Goal: Transaction & Acquisition: Purchase product/service

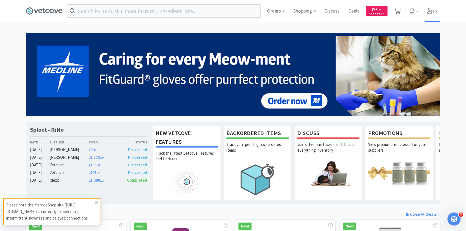
click at [430, 14] on span at bounding box center [433, 11] width 16 height 22
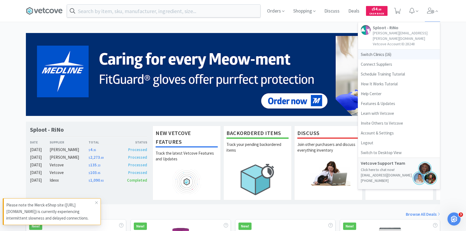
click at [408, 50] on span "Switch Clinics ( 16 )" at bounding box center [399, 55] width 82 height 10
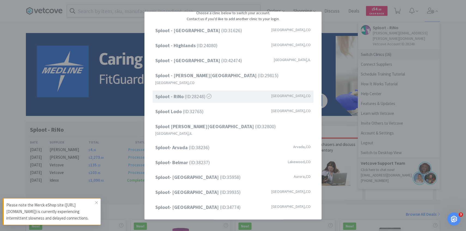
scroll to position [69, 0]
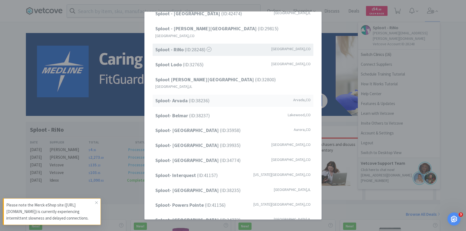
click at [261, 95] on div "Sploot- Arvada (ID: 38236 ) Arvada , CO" at bounding box center [233, 101] width 161 height 12
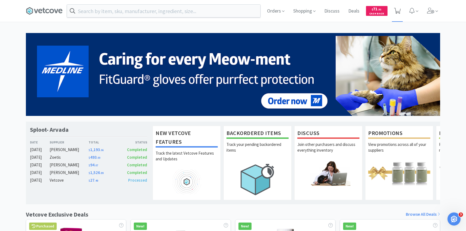
click at [400, 17] on span at bounding box center [397, 11] width 11 height 22
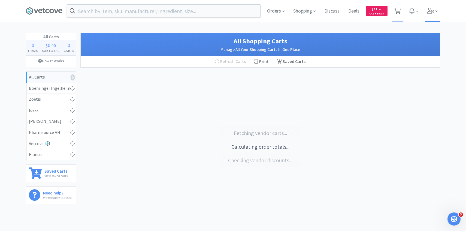
click at [430, 10] on icon at bounding box center [431, 11] width 8 height 6
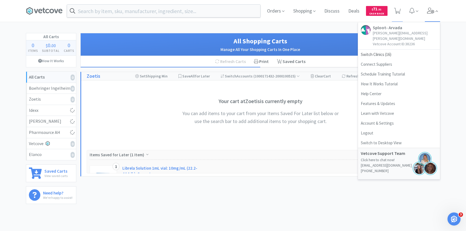
select select "1"
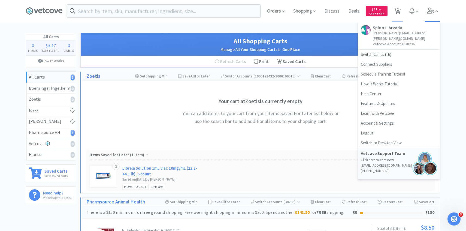
select select "5"
select select "3"
select select "1"
select select "10"
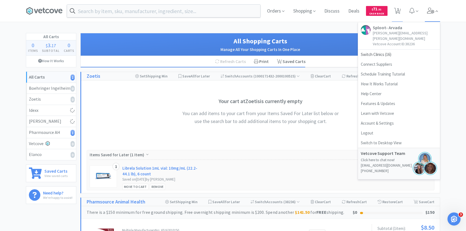
select select "5"
select select "6"
select select "1"
select select "20"
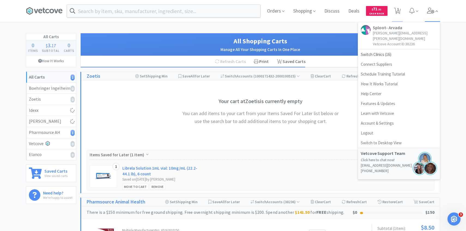
select select "1"
select select "2"
select select "1"
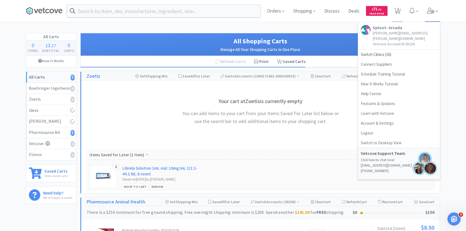
select select "3"
select select "1"
select select "4"
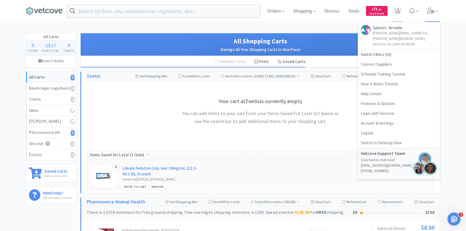
select select "5"
select select "1"
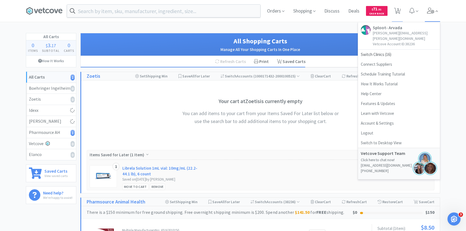
select select "1"
select select "10"
select select "20"
select select "100"
select select "50"
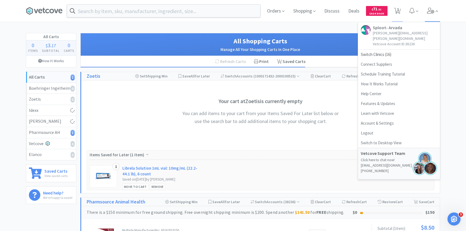
select select "4"
select select "6"
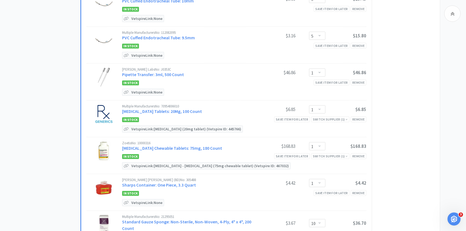
scroll to position [980, 0]
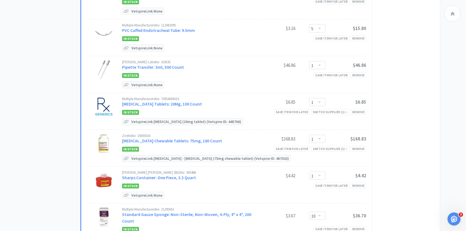
select select "1"
select select "5"
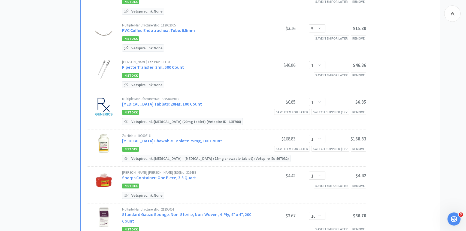
select select "200"
select select "5"
select select "1"
select select "2"
select select "1"
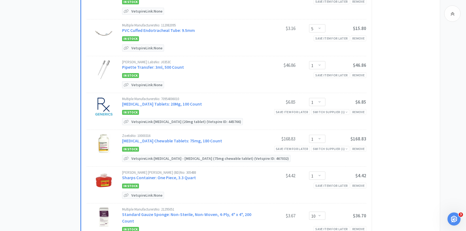
select select "1"
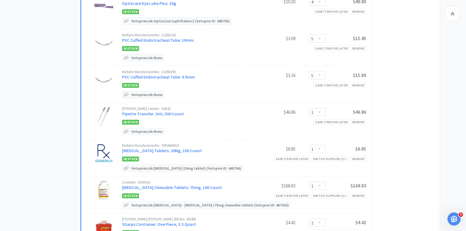
scroll to position [1504, 0]
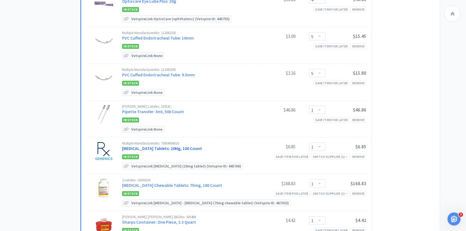
click at [172, 145] on link "Prednisone Tablets: 20Mg, 100 Count" at bounding box center [162, 147] width 80 height 5
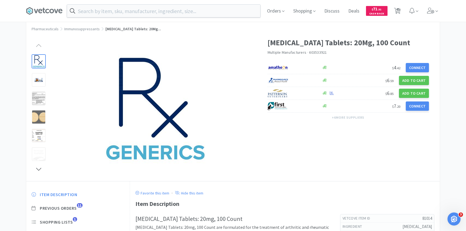
scroll to position [25, 0]
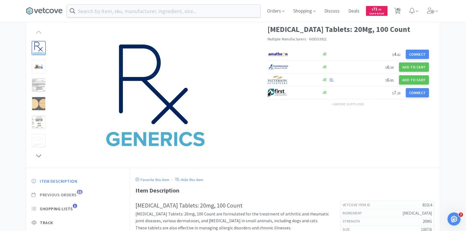
click at [68, 194] on span "Previous Orders" at bounding box center [58, 195] width 37 height 6
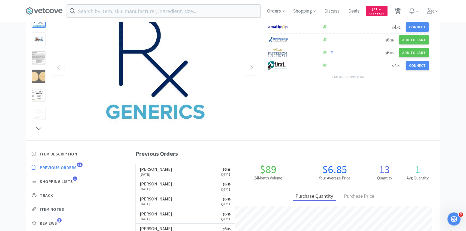
scroll to position [54, 0]
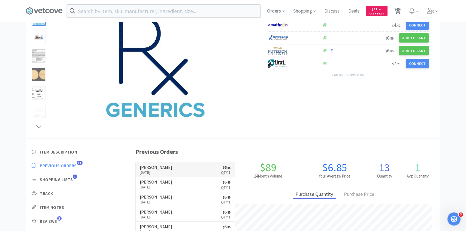
click at [153, 168] on h6 "[PERSON_NAME]" at bounding box center [156, 167] width 32 height 4
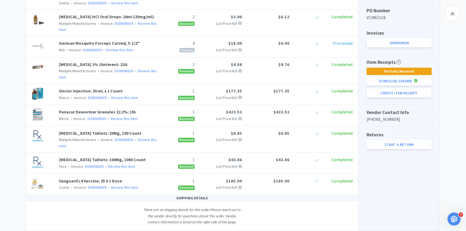
scroll to position [146, 0]
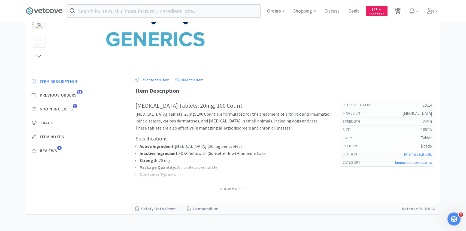
select select "1"
select select "5"
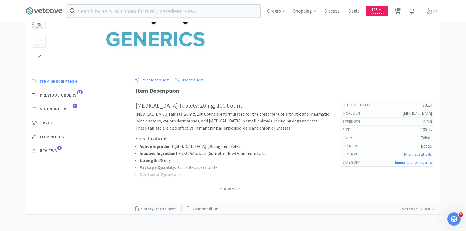
select select "200"
select select "5"
select select "1"
select select "2"
select select "1"
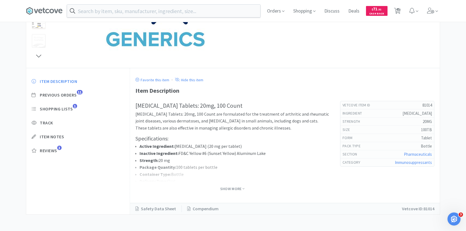
select select "1"
select select "5"
select select "3"
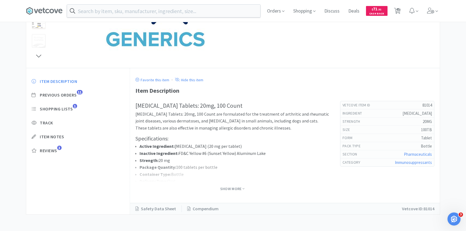
select select "1"
select select "10"
select select "5"
select select "6"
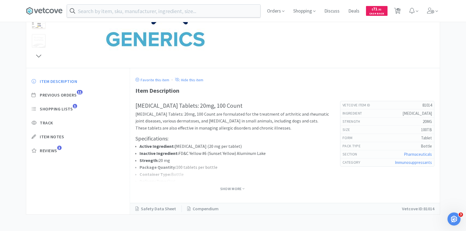
select select "1"
select select "20"
select select "1"
select select "2"
select select "1"
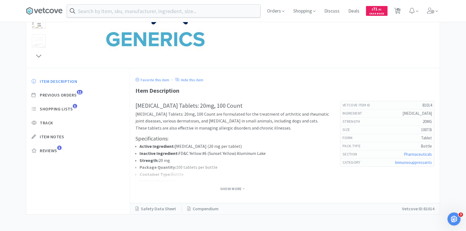
select select "1"
select select "3"
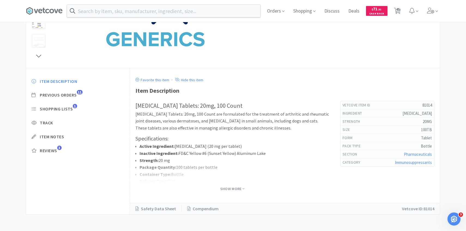
select select "1"
select select "4"
select select "5"
select select "1"
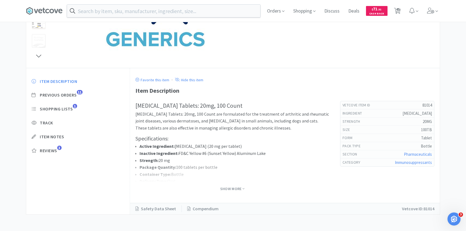
select select "1"
select select "10"
select select "20"
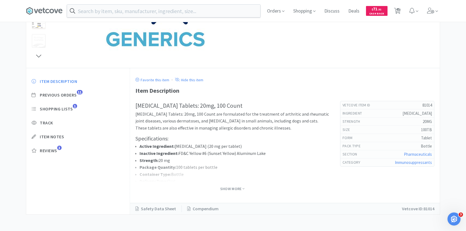
select select "100"
select select "50"
select select "4"
select select "6"
select select "1"
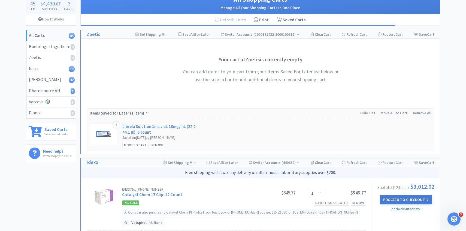
click at [405, 197] on button "Proceed to Checkout" at bounding box center [406, 199] width 52 height 9
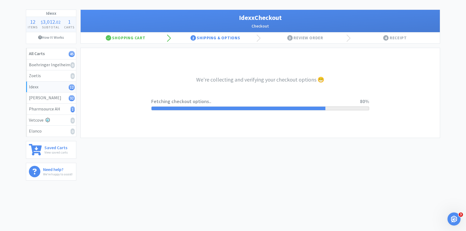
select select "904"
select select "003"
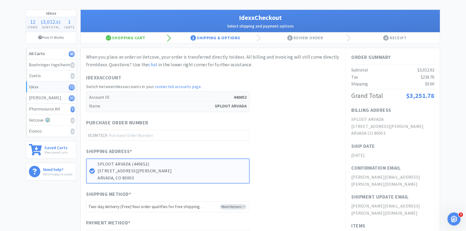
scroll to position [0, 0]
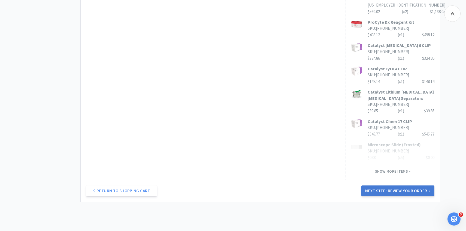
click at [394, 185] on button "Next Step: Review Your Order" at bounding box center [397, 190] width 73 height 11
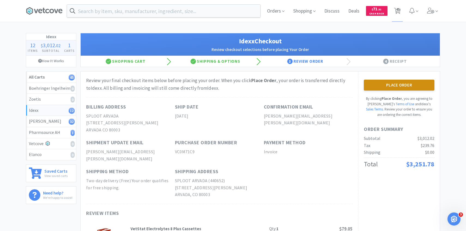
click at [390, 86] on button "Place Order" at bounding box center [399, 85] width 71 height 11
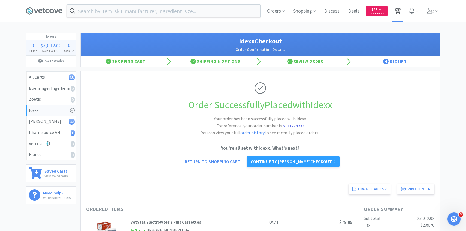
click at [397, 8] on span "33" at bounding box center [398, 9] width 4 height 22
select select "5"
select select "3"
select select "1"
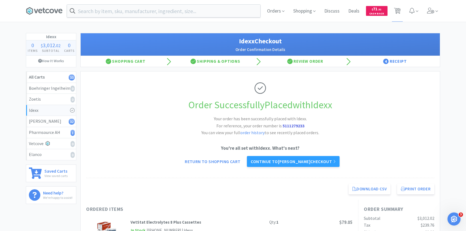
select select "10"
select select "5"
select select "6"
select select "1"
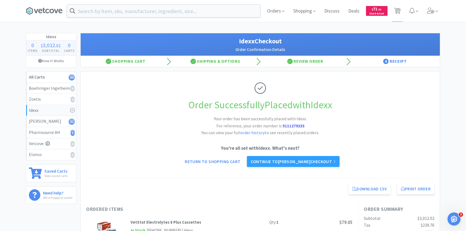
select select "20"
select select "1"
select select "2"
select select "1"
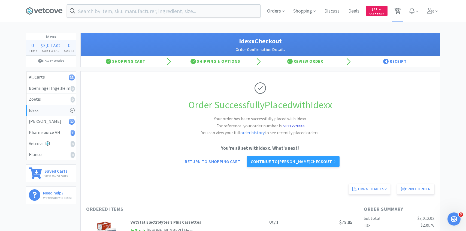
select select "1"
select select "3"
select select "1"
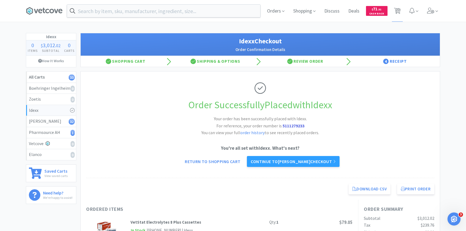
select select "4"
select select "5"
select select "1"
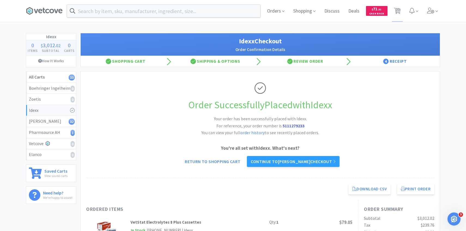
select select "1"
select select "10"
select select "20"
select select "100"
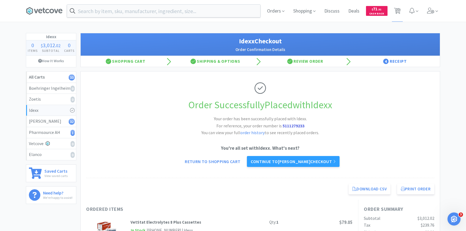
select select "50"
select select "4"
select select "6"
select select "1"
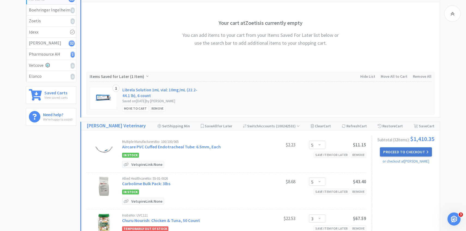
click at [400, 155] on button "Proceed to Checkout" at bounding box center [406, 151] width 52 height 9
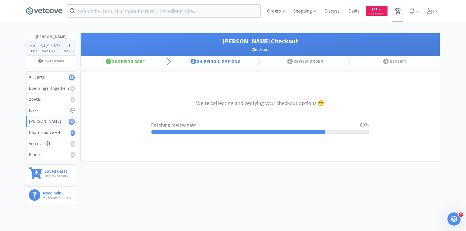
select select "1"
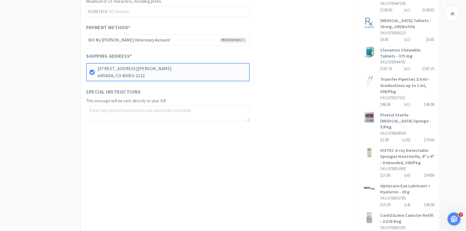
scroll to position [323, 0]
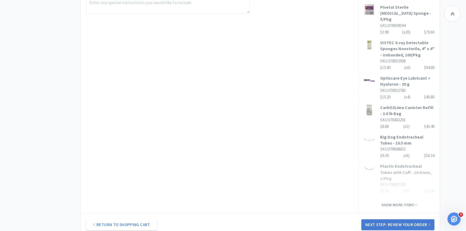
click at [382, 219] on button "Next Step: Review Your Order" at bounding box center [397, 224] width 73 height 11
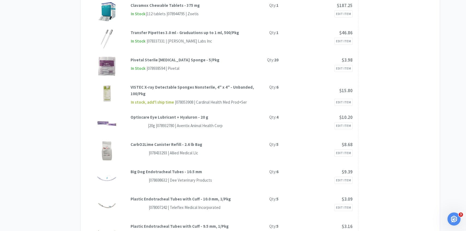
scroll to position [0, 0]
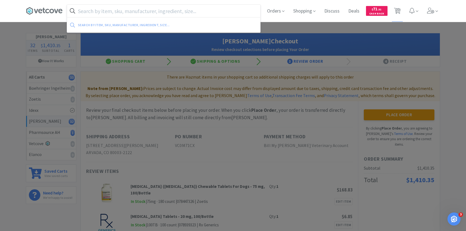
click at [154, 14] on input "text" at bounding box center [163, 11] width 193 height 13
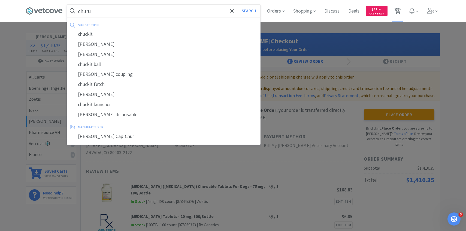
type input "churu"
click at [238, 5] on button "Search" at bounding box center [249, 11] width 23 height 13
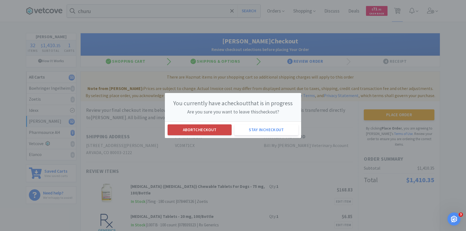
click at [209, 134] on button "Abort checkout" at bounding box center [200, 129] width 64 height 11
select select "5"
select select "3"
select select "1"
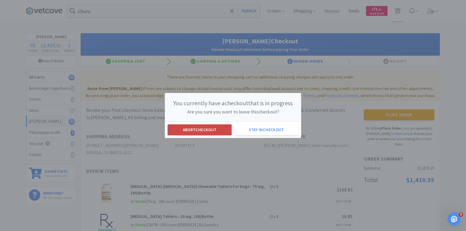
select select "10"
select select "5"
select select "6"
select select "1"
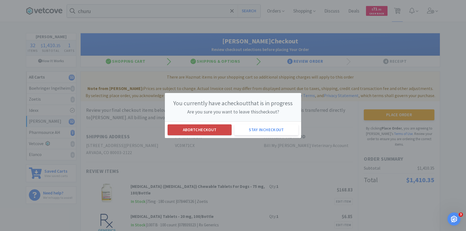
select select "20"
select select "1"
select select "2"
select select "1"
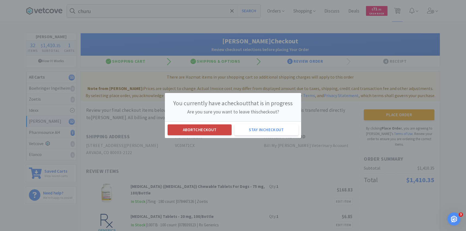
select select "1"
select select "3"
select select "1"
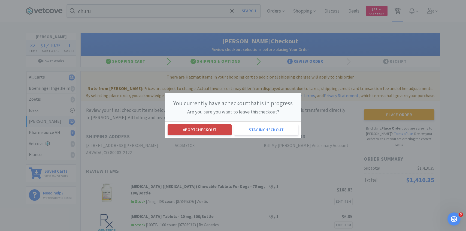
select select "4"
select select "5"
select select "1"
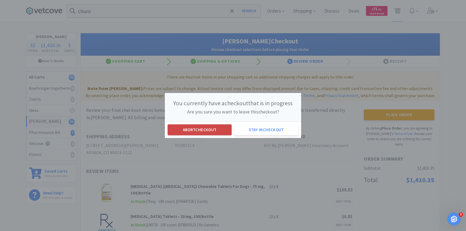
select select "1"
select select "10"
select select "20"
select select "100"
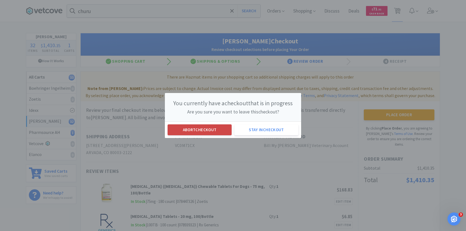
select select "50"
select select "4"
select select "6"
select select "1"
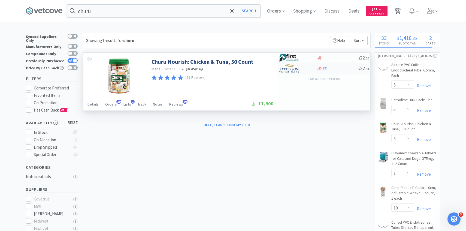
click at [287, 69] on img at bounding box center [289, 68] width 20 height 8
select select "1"
click at [112, 104] on span "Orders" at bounding box center [111, 104] width 12 height 5
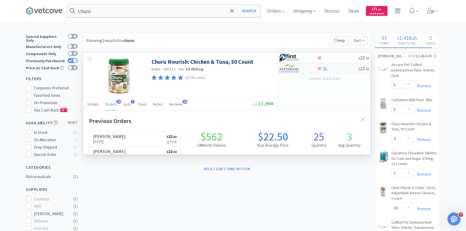
scroll to position [146, 287]
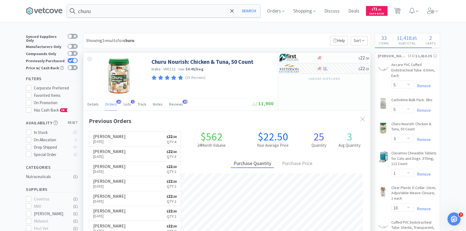
click at [112, 104] on span "Orders" at bounding box center [111, 104] width 12 height 5
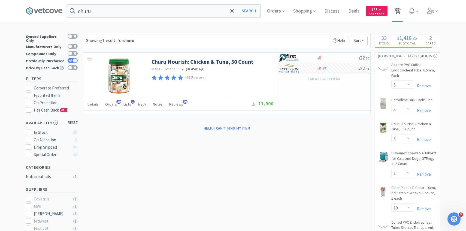
click at [399, 10] on span "33" at bounding box center [398, 9] width 4 height 22
select select "5"
select select "3"
select select "1"
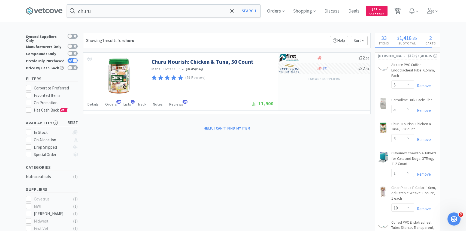
select select "10"
select select "5"
select select "6"
select select "1"
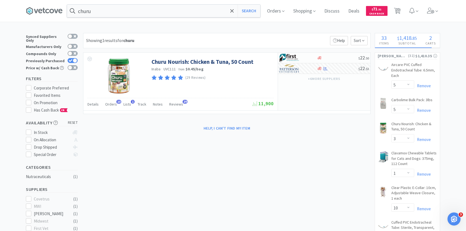
select select "20"
select select "1"
select select "2"
select select "1"
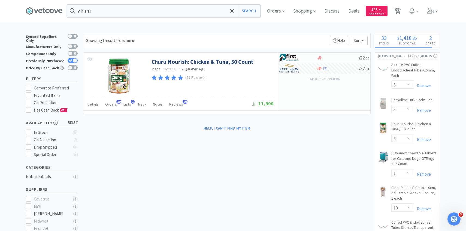
select select "1"
select select "3"
select select "1"
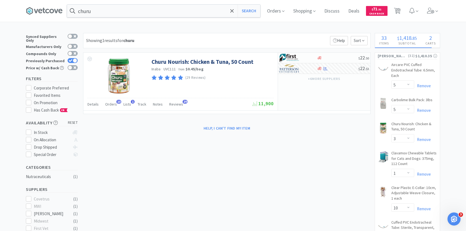
select select "4"
select select "5"
select select "1"
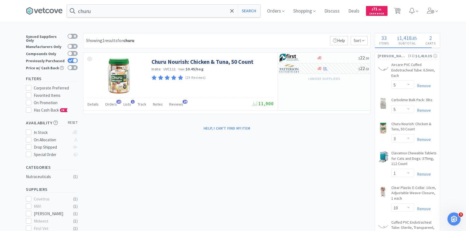
select select "1"
select select "10"
select select "20"
select select "100"
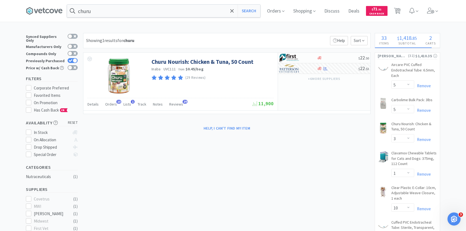
select select "50"
select select "4"
select select "6"
select select "1"
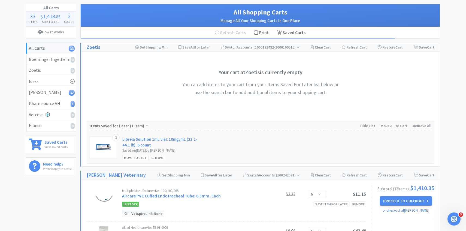
scroll to position [54, 0]
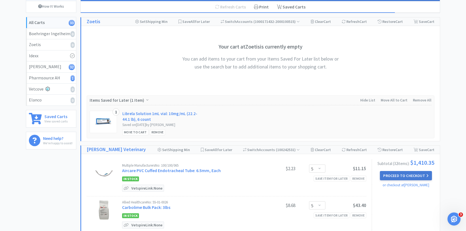
click at [399, 176] on button "Proceed to Checkout" at bounding box center [406, 175] width 52 height 9
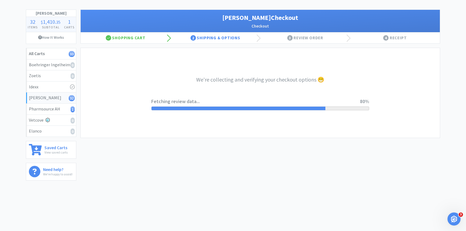
select select "1"
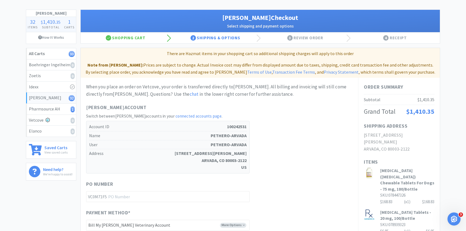
scroll to position [0, 0]
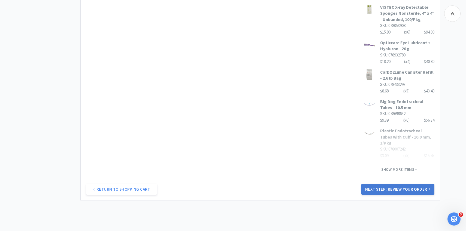
click at [403, 184] on button "Next Step: Review Your Order" at bounding box center [397, 189] width 73 height 11
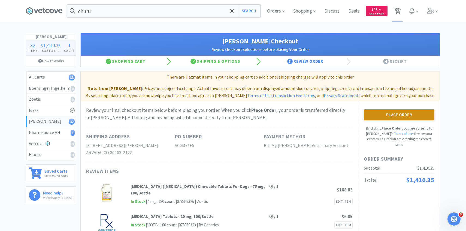
click at [386, 117] on button "Place Order" at bounding box center [399, 114] width 71 height 11
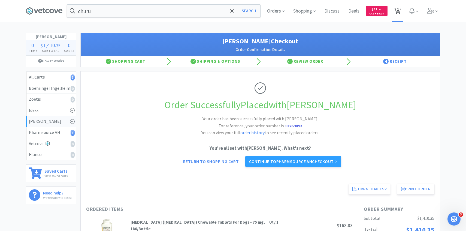
click at [394, 13] on icon at bounding box center [397, 11] width 7 height 6
select select "1"
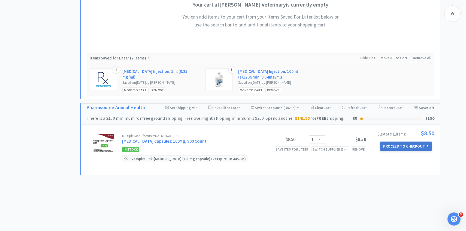
click at [396, 147] on button "Proceed to Checkout" at bounding box center [406, 145] width 52 height 9
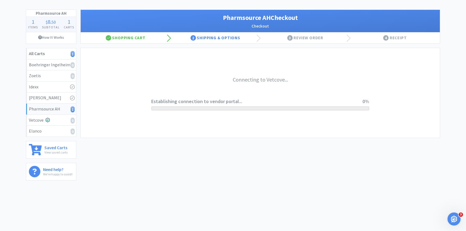
scroll to position [23, 0]
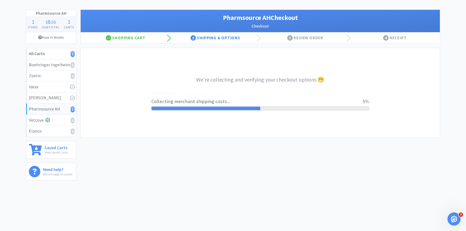
select select "1001"
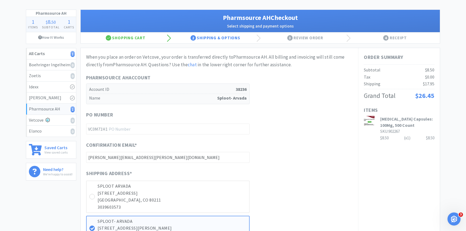
scroll to position [0, 0]
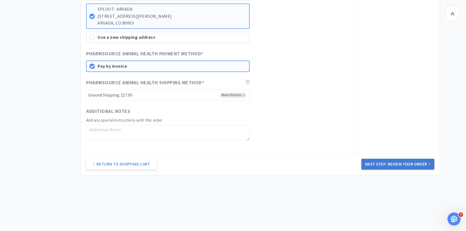
click at [388, 163] on button "Next Step: Review Your Order" at bounding box center [397, 164] width 73 height 11
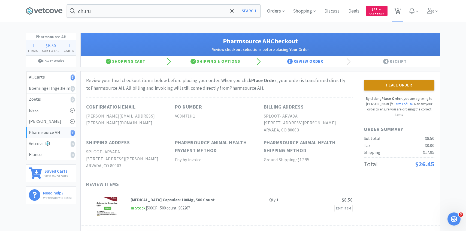
click at [383, 81] on button "Place Order" at bounding box center [399, 85] width 71 height 11
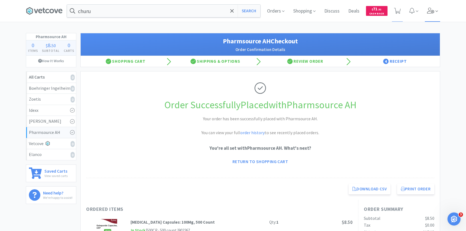
click at [437, 16] on span at bounding box center [433, 11] width 16 height 22
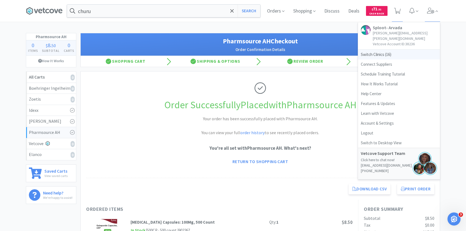
click at [395, 50] on span "Switch Clinics ( 16 )" at bounding box center [399, 55] width 82 height 10
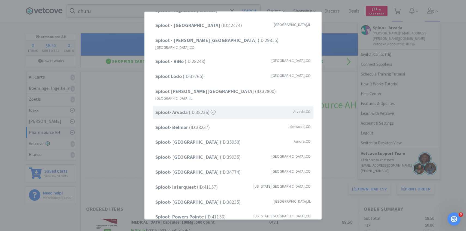
scroll to position [47, 0]
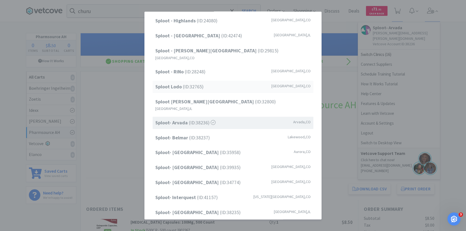
click at [212, 85] on div "Sploot Lodo (ID: 32765 ) Denver , CO" at bounding box center [233, 87] width 161 height 12
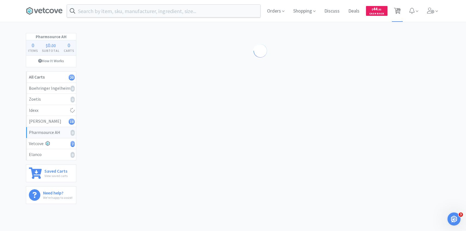
click at [396, 12] on span "20" at bounding box center [398, 9] width 4 height 22
select select "3"
select select "1"
select select "2"
select select "4"
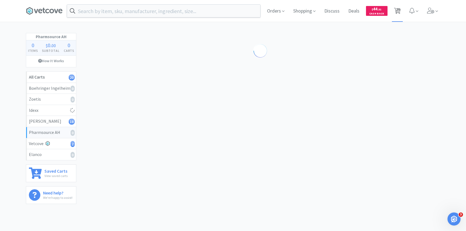
select select "1"
select select "10"
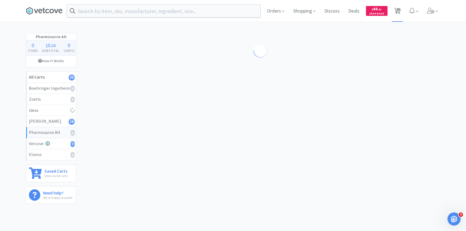
select select "1"
select select "3"
select select "4"
select select "8"
select select "5"
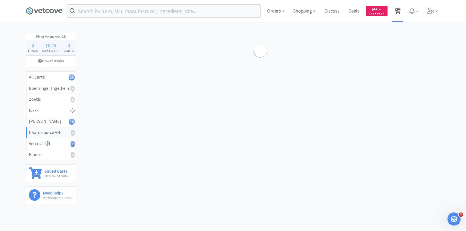
select select "1"
select select "2"
select select "5"
select select "2"
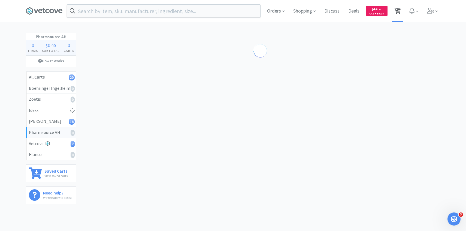
select select "2"
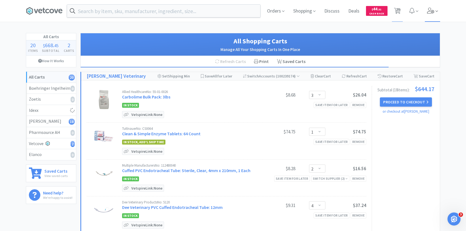
click at [432, 8] on icon at bounding box center [431, 11] width 8 height 6
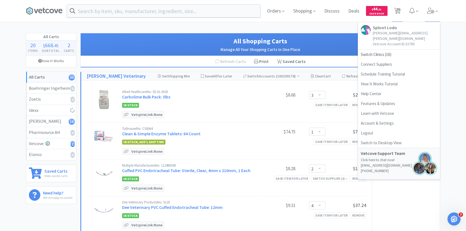
click at [186, 36] on div "All Shopping Carts Manage All Your Shopping Carts In One Place" at bounding box center [260, 44] width 359 height 23
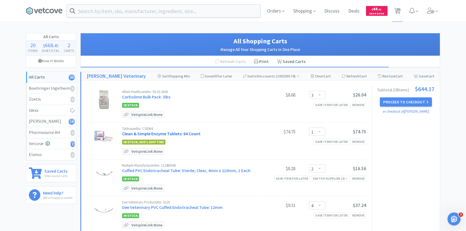
click at [171, 135] on link "Clean & Simple Enzyme Tablets: 64 Count" at bounding box center [161, 133] width 78 height 5
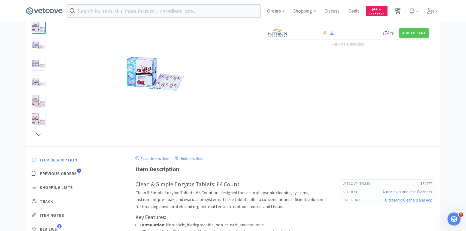
scroll to position [47, 0]
select select "3"
select select "1"
select select "2"
select select "4"
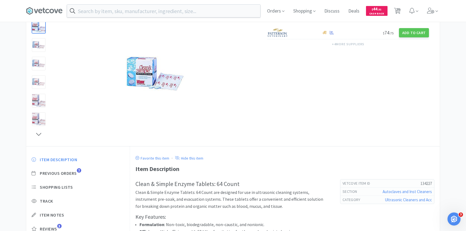
select select "1"
select select "10"
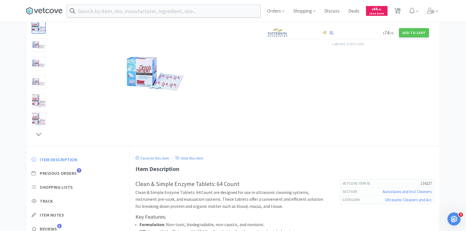
select select "1"
select select "3"
select select "4"
select select "8"
select select "5"
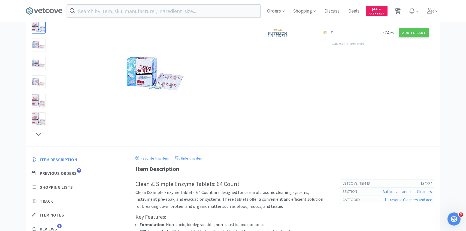
select select "1"
select select "2"
select select "5"
select select "2"
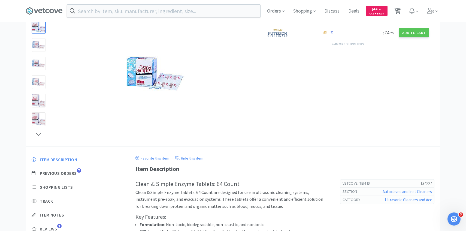
select select "2"
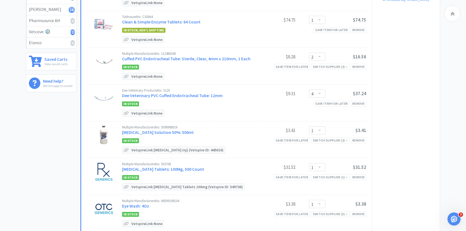
scroll to position [114, 0]
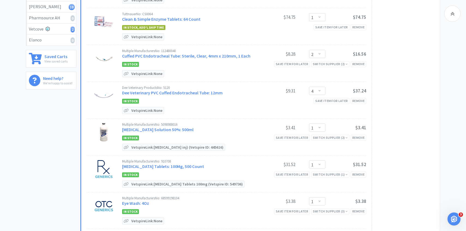
select select "4"
select select "1"
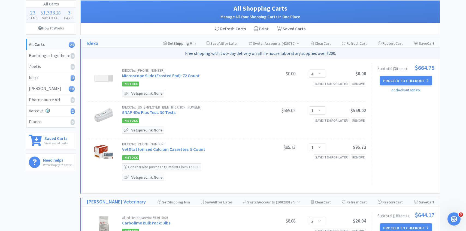
scroll to position [0, 0]
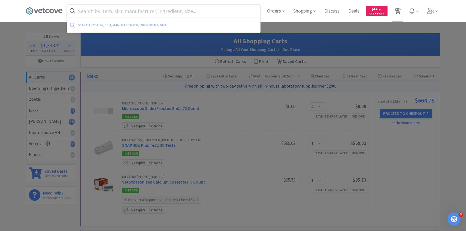
click at [148, 16] on input "text" at bounding box center [163, 11] width 193 height 13
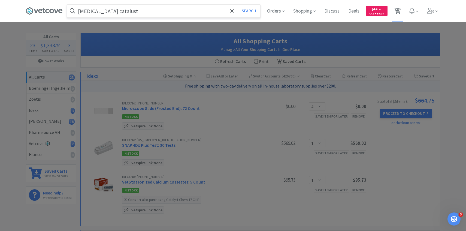
type input "cortisol catalust"
click at [238, 5] on button "Search" at bounding box center [249, 11] width 23 height 13
select select "3"
select select "1"
select select "2"
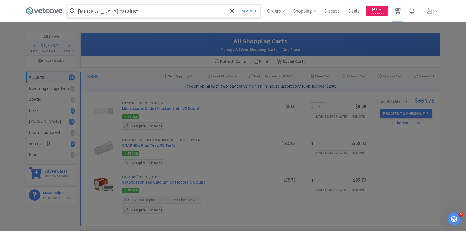
select select "4"
select select "1"
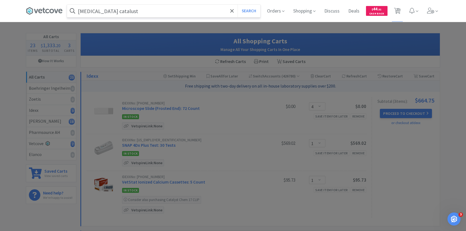
select select "10"
select select "1"
select select "3"
select select "4"
select select "8"
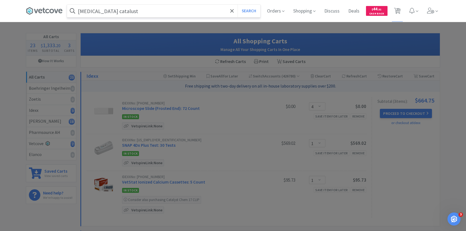
select select "5"
select select "1"
select select "2"
select select "5"
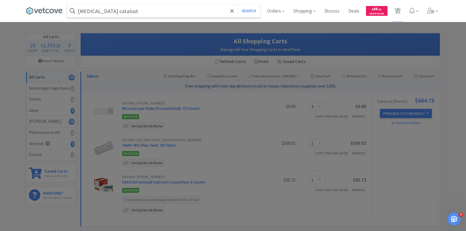
select select "4"
select select "1"
select select "2"
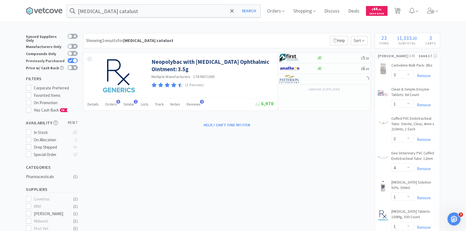
click at [71, 59] on icon at bounding box center [71, 60] width 4 height 3
checkbox input "false"
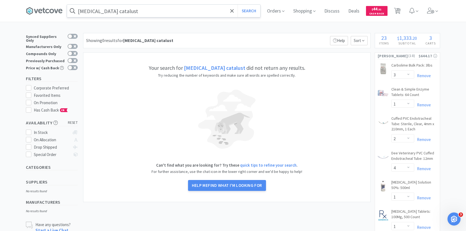
click at [129, 17] on input "cortisol catalust" at bounding box center [163, 11] width 193 height 13
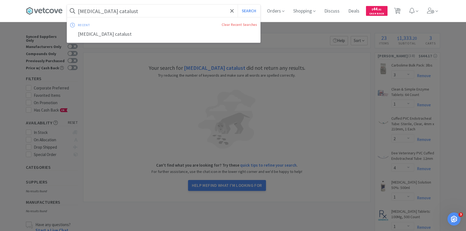
click at [114, 14] on input "cortisol catalust" at bounding box center [163, 11] width 193 height 13
type input "cortisol catalyst"
click at [238, 5] on button "Search" at bounding box center [249, 11] width 23 height 13
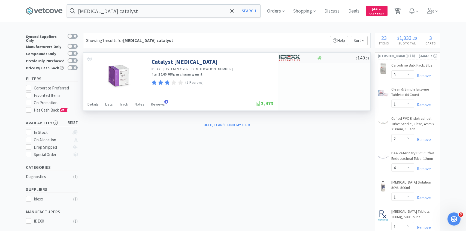
click at [299, 57] on img at bounding box center [289, 58] width 20 height 8
select select "1"
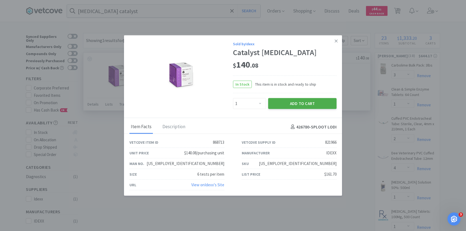
click at [290, 102] on button "Add to Cart" at bounding box center [302, 103] width 68 height 11
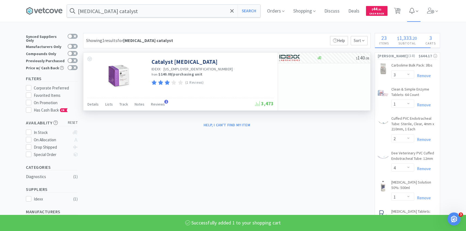
select select "1"
select select "4"
select select "1"
click at [398, 8] on span "24" at bounding box center [398, 9] width 4 height 22
select select "1"
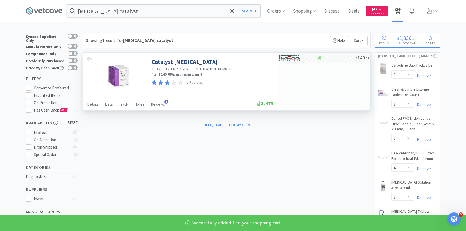
select select "4"
select select "1"
select select "3"
select select "1"
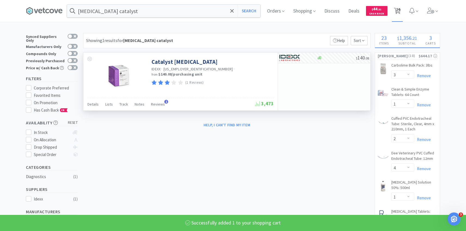
select select "2"
select select "4"
select select "1"
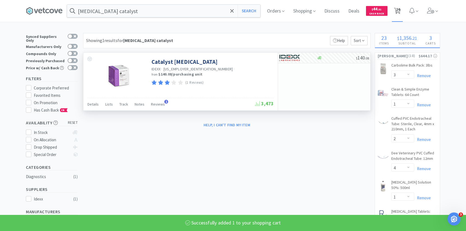
select select "1"
select select "10"
select select "1"
select select "3"
select select "4"
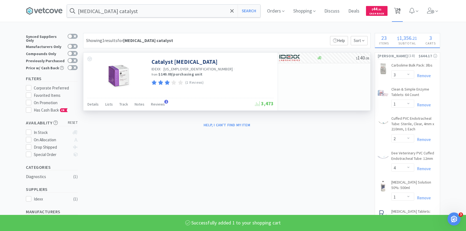
select select "8"
select select "5"
select select "1"
select select "2"
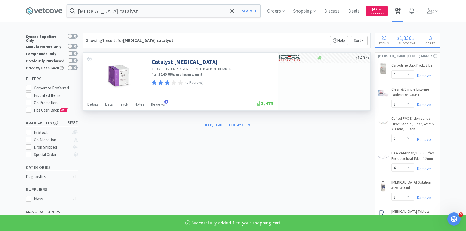
select select "5"
select select "2"
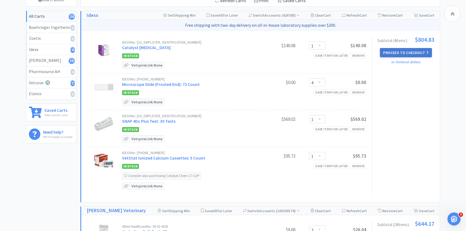
click at [409, 51] on button "Proceed to Checkout" at bounding box center [406, 52] width 52 height 9
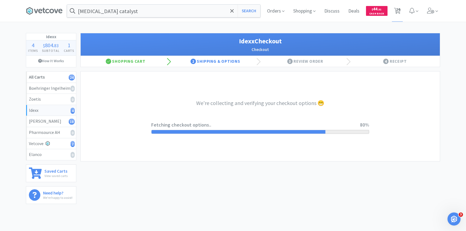
select select "904"
select select "003"
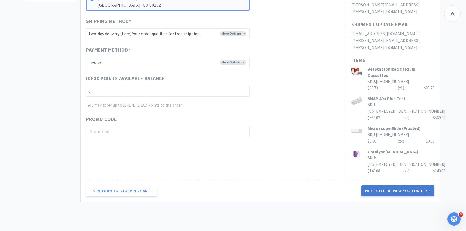
click at [424, 185] on button "Next Step: Review Your Order" at bounding box center [397, 190] width 73 height 11
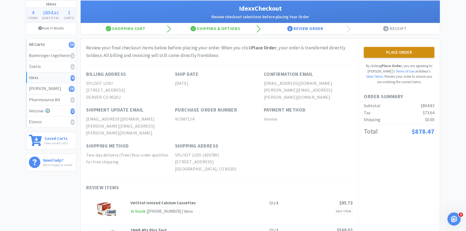
click at [409, 52] on button "Place Order" at bounding box center [399, 52] width 71 height 11
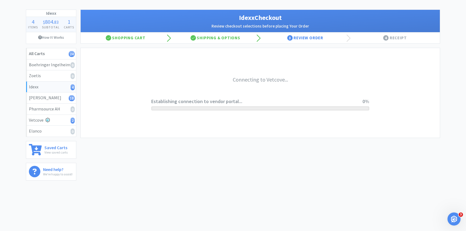
scroll to position [23, 0]
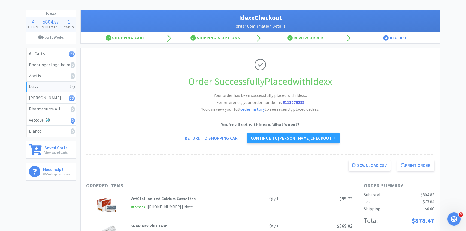
scroll to position [33, 0]
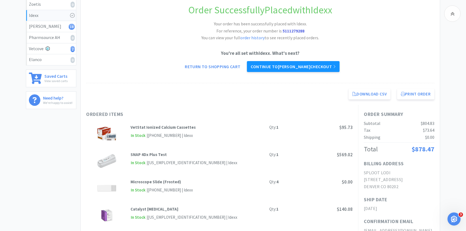
click at [301, 66] on link "Continue to Patterson checkout" at bounding box center [293, 66] width 92 height 11
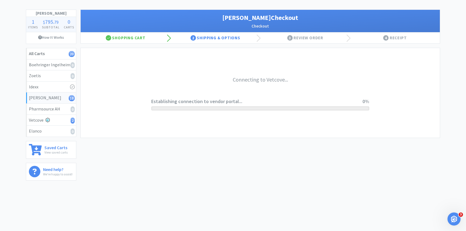
scroll to position [23, 0]
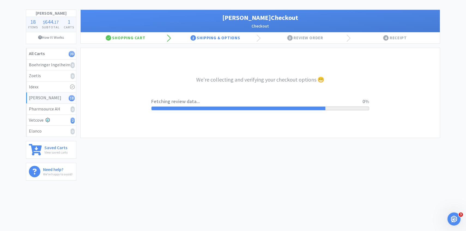
select select "1"
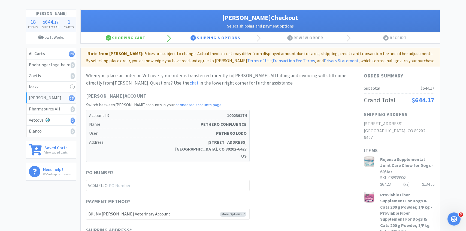
scroll to position [0, 0]
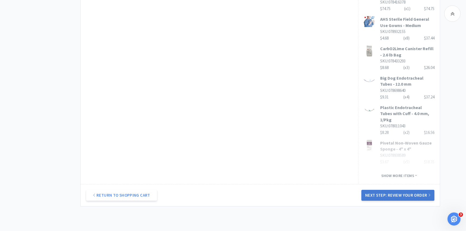
click at [405, 190] on button "Next Step: Review Your Order" at bounding box center [397, 195] width 73 height 11
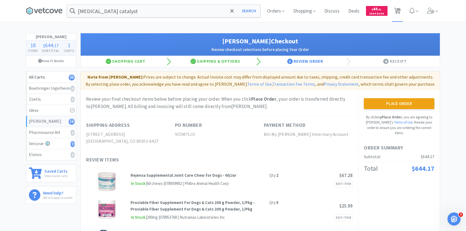
click at [397, 13] on span "20" at bounding box center [398, 9] width 4 height 22
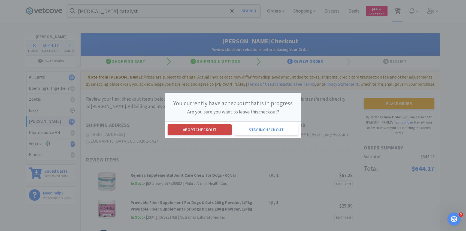
click at [198, 132] on button "Abort checkout" at bounding box center [200, 129] width 64 height 11
select select "3"
select select "1"
select select "2"
select select "4"
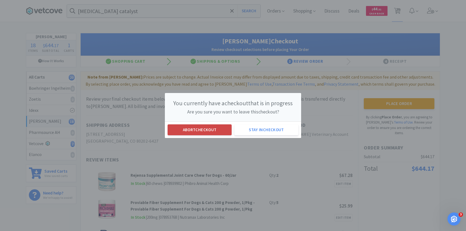
select select "1"
select select "10"
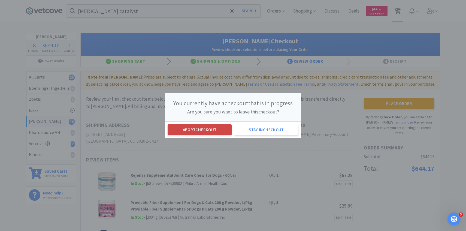
select select "1"
select select "3"
select select "4"
select select "8"
select select "5"
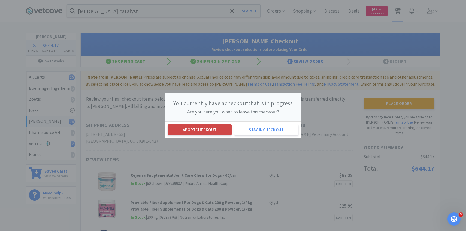
select select "1"
select select "2"
select select "5"
select select "2"
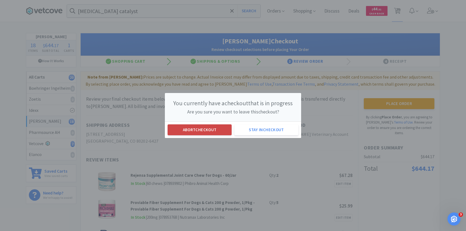
select select "2"
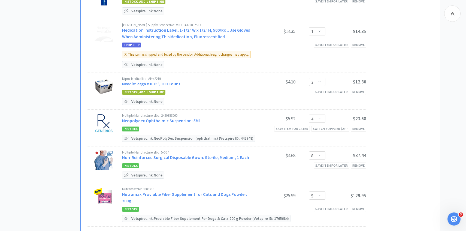
scroll to position [409, 0]
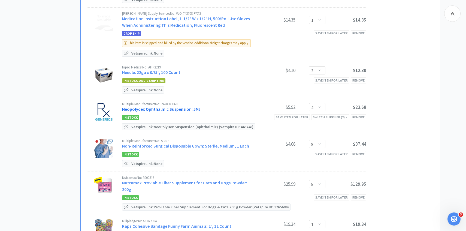
click at [158, 108] on link "Neopolydex Ophthalmic Suspension: 5Ml" at bounding box center [161, 108] width 78 height 5
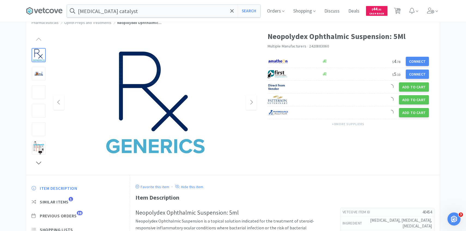
scroll to position [23, 0]
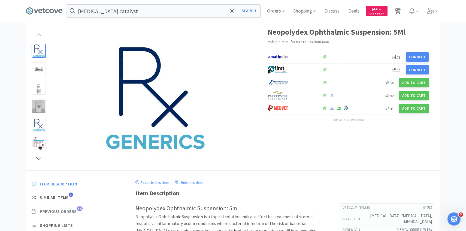
click at [74, 212] on span "Previous Orders" at bounding box center [58, 211] width 37 height 6
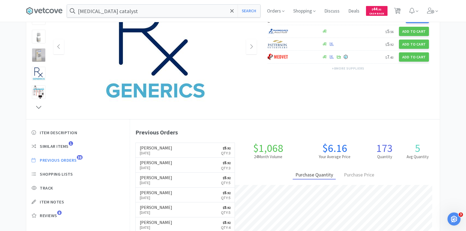
scroll to position [75, 0]
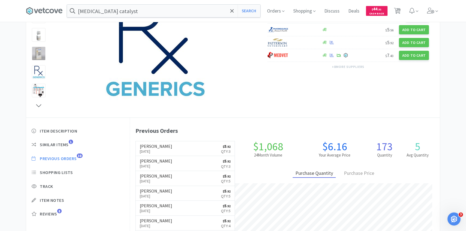
scroll to position [409, 0]
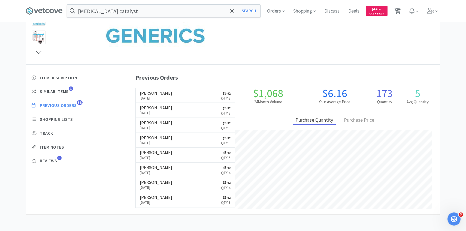
select select "3"
select select "1"
select select "2"
select select "4"
select select "1"
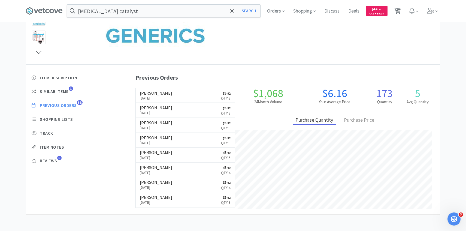
select select "1"
select select "10"
select select "1"
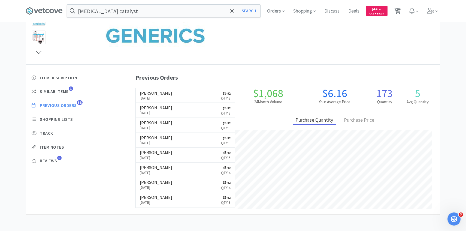
select select "3"
select select "4"
select select "8"
select select "5"
select select "1"
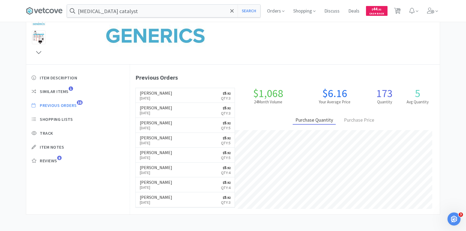
select select "1"
select select "2"
select select "5"
select select "2"
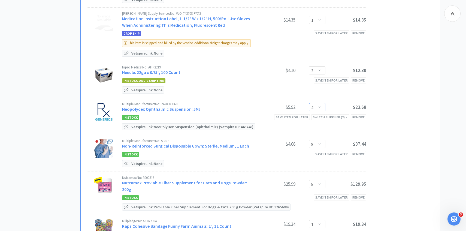
click at [320, 105] on select "Enter Quantity 1 2 3 4 5 6 7 8 9 10 11 12 13 14 15 16 17 18 19 20 Enter Quantity" at bounding box center [317, 107] width 16 height 8
click at [309, 103] on select "Enter Quantity 1 2 3 4 5 6 7 8 9 10 11 12 13 14 15 16 17 18 19 20 Enter Quantity" at bounding box center [317, 107] width 16 height 8
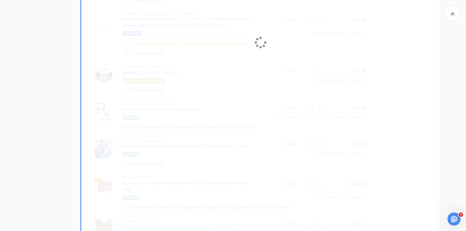
select select "3"
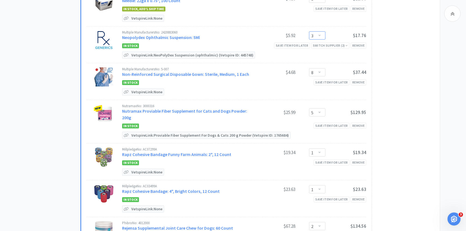
scroll to position [488, 0]
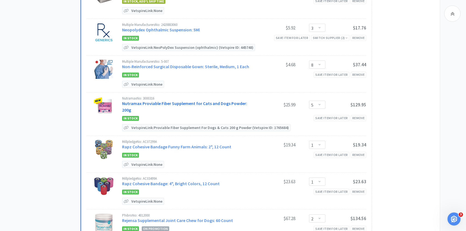
click at [184, 102] on link "Nutramax Proviable Fiber Supplement for Cats and Dogs Powder: 200g" at bounding box center [184, 107] width 125 height 12
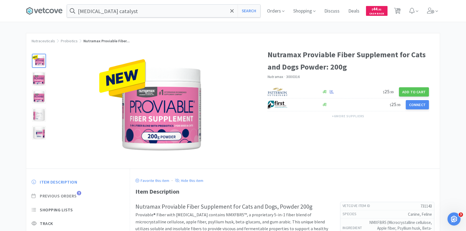
click at [77, 193] on span "Previous Orders" at bounding box center [58, 196] width 37 height 6
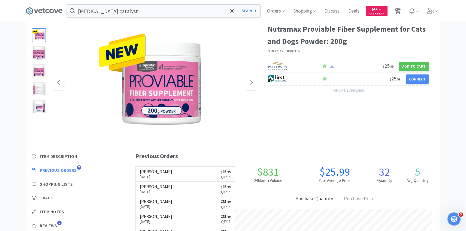
scroll to position [29, 0]
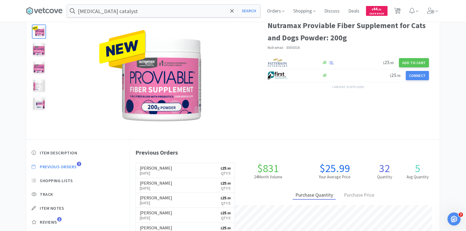
scroll to position [488, 0]
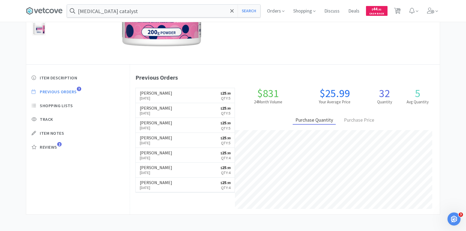
select select "3"
select select "1"
select select "2"
select select "4"
select select "1"
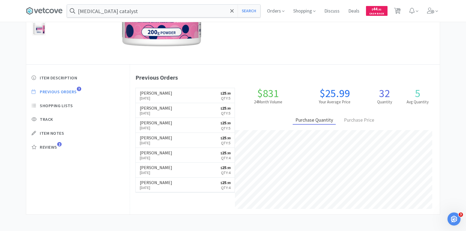
select select "1"
select select "10"
select select "1"
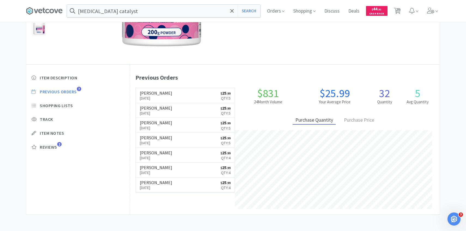
select select "3"
select select "8"
select select "5"
select select "1"
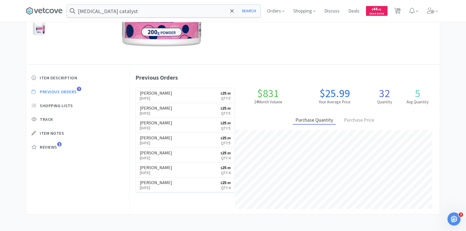
select select "1"
select select "2"
select select "5"
select select "2"
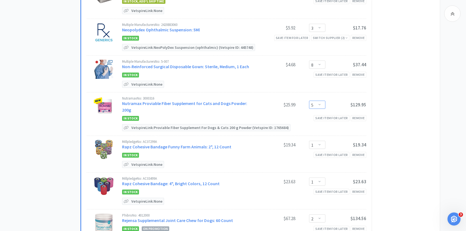
click at [319, 102] on select "Enter Quantity 1 2 3 4 5 6 7 8 9 10 11 12 13 14 15 16 17 18 19 20 Enter Quantity" at bounding box center [317, 105] width 16 height 8
click at [309, 101] on select "Enter Quantity 1 2 3 4 5 6 7 8 9 10 11 12 13 14 15 16 17 18 19 20 Enter Quantity" at bounding box center [317, 105] width 16 height 8
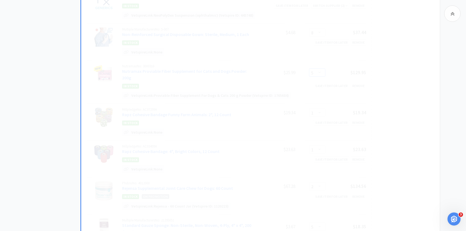
scroll to position [521, 0]
select select "6"
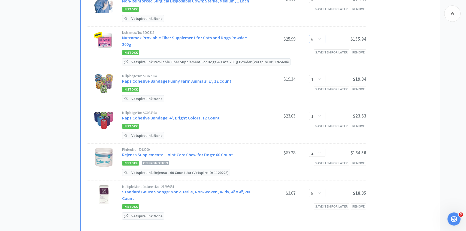
scroll to position [571, 0]
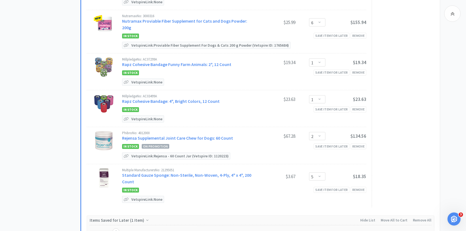
click at [178, 131] on div "Phibro No: 4012000 Rejensa Supplemental Joint Care Chew for Dogs: 60 Count" at bounding box center [188, 136] width 132 height 10
click at [178, 135] on link "Rejensa Supplemental Joint Care Chew for Dogs: 60 Count" at bounding box center [177, 137] width 111 height 5
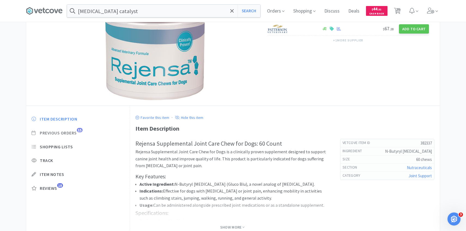
click at [72, 133] on span "Previous Orders" at bounding box center [58, 133] width 37 height 6
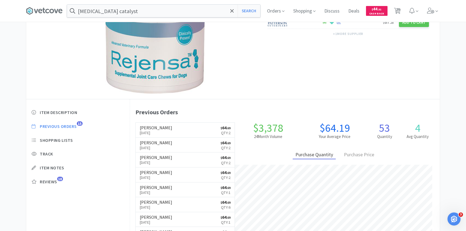
scroll to position [70, 0]
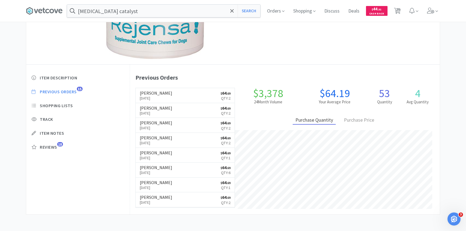
select select "3"
select select "1"
select select "2"
select select "4"
select select "1"
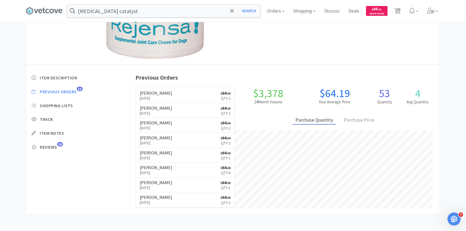
select select "1"
select select "10"
select select "1"
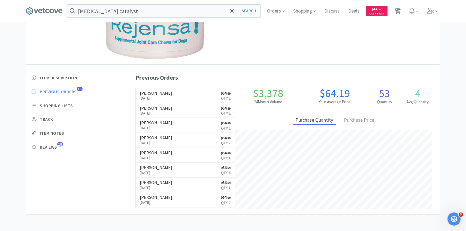
select select "3"
select select "8"
select select "6"
select select "1"
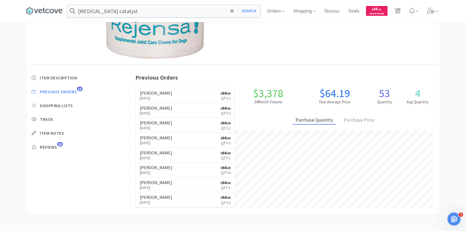
select select "1"
select select "2"
select select "5"
select select "2"
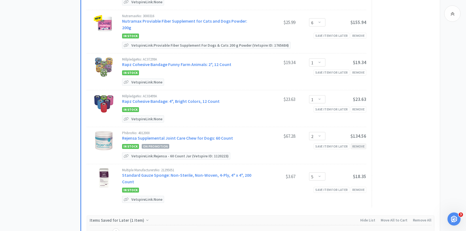
click at [362, 143] on div "Remove" at bounding box center [359, 146] width 16 height 6
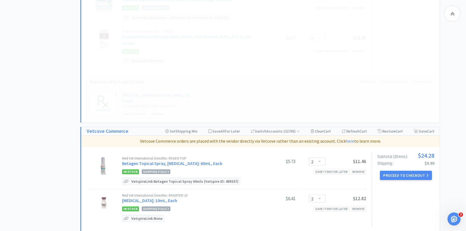
select select "5"
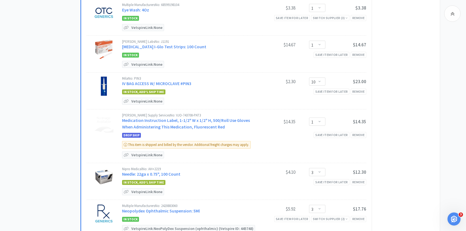
scroll to position [0, 0]
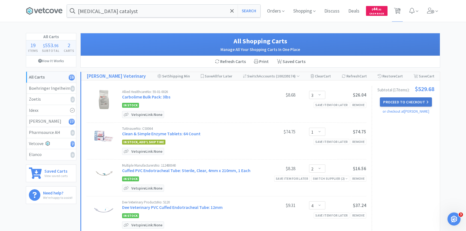
click at [399, 103] on button "Proceed to Checkout" at bounding box center [406, 101] width 52 height 9
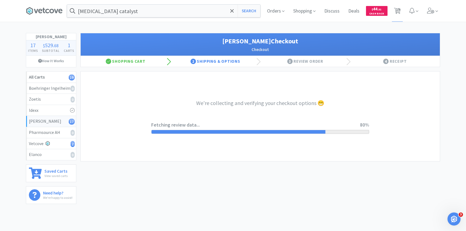
select select "1"
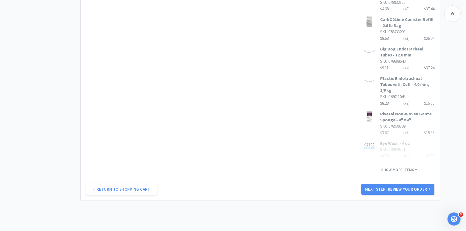
click at [400, 184] on button "Next Step: Review Your Order" at bounding box center [397, 189] width 73 height 11
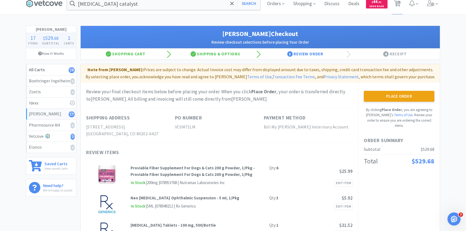
scroll to position [8, 0]
click at [369, 99] on button "Place Order" at bounding box center [399, 95] width 71 height 11
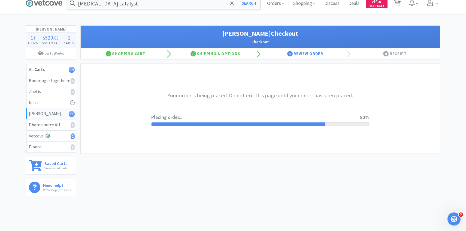
scroll to position [0, 0]
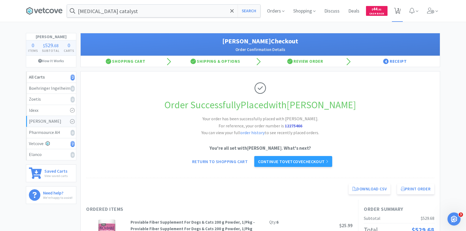
click at [397, 8] on span "2" at bounding box center [398, 9] width 2 height 22
select select "2"
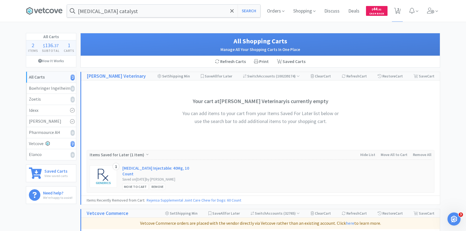
scroll to position [139, 0]
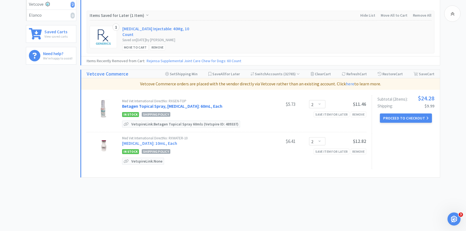
click at [176, 103] on link "Betagen Topical Spray, Broad Spectrum Antibiotic: 60mL, Each" at bounding box center [172, 105] width 100 height 5
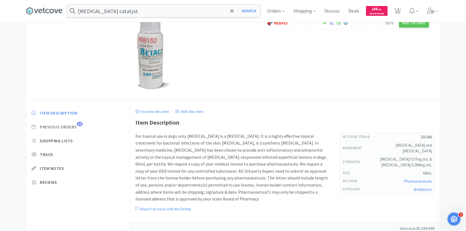
click at [75, 127] on span "Previous Orders" at bounding box center [58, 127] width 37 height 6
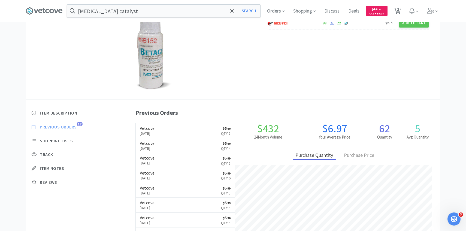
scroll to position [150, 310]
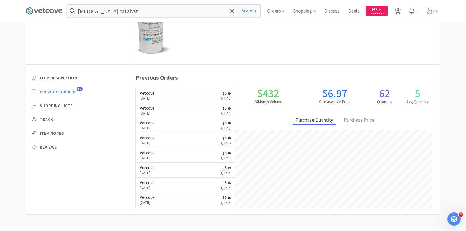
select select "2"
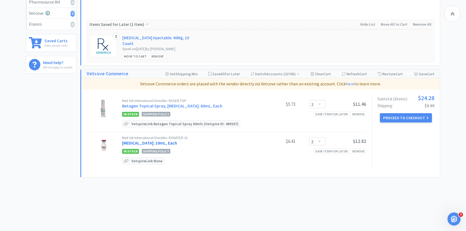
click at [177, 141] on link "Sterile Water for Injection: 10mL, Each" at bounding box center [149, 142] width 55 height 5
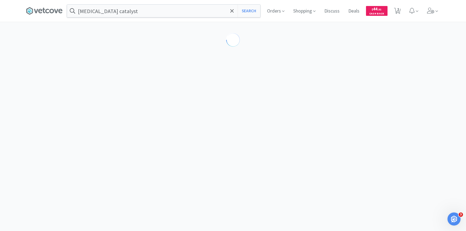
select select "395816"
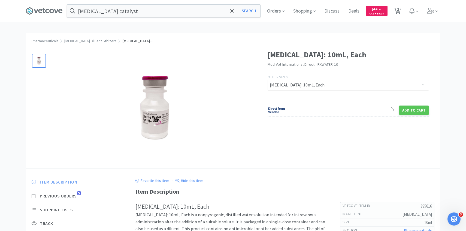
scroll to position [15, 0]
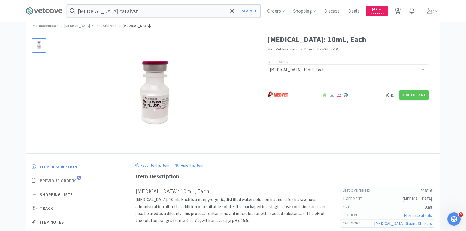
click at [71, 182] on span "Previous Orders" at bounding box center [58, 181] width 37 height 6
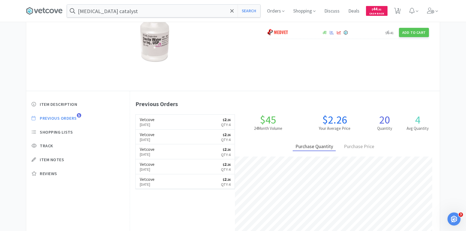
scroll to position [93, 0]
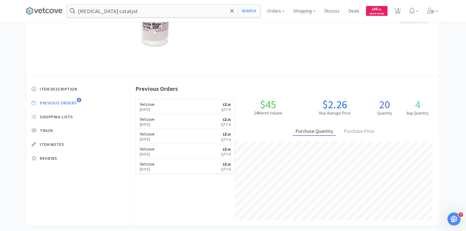
select select "2"
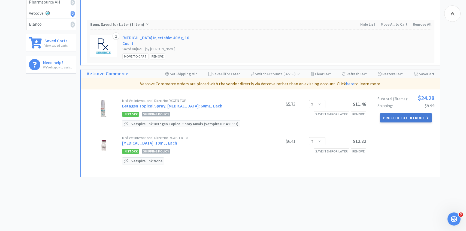
click at [380, 117] on button "Proceed to Checkout" at bounding box center [406, 117] width 52 height 9
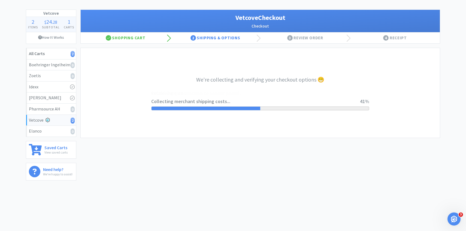
select select "2489"
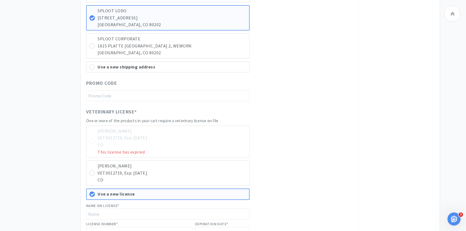
scroll to position [222, 0]
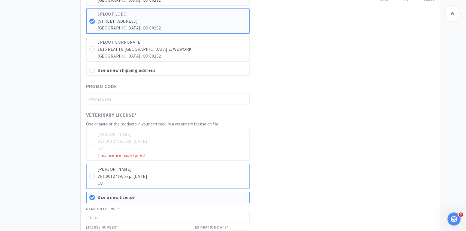
click at [198, 172] on p "William H Bryer" at bounding box center [172, 169] width 149 height 7
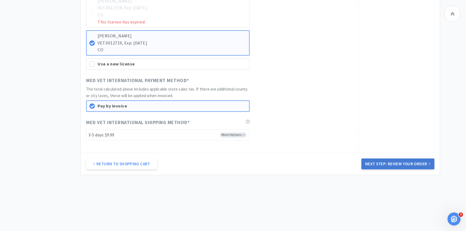
click at [398, 166] on button "Next Step: Review Your Order" at bounding box center [397, 163] width 73 height 11
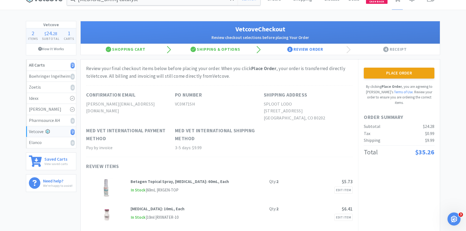
scroll to position [0, 0]
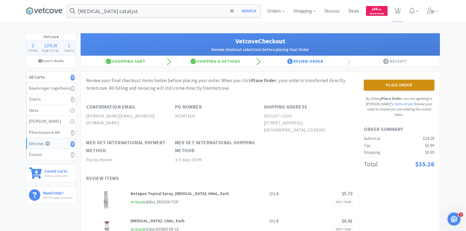
click at [372, 87] on button "Place Order" at bounding box center [399, 85] width 71 height 11
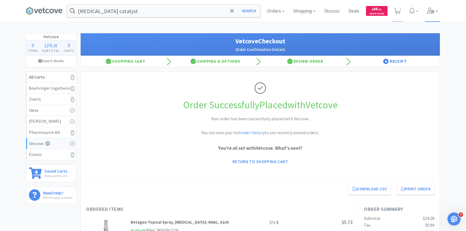
click at [431, 14] on span at bounding box center [433, 11] width 16 height 22
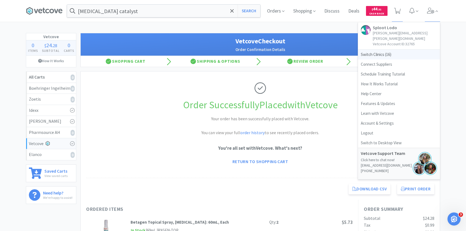
click at [395, 50] on span "Switch Clinics ( 16 )" at bounding box center [399, 55] width 82 height 10
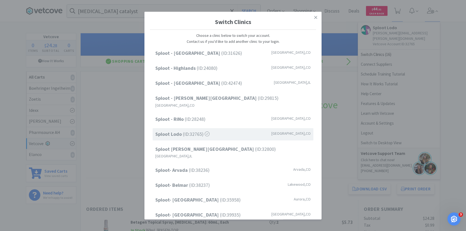
scroll to position [17, 0]
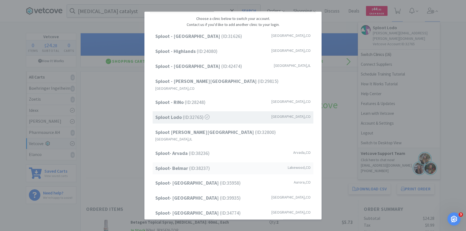
click at [186, 165] on strong "Sploot- Belmar" at bounding box center [172, 168] width 34 height 6
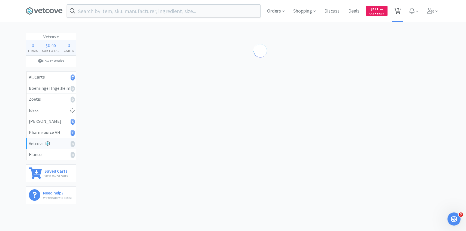
click at [398, 17] on span "7" at bounding box center [398, 9] width 2 height 22
select select "2"
select select "3"
select select "1"
select select "4"
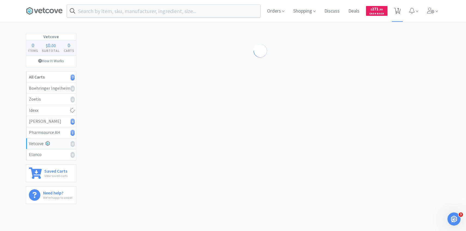
select select "3"
select select "2"
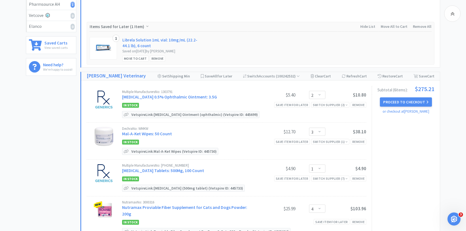
scroll to position [138, 0]
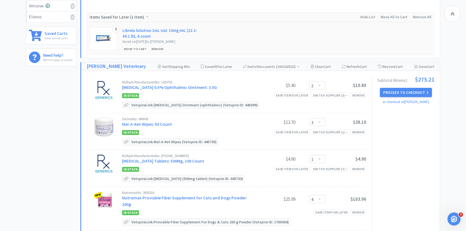
click at [179, 91] on div "Multiple Manufacturers No: 1303791 Erythromycin 0.5% Ophthalmic Ointment: 3.5G …" at bounding box center [244, 85] width 244 height 11
click at [180, 88] on link "Erythromycin 0.5% Ophthalmic Ointment: 3.5G" at bounding box center [169, 86] width 95 height 5
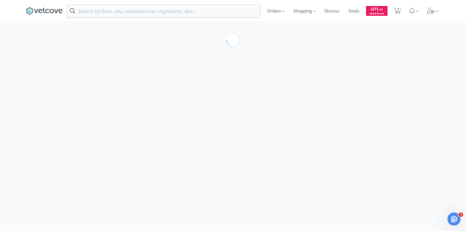
scroll to position [6, 0]
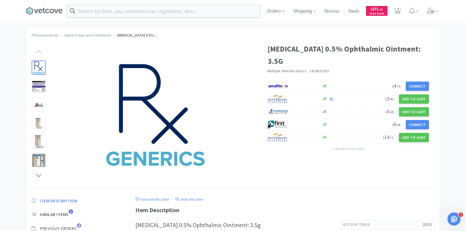
click at [73, 226] on span "Previous Orders" at bounding box center [58, 228] width 37 height 6
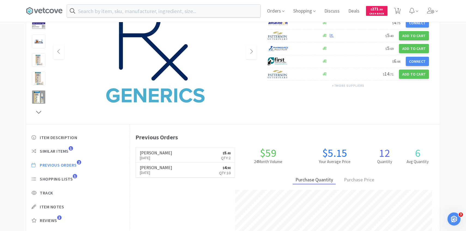
scroll to position [69, 0]
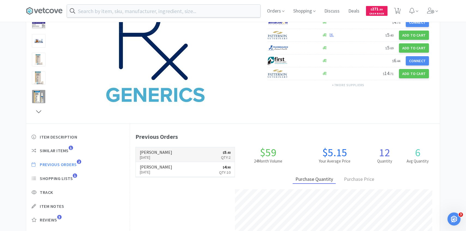
click at [180, 161] on link "Patterson Aug 26th, 2025 $ 5 . 40 Qty: 2" at bounding box center [185, 154] width 99 height 15
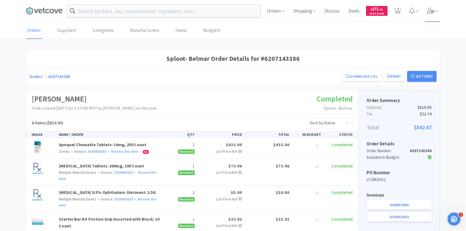
click at [434, 9] on icon at bounding box center [431, 11] width 8 height 6
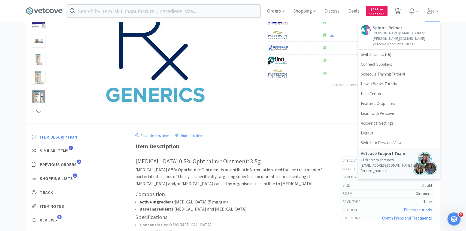
select select "2"
select select "3"
select select "1"
select select "4"
select select "3"
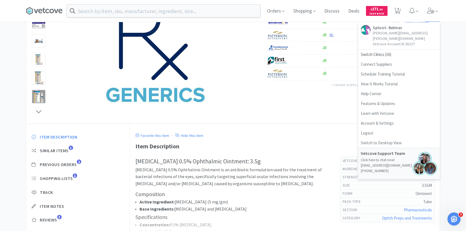
select select "3"
select select "2"
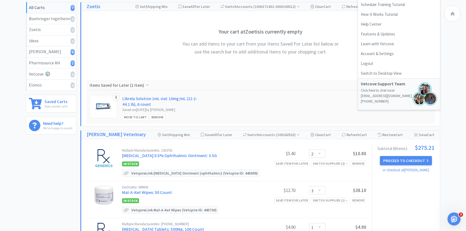
scroll to position [138, 0]
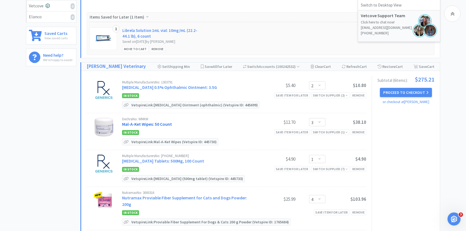
click at [157, 123] on link "Mal-A-Ket Wipes: 50 Count" at bounding box center [147, 123] width 50 height 5
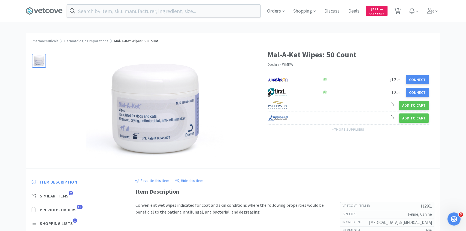
scroll to position [26, 0]
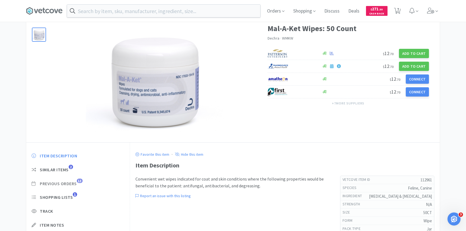
click at [73, 184] on span "Previous Orders" at bounding box center [58, 184] width 37 height 6
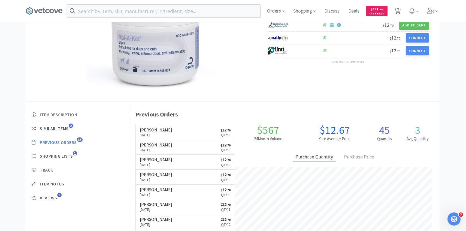
scroll to position [68, 0]
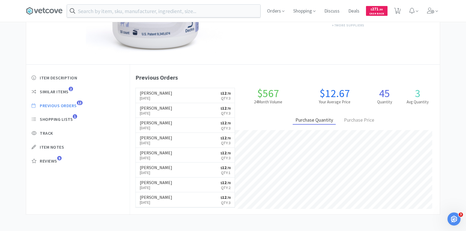
select select "2"
select select "3"
select select "1"
select select "4"
select select "3"
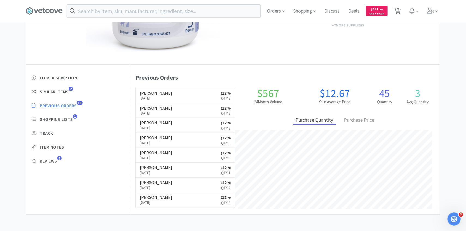
select select "3"
select select "2"
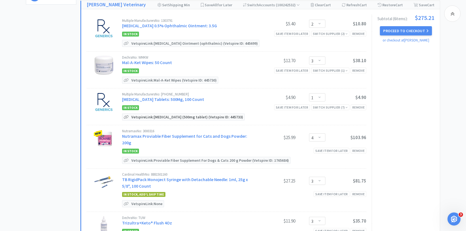
scroll to position [204, 0]
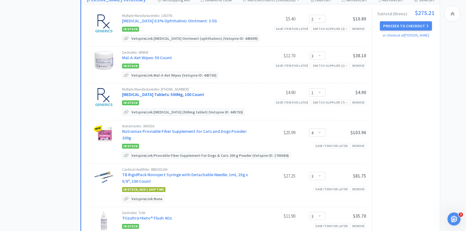
click at [187, 95] on link "Methocarbamol Tablets: 500Mg, 100 Count" at bounding box center [163, 94] width 82 height 5
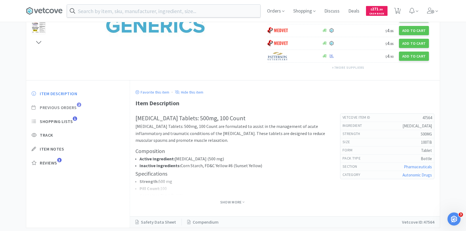
click at [75, 106] on span "Previous Orders" at bounding box center [58, 108] width 37 height 6
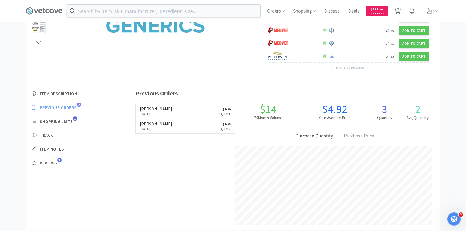
scroll to position [150, 310]
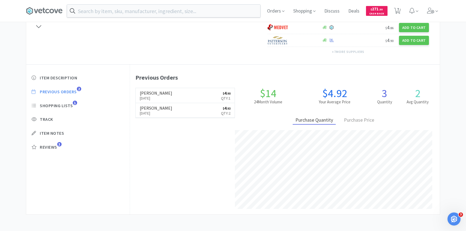
select select "2"
select select "3"
select select "1"
select select "4"
select select "3"
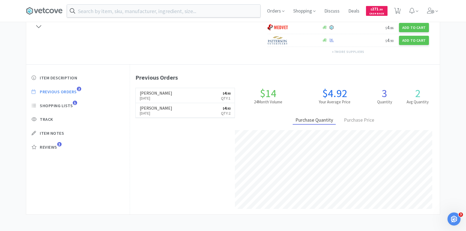
select select "3"
select select "2"
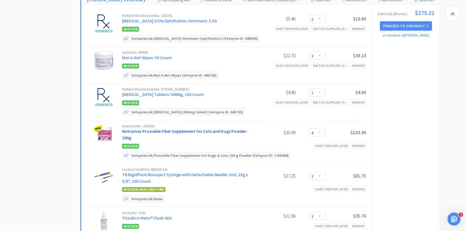
click at [195, 128] on link "Nutramax Proviable Fiber Supplement for Cats and Dogs Powder: 200g" at bounding box center [184, 134] width 125 height 12
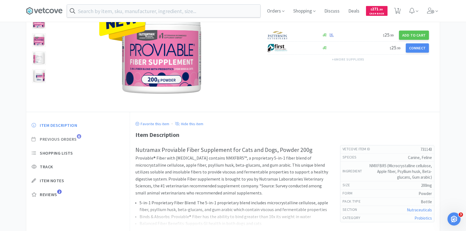
click at [74, 140] on span "Previous Orders" at bounding box center [58, 139] width 37 height 6
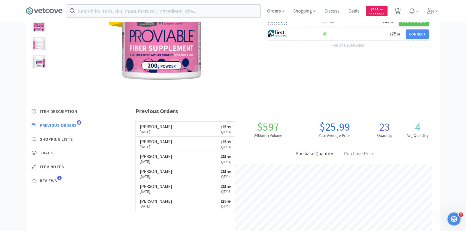
scroll to position [150, 310]
select select "2"
select select "3"
select select "1"
select select "4"
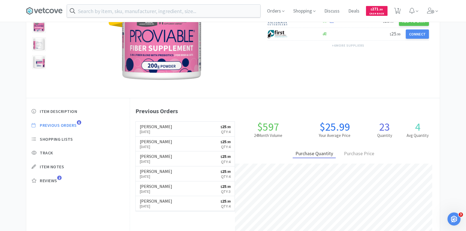
select select "3"
select select "2"
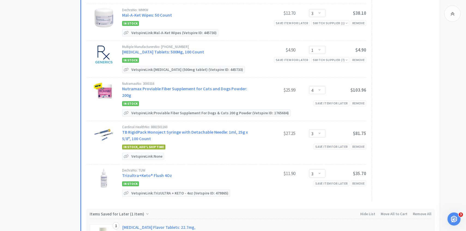
scroll to position [257, 0]
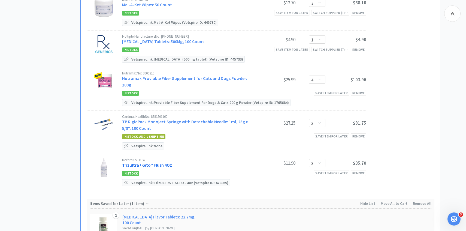
click at [159, 162] on link "Trizultra+Keto® Flush 4Oz" at bounding box center [147, 164] width 50 height 5
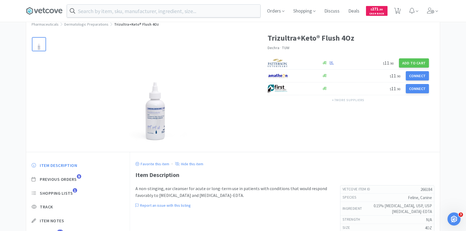
scroll to position [34, 0]
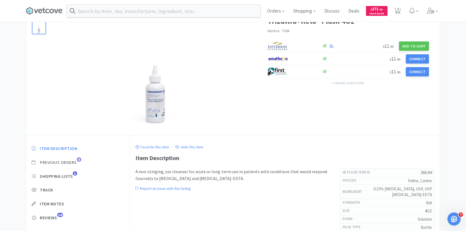
click at [71, 160] on span "Previous Orders" at bounding box center [58, 162] width 37 height 6
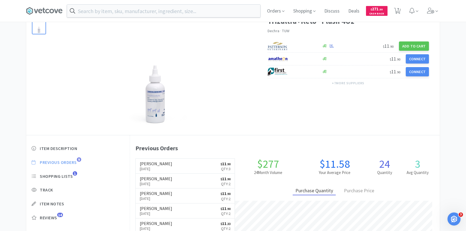
scroll to position [150, 310]
select select "2"
select select "3"
select select "1"
select select "4"
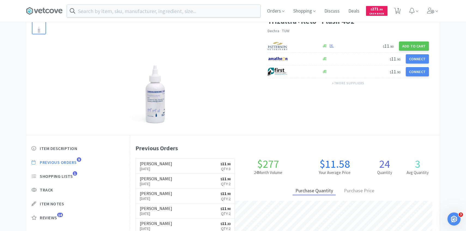
select select "3"
select select "2"
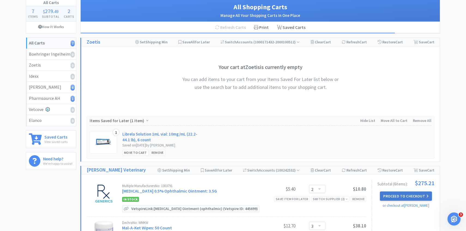
click at [386, 191] on button "Proceed to Checkout" at bounding box center [406, 195] width 52 height 9
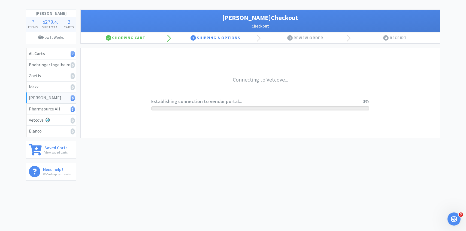
scroll to position [23, 0]
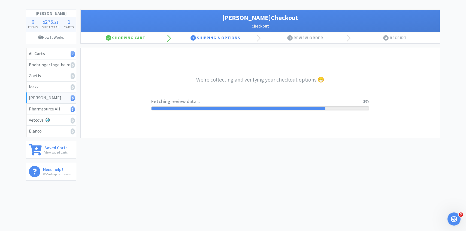
select select "1"
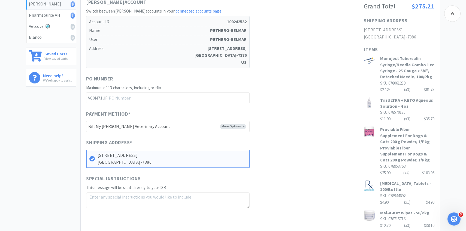
scroll to position [222, 0]
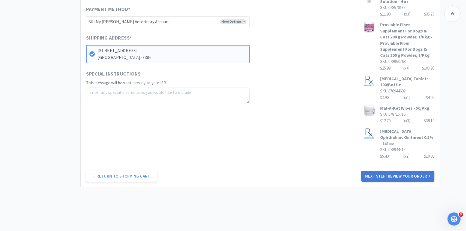
click at [378, 171] on button "Next Step: Review Your Order" at bounding box center [397, 176] width 73 height 11
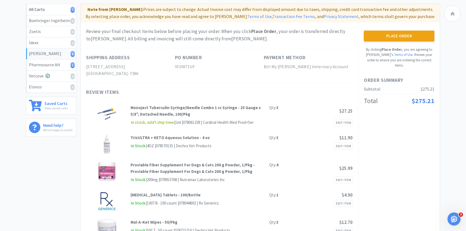
scroll to position [68, 0]
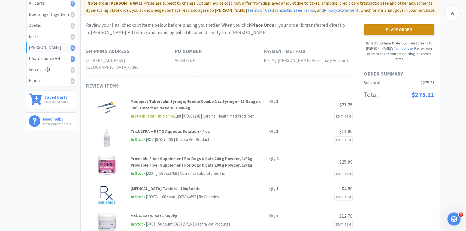
click at [402, 28] on button "Place Order" at bounding box center [399, 29] width 71 height 11
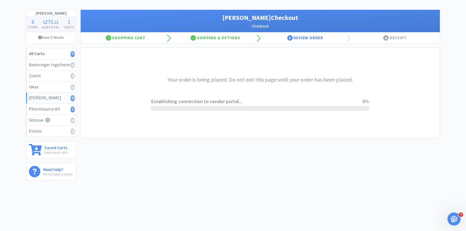
scroll to position [0, 0]
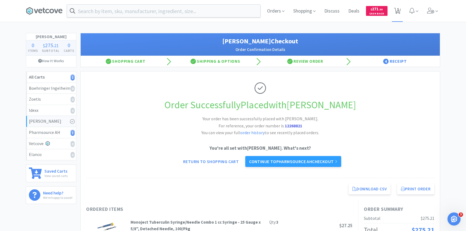
click at [397, 11] on span "1" at bounding box center [398, 9] width 2 height 22
select select "2"
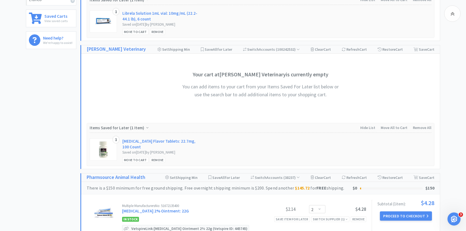
scroll to position [224, 0]
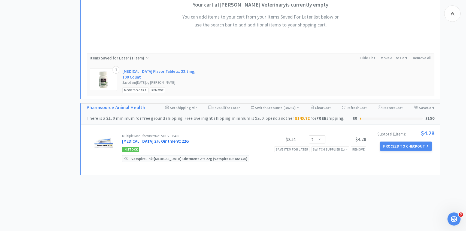
click at [174, 140] on link "Mupirocin 2% Ointment: 22G" at bounding box center [155, 140] width 67 height 5
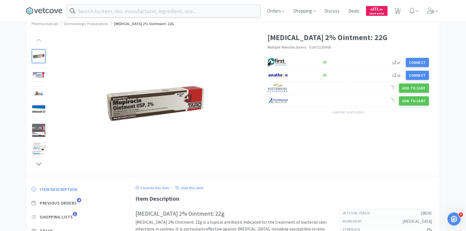
scroll to position [28, 0]
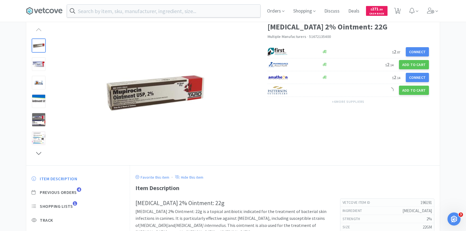
click at [74, 195] on div "Item Description Previous Orders 4 Shopping Lists 1 Track Item Notes Reviews 5" at bounding box center [78, 217] width 104 height 94
click at [74, 194] on span "Previous Orders" at bounding box center [58, 192] width 37 height 6
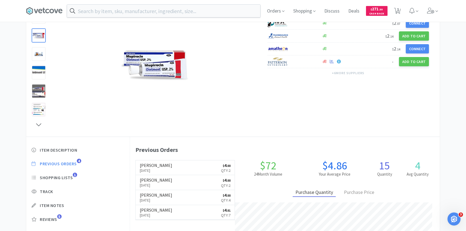
scroll to position [150, 310]
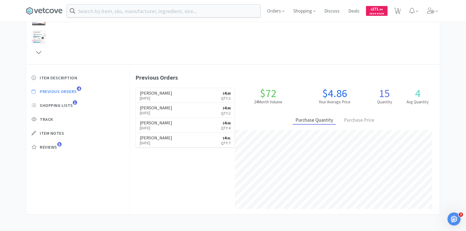
select select "2"
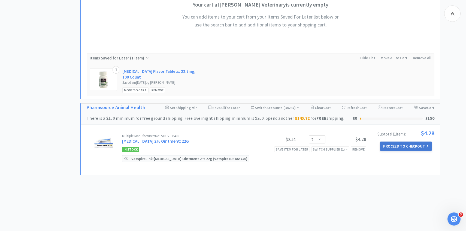
click at [401, 145] on button "Proceed to Checkout" at bounding box center [406, 145] width 52 height 9
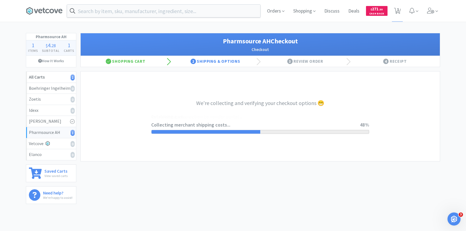
select select "1001"
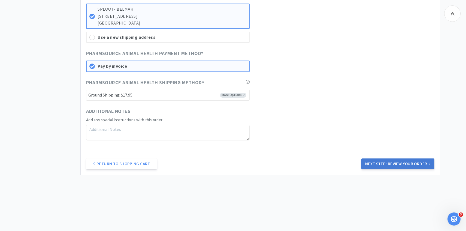
click at [395, 166] on button "Next Step: Review Your Order" at bounding box center [397, 163] width 73 height 11
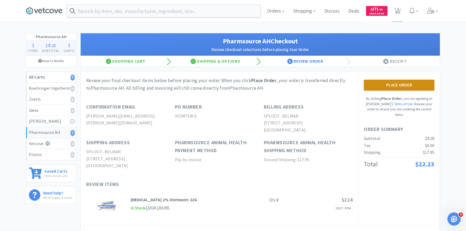
click at [396, 84] on button "Place Order" at bounding box center [399, 85] width 71 height 11
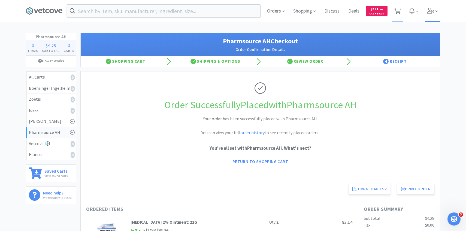
click at [431, 14] on span at bounding box center [433, 11] width 16 height 22
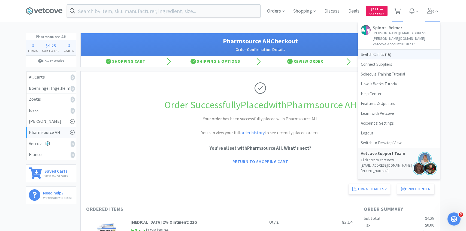
click at [397, 50] on span "Switch Clinics ( 16 )" at bounding box center [399, 55] width 82 height 10
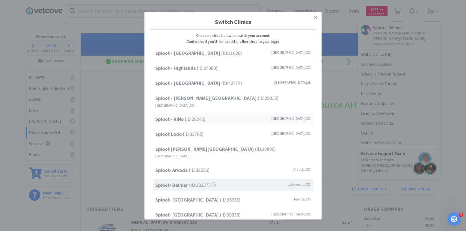
click at [211, 114] on div "Sploot - RiNo (ID: 28248 ) Denver , CO" at bounding box center [233, 119] width 161 height 12
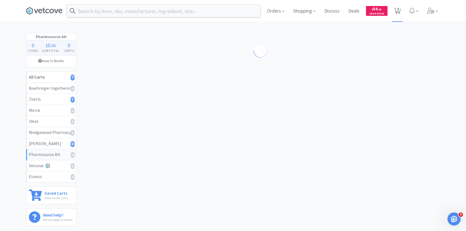
click at [399, 10] on icon at bounding box center [397, 11] width 7 height 6
select select "10"
select select "2"
select select "1"
select select "2"
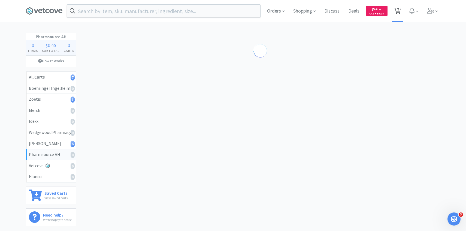
select select "2"
select select "1"
select select "2"
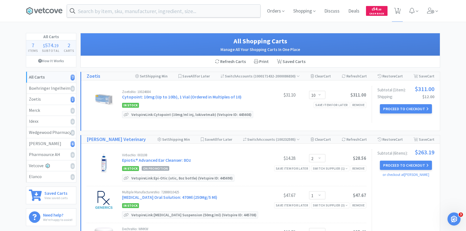
click at [357, 108] on div "In Stock Save item for later Remove" at bounding box center [244, 105] width 244 height 7
click at [358, 105] on div "Remove" at bounding box center [359, 105] width 16 height 6
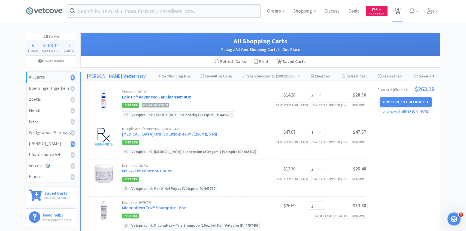
click at [176, 95] on link "Epiotic® Advanced Ear Cleanser: 8Oz" at bounding box center [156, 96] width 69 height 5
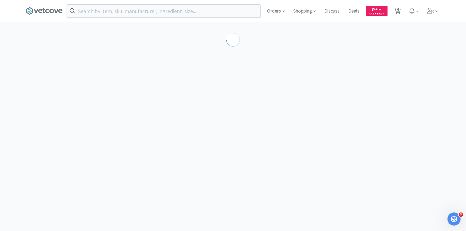
select select "189581"
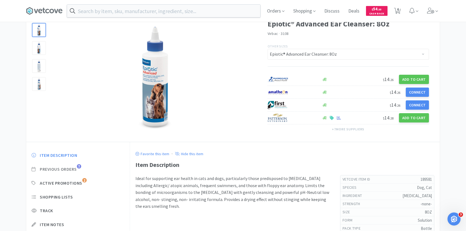
click at [75, 169] on span "Previous Orders" at bounding box center [58, 169] width 37 height 6
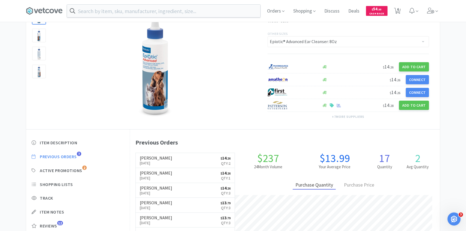
scroll to position [47, 0]
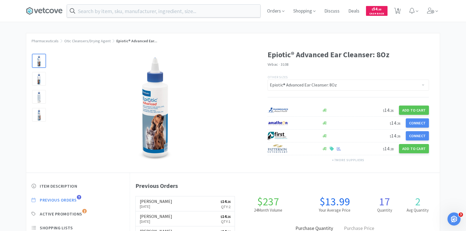
select select "2"
select select "1"
select select "2"
select select "1"
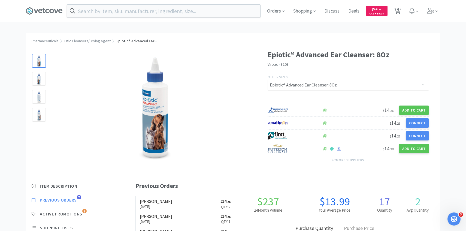
select select "2"
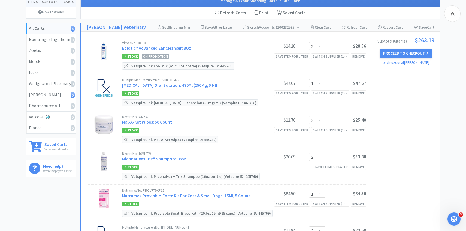
scroll to position [66, 0]
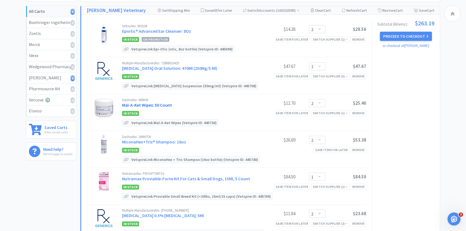
click at [160, 102] on link "Mal-A-Ket Wipes: 50 Count" at bounding box center [147, 104] width 50 height 5
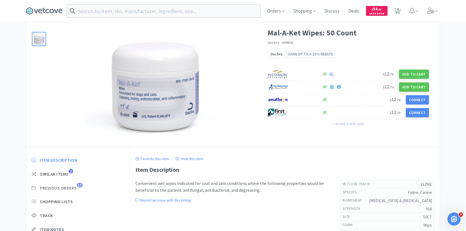
click at [77, 186] on span "Previous Orders" at bounding box center [58, 188] width 37 height 6
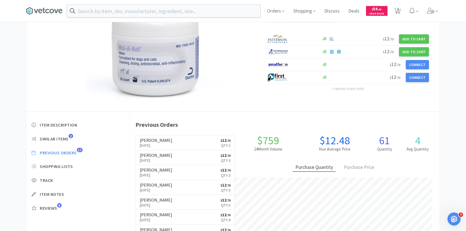
scroll to position [57, 0]
select select "2"
select select "1"
select select "2"
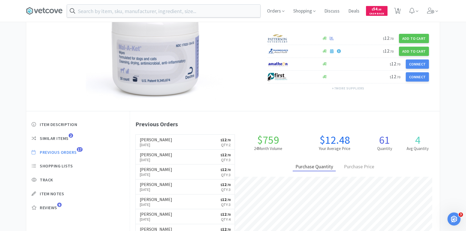
select select "1"
select select "2"
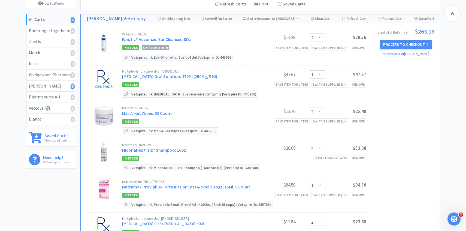
scroll to position [66, 0]
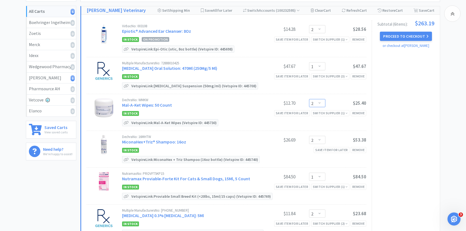
click at [317, 105] on select "Enter Quantity 1 2 3 4 5 6 7 8 9 10 11 12 13 14 15 16 17 18 19 20 Enter Quantity" at bounding box center [317, 103] width 16 height 8
click at [309, 99] on select "Enter Quantity 1 2 3 4 5 6 7 8 9 10 11 12 13 14 15 16 17 18 19 20 Enter Quantity" at bounding box center [317, 103] width 16 height 8
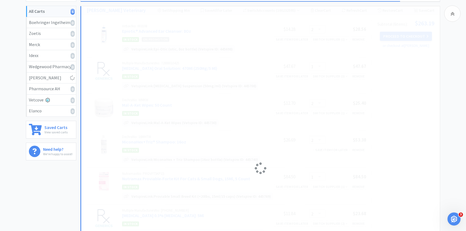
select select "1"
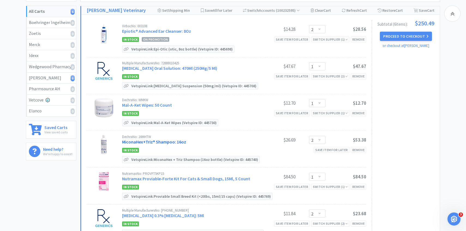
click at [162, 141] on link "MiconaHex+Triz® Shampoo: 16oz" at bounding box center [154, 141] width 64 height 5
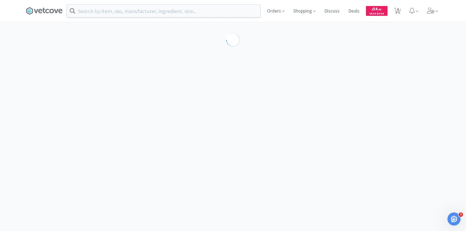
select select "86601"
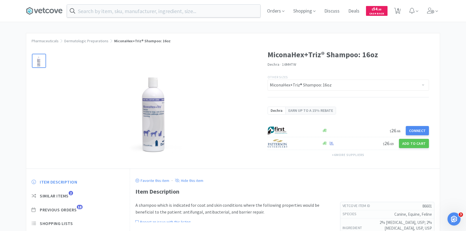
scroll to position [33, 0]
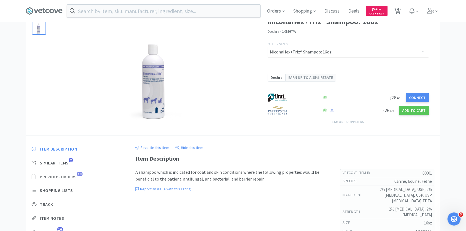
click at [76, 176] on span "Previous Orders" at bounding box center [58, 177] width 37 height 6
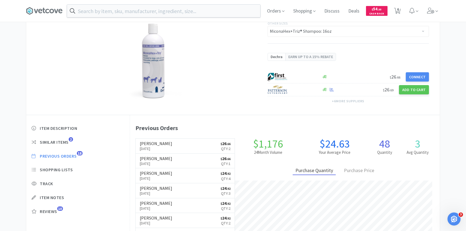
scroll to position [54, 0]
select select "2"
select select "1"
select select "2"
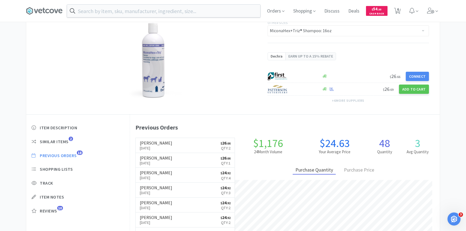
select select "1"
select select "2"
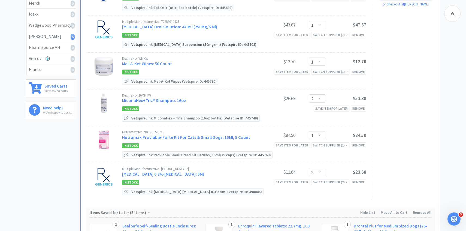
scroll to position [107, 0]
click at [356, 145] on div "Remove" at bounding box center [359, 145] width 16 height 6
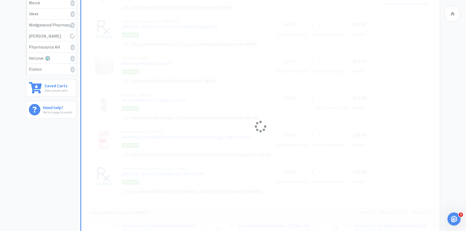
select select "2"
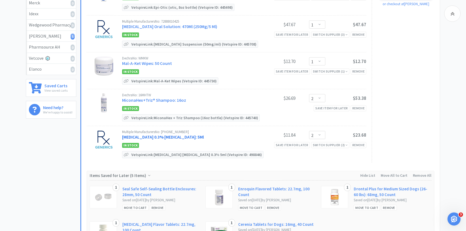
click at [167, 134] on link "[MEDICAL_DATA] 0.3% [MEDICAL_DATA]: 5Ml" at bounding box center [163, 136] width 82 height 5
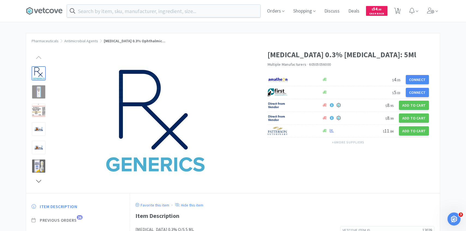
click at [75, 219] on span "Previous Orders" at bounding box center [58, 220] width 37 height 6
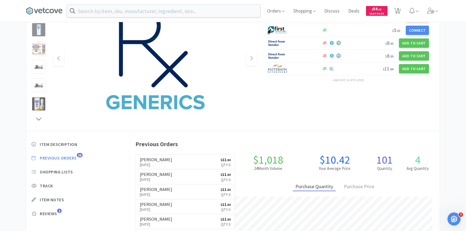
scroll to position [150, 310]
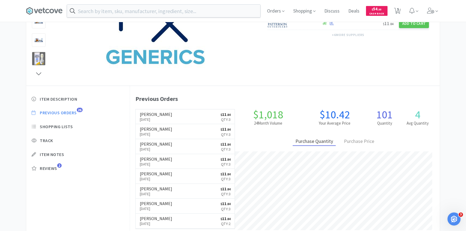
select select "2"
select select "1"
select select "2"
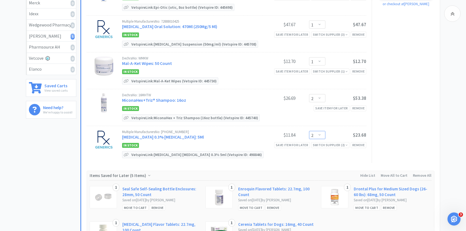
click at [311, 137] on select "Enter Quantity 1 2 3 4 5 6 7 8 9 10 11 12 13 14 15 16 17 18 19 20 Enter Quantity" at bounding box center [317, 135] width 16 height 8
click at [309, 131] on select "Enter Quantity 1 2 3 4 5 6 7 8 9 10 11 12 13 14 15 16 17 18 19 20 Enter Quantity" at bounding box center [317, 135] width 16 height 8
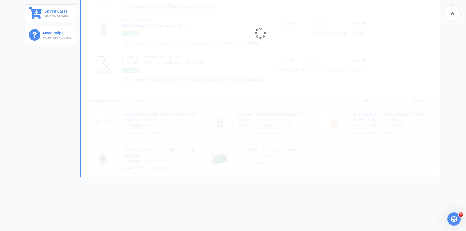
scroll to position [184, 0]
select select "1"
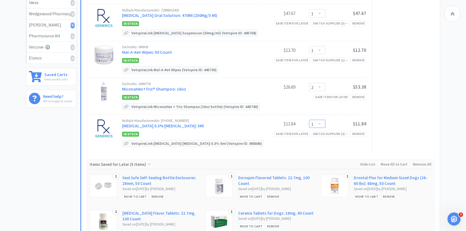
scroll to position [0, 0]
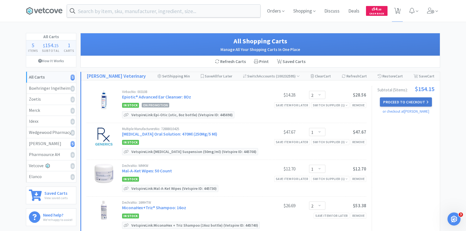
click at [392, 104] on button "Proceed to Checkout" at bounding box center [406, 101] width 52 height 9
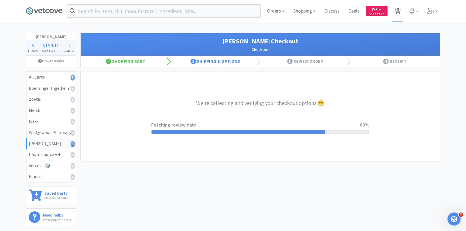
select select "1"
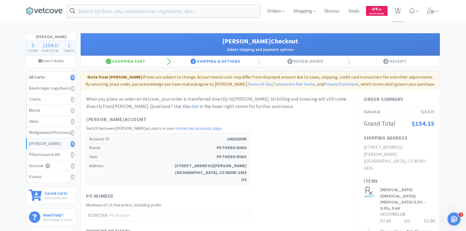
scroll to position [184, 0]
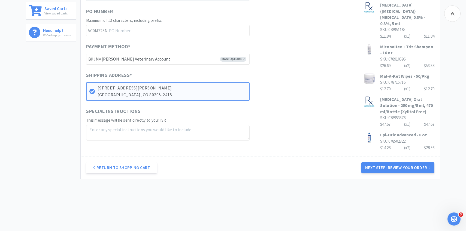
click at [369, 156] on div "Return to Shopping Cart Next Step: Review Your Order" at bounding box center [260, 167] width 359 height 22
click at [369, 162] on button "Next Step: Review Your Order" at bounding box center [397, 167] width 73 height 11
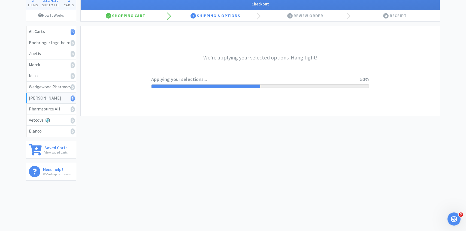
scroll to position [0, 0]
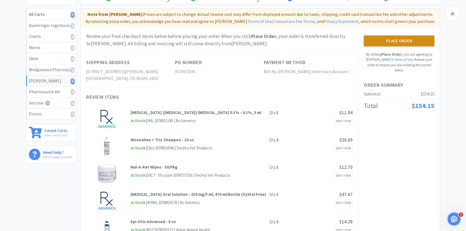
click at [408, 43] on button "Place Order" at bounding box center [399, 40] width 71 height 11
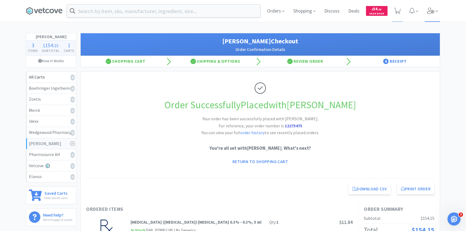
click at [431, 14] on span at bounding box center [433, 11] width 16 height 22
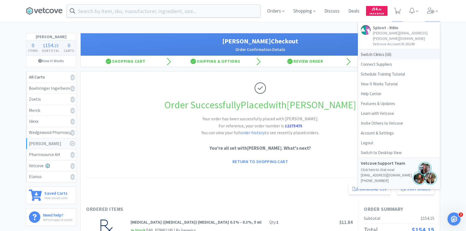
click at [382, 50] on span "Switch Clinics ( 16 )" at bounding box center [399, 55] width 82 height 10
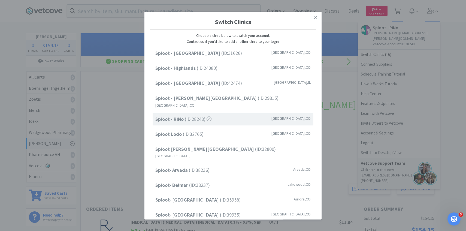
scroll to position [69, 0]
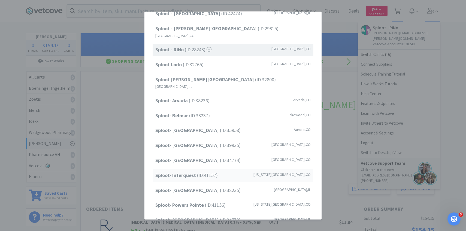
click at [203, 171] on span "Sploot- Interquest (ID: 41157 )" at bounding box center [186, 175] width 62 height 8
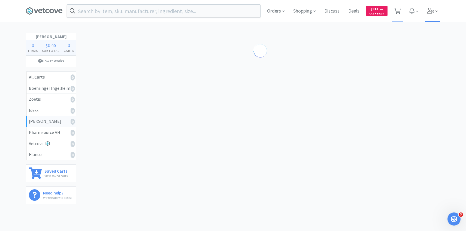
click at [433, 12] on icon at bounding box center [431, 11] width 8 height 6
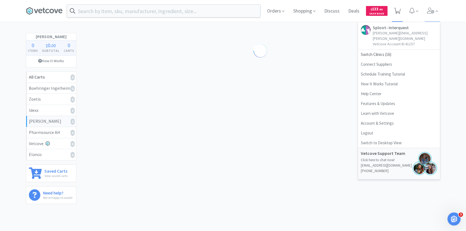
click at [392, 11] on span at bounding box center [397, 11] width 11 height 22
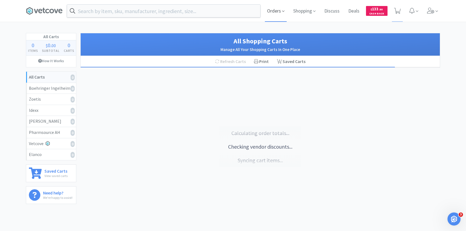
click at [279, 13] on span "Orders" at bounding box center [276, 11] width 22 height 22
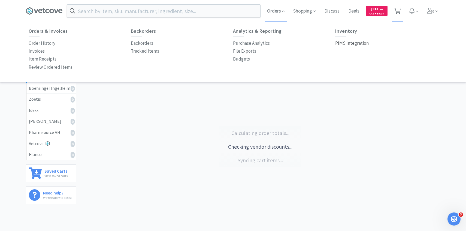
click at [362, 42] on p "PIMS Integration" at bounding box center [352, 42] width 34 height 7
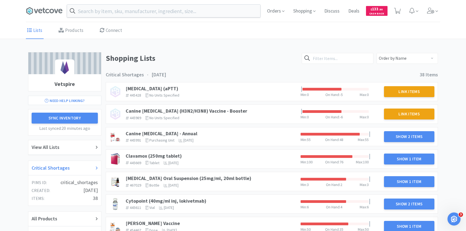
click at [70, 168] on div "Critical Shortages" at bounding box center [65, 168] width 66 height 8
click at [181, 133] on link "Canine [MEDICAL_DATA] - Annual" at bounding box center [162, 133] width 72 height 6
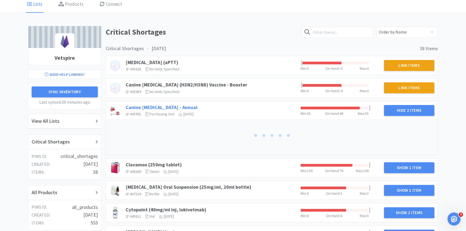
scroll to position [32, 0]
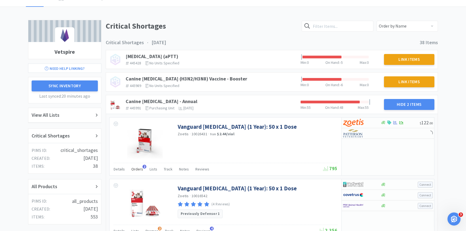
click at [139, 168] on span "Orders" at bounding box center [137, 168] width 12 height 5
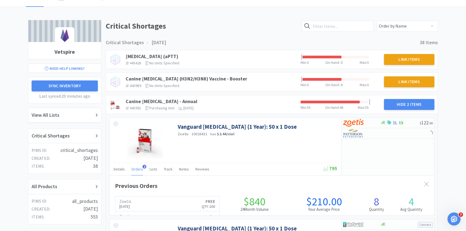
scroll to position [149, 324]
click at [139, 169] on span "Orders" at bounding box center [137, 168] width 12 height 5
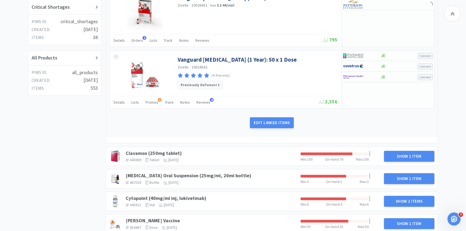
scroll to position [164, 0]
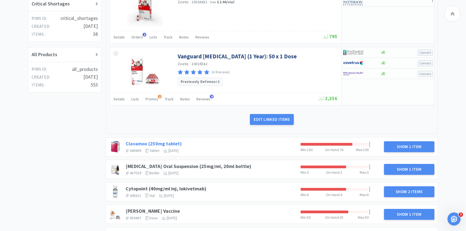
click at [176, 142] on link "Clavamox (250mg tablet)" at bounding box center [154, 143] width 56 height 6
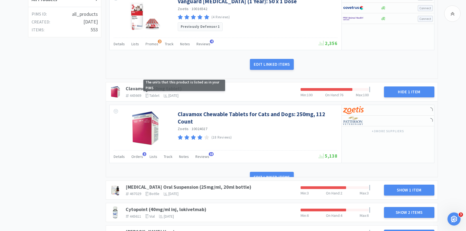
scroll to position [223, 0]
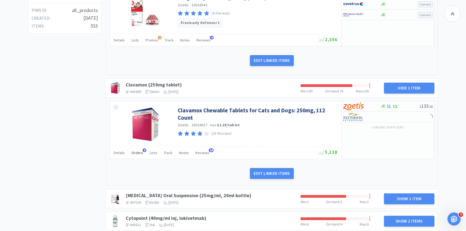
click at [136, 154] on span "Orders" at bounding box center [137, 152] width 12 height 5
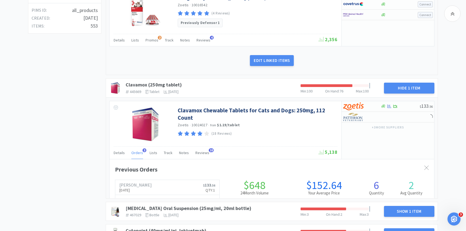
scroll to position [149, 324]
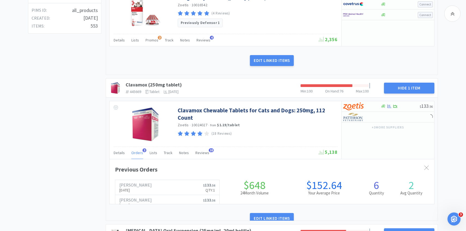
click at [136, 154] on span "Orders" at bounding box center [137, 152] width 12 height 5
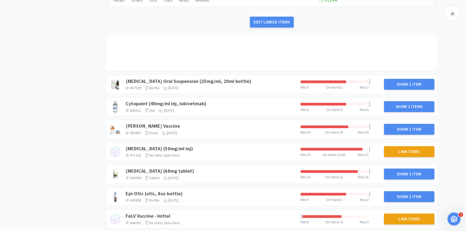
scroll to position [391, 0]
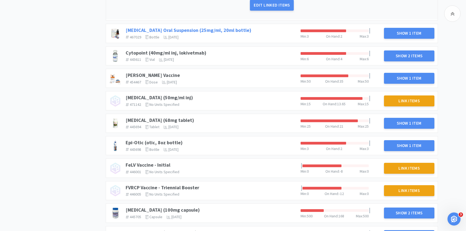
click at [227, 30] on link "[MEDICAL_DATA] Oral Suspension (25mg/ml, 20ml bottle)" at bounding box center [189, 30] width 126 height 6
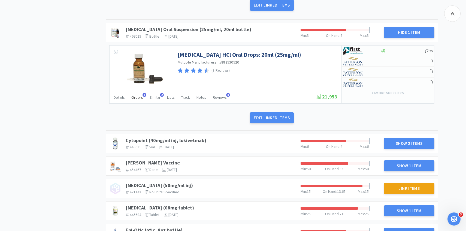
click at [136, 98] on span "Orders" at bounding box center [137, 97] width 12 height 5
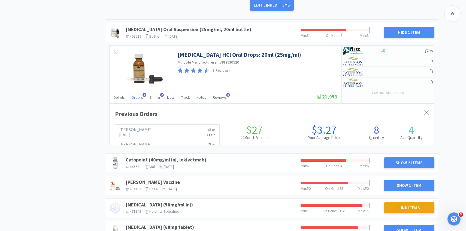
scroll to position [149, 324]
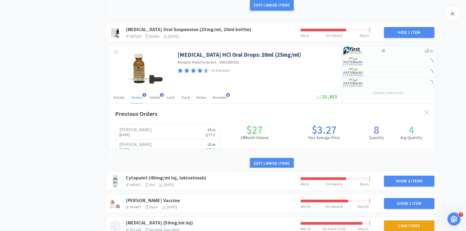
click at [136, 98] on span "Orders" at bounding box center [137, 97] width 12 height 5
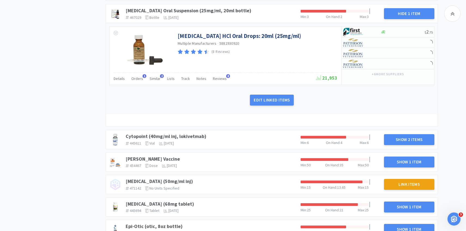
scroll to position [427, 0]
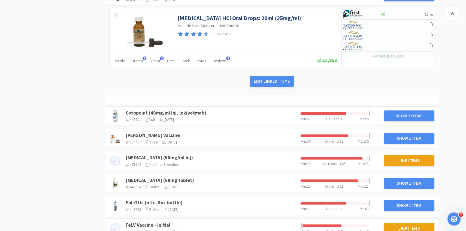
click at [195, 108] on div "Cytopoint (40mg/ml inj, lokivetmab) 445611 The identifier of the item in your P…" at bounding box center [210, 116] width 175 height 16
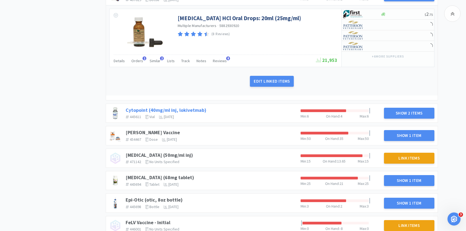
click at [194, 110] on div "Cytopoint (40mg/ml inj, lokivetmab) 445611 The identifier of the item in your P…" at bounding box center [210, 113] width 175 height 16
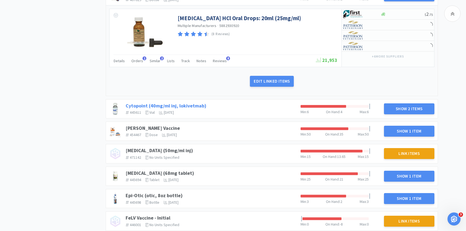
click at [194, 107] on link "Cytopoint (40mg/ml inj, lokivetmab)" at bounding box center [166, 105] width 81 height 6
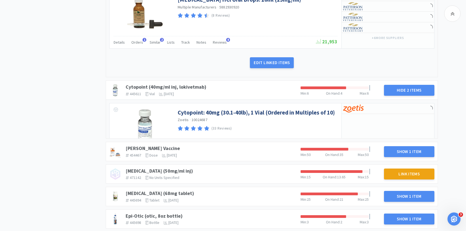
scroll to position [463, 0]
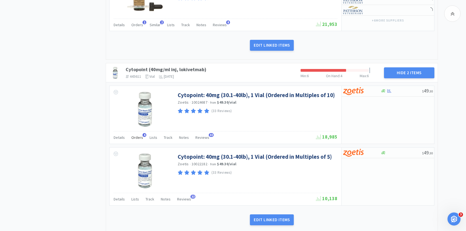
click at [138, 139] on span "Orders" at bounding box center [137, 137] width 12 height 5
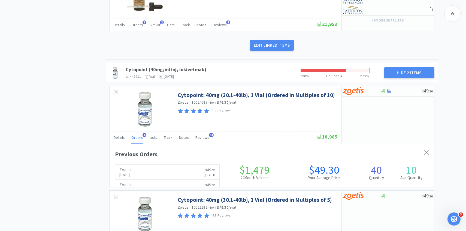
scroll to position [149, 324]
click at [138, 139] on span "Orders" at bounding box center [137, 137] width 12 height 5
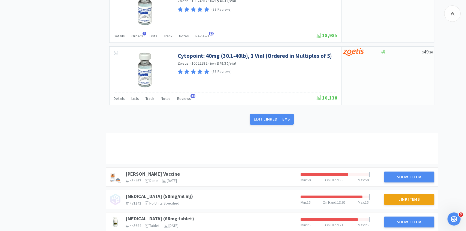
scroll to position [591, 0]
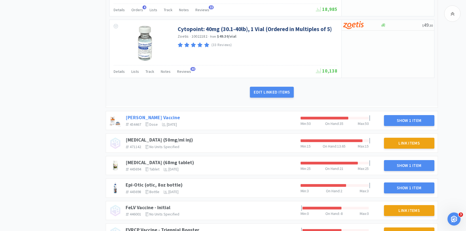
click at [144, 116] on link "[PERSON_NAME] Vaccine" at bounding box center [153, 117] width 54 height 6
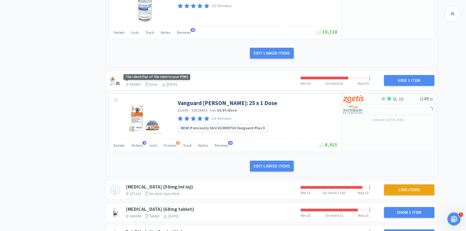
scroll to position [647, 0]
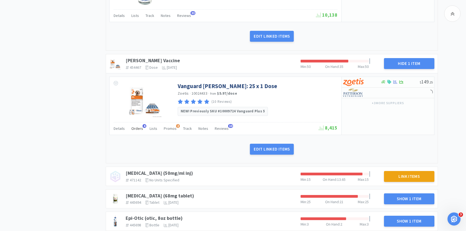
click at [138, 125] on div "Orders 4" at bounding box center [137, 129] width 12 height 10
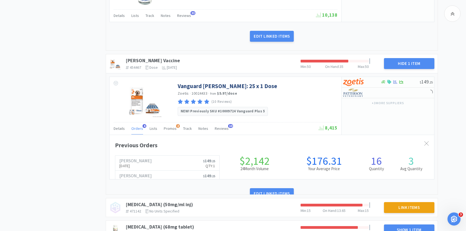
scroll to position [149, 324]
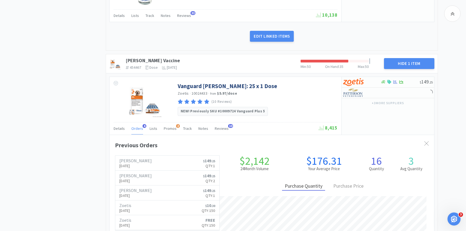
click at [138, 125] on div "Orders 4" at bounding box center [137, 129] width 12 height 10
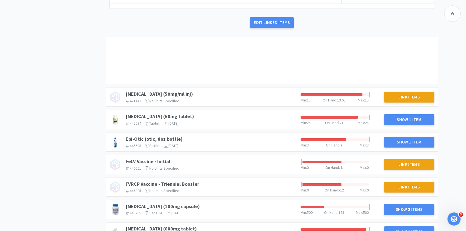
scroll to position [793, 0]
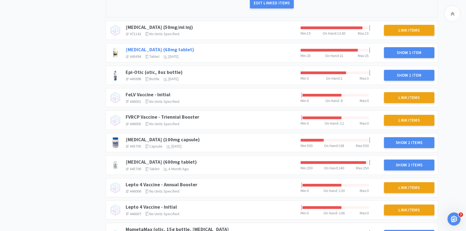
click at [154, 48] on link "Enrofloxacin (68mg tablet)" at bounding box center [160, 49] width 68 height 6
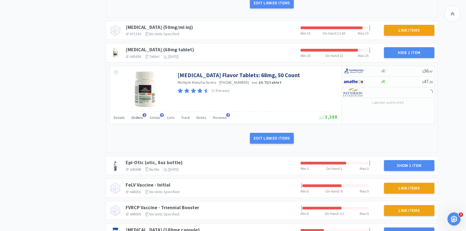
click at [139, 117] on span "Orders" at bounding box center [137, 117] width 12 height 5
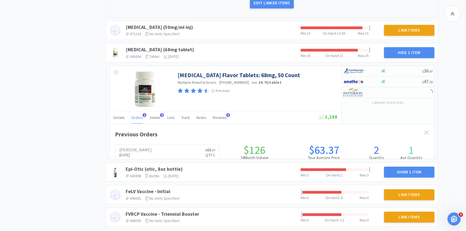
scroll to position [149, 324]
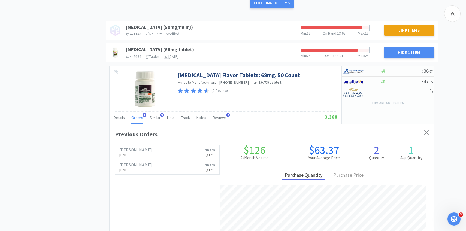
click at [139, 117] on span "Orders" at bounding box center [137, 117] width 12 height 5
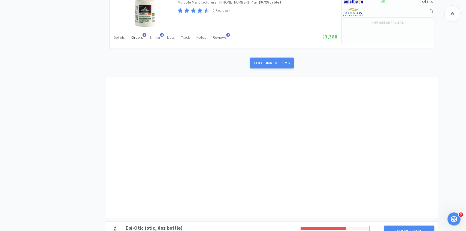
scroll to position [903, 0]
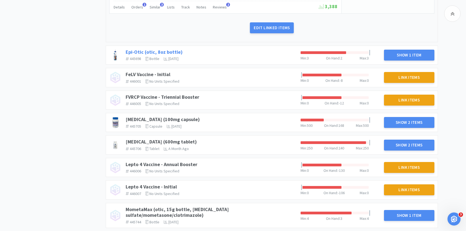
click at [149, 51] on link "Epi-Otic (otic, 8oz bottle)" at bounding box center [154, 52] width 57 height 6
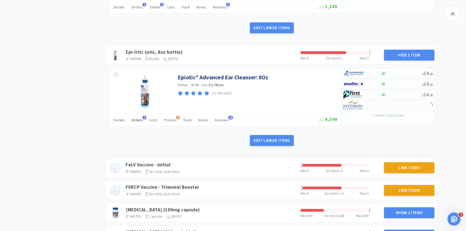
click at [139, 117] on span "Orders" at bounding box center [137, 119] width 12 height 5
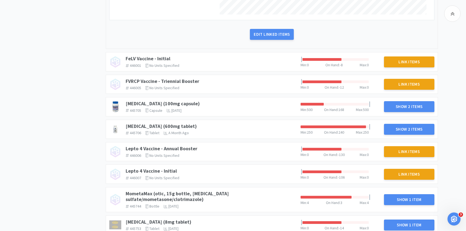
scroll to position [1166, 0]
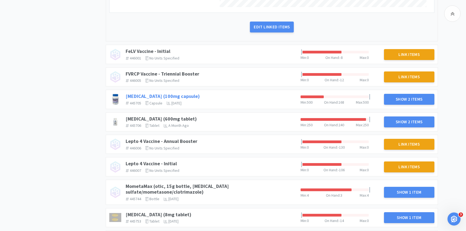
click at [177, 96] on link "Gabapentin (100mg capsule)" at bounding box center [163, 96] width 74 height 6
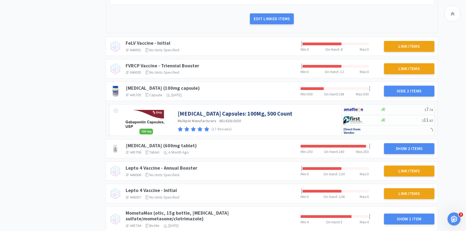
scroll to position [1189, 0]
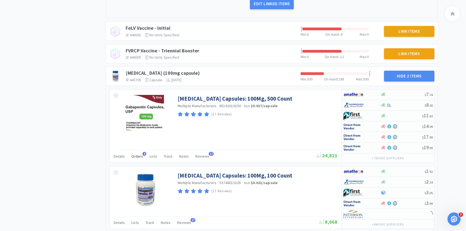
click at [137, 155] on span "Orders" at bounding box center [137, 156] width 12 height 5
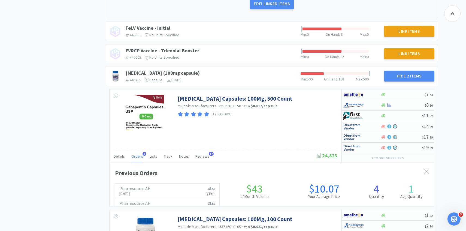
scroll to position [149, 324]
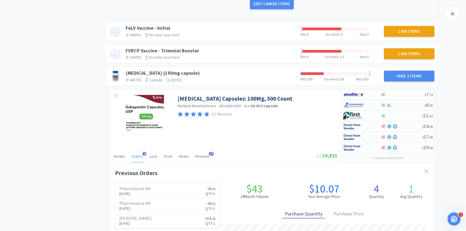
click at [137, 155] on span "Orders" at bounding box center [137, 156] width 12 height 5
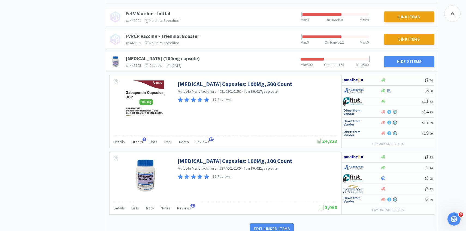
scroll to position [0, 0]
click at [140, 141] on span "Orders" at bounding box center [137, 141] width 12 height 5
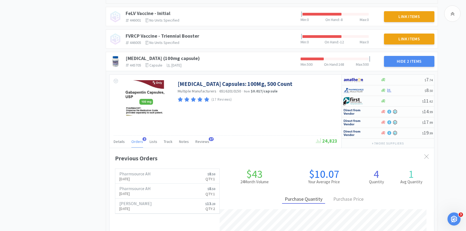
click at [140, 141] on span "Orders" at bounding box center [137, 141] width 12 height 5
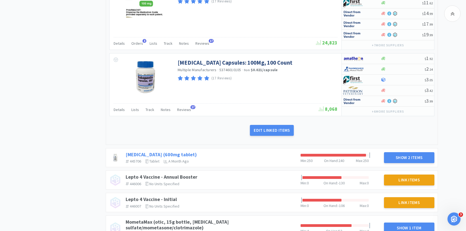
click at [139, 155] on link "Gabapentin (600mg tablet)" at bounding box center [161, 154] width 71 height 6
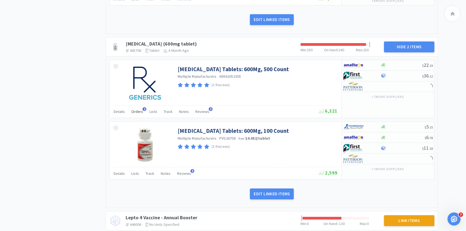
click at [139, 112] on span "Orders" at bounding box center [137, 111] width 12 height 5
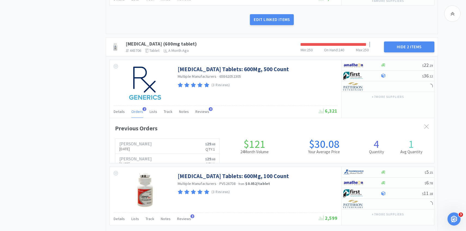
click at [139, 113] on span "Orders" at bounding box center [137, 111] width 12 height 5
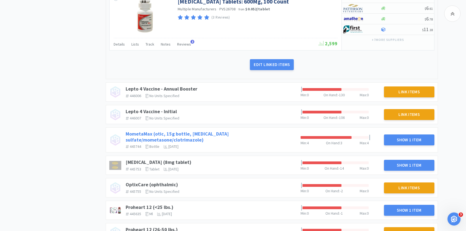
click at [197, 133] on link "MometaMax (otic, 15g bottle, gentamicin sulfate/mometasone/clotrimazole)" at bounding box center [177, 136] width 103 height 12
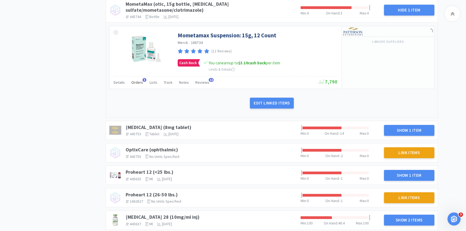
click at [140, 80] on span "Orders" at bounding box center [137, 82] width 12 height 5
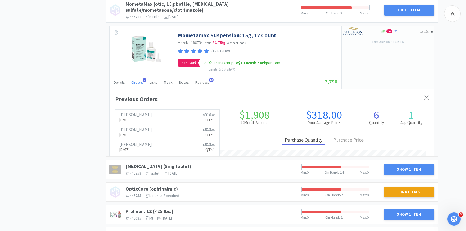
click at [139, 80] on span "Orders" at bounding box center [137, 82] width 12 height 5
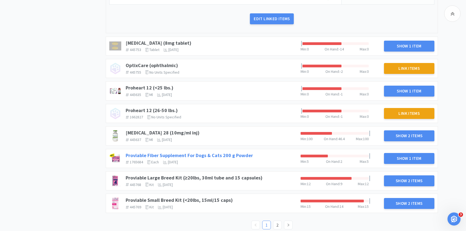
click at [202, 152] on link "Proviable Fiber Supplement For Dogs & Cats 200 g Powder" at bounding box center [189, 155] width 127 height 6
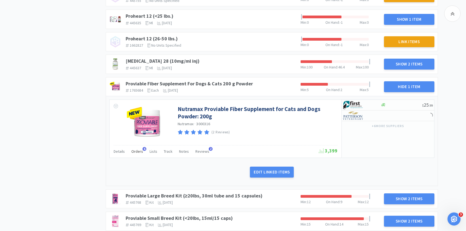
click at [140, 149] on span "Orders" at bounding box center [137, 151] width 12 height 5
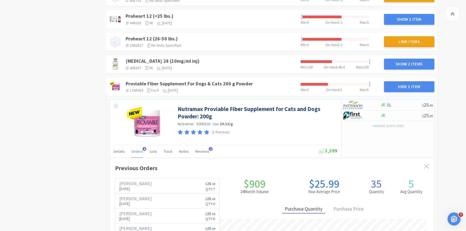
click at [135, 149] on span "Orders" at bounding box center [137, 151] width 12 height 5
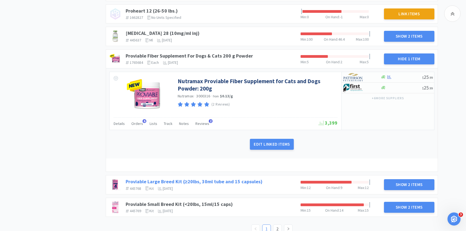
click at [201, 178] on link "Proviable Large Breed Kit (≥20lbs, 30ml tube and 15 capsules)" at bounding box center [194, 181] width 137 height 6
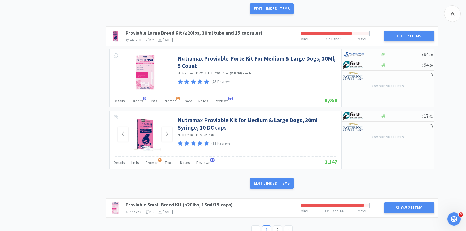
scroll to position [1990, 0]
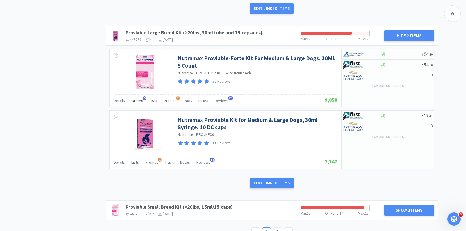
click at [137, 96] on div "Orders 6" at bounding box center [137, 101] width 12 height 10
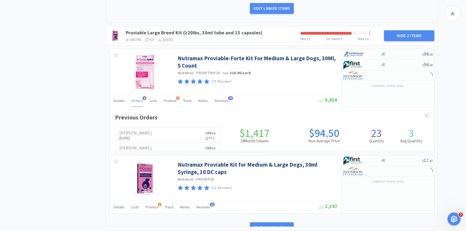
scroll to position [272245, 272070]
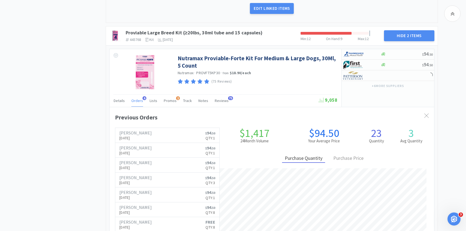
click at [137, 96] on div "Orders 6" at bounding box center [137, 101] width 12 height 10
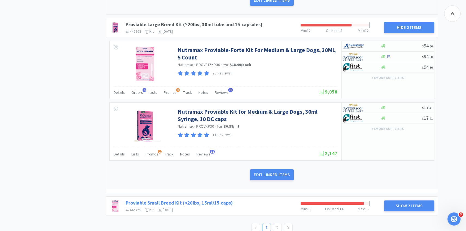
click at [208, 199] on link "Proviable Small Breed Kit (<20lbs, 15ml/15 caps)" at bounding box center [179, 202] width 107 height 6
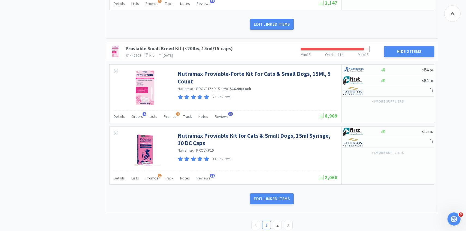
scroll to position [2149, 0]
click at [138, 114] on span "Orders" at bounding box center [137, 116] width 12 height 5
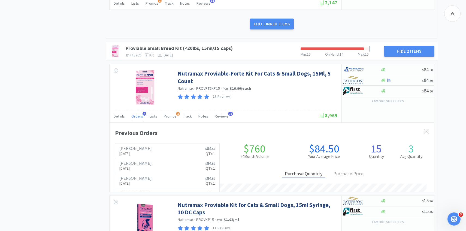
scroll to position [272245, 272070]
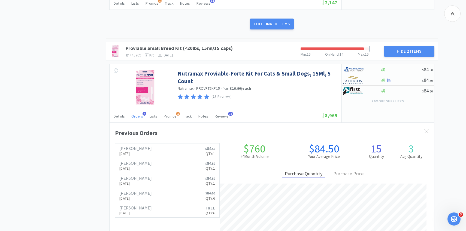
click at [138, 114] on span "Orders" at bounding box center [137, 116] width 12 height 5
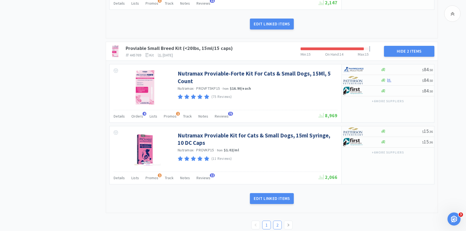
click at [275, 221] on link "2" at bounding box center [277, 225] width 8 height 8
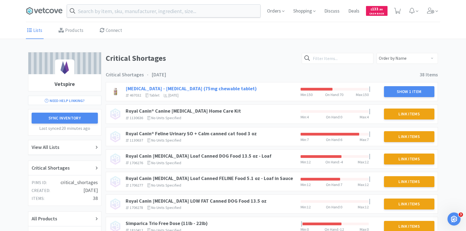
click at [209, 88] on link "Rimadyl - Carprofen (75mg chewable tablet)" at bounding box center [191, 88] width 131 height 6
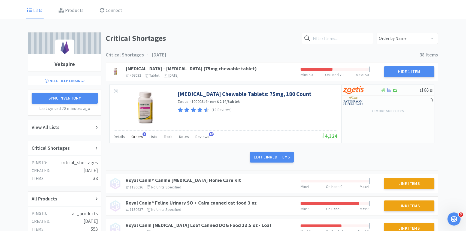
click at [137, 133] on div "Orders 2" at bounding box center [137, 137] width 12 height 10
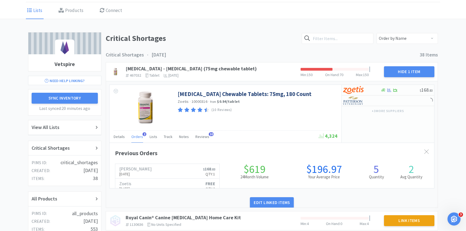
click at [137, 133] on div "Orders 2" at bounding box center [137, 137] width 12 height 10
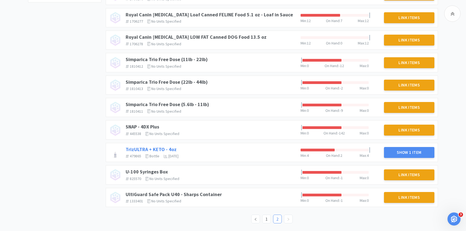
click at [170, 149] on link "TrizULTRA + KETO - 4oz" at bounding box center [151, 149] width 51 height 6
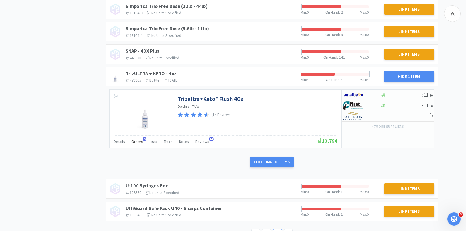
click at [138, 145] on div "Orders 6" at bounding box center [137, 142] width 12 height 10
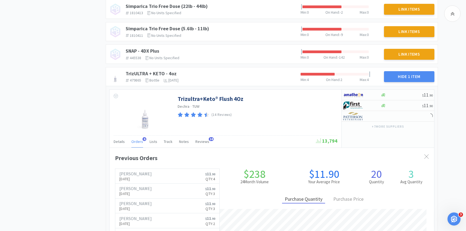
click at [138, 145] on div "Orders 6" at bounding box center [137, 142] width 12 height 10
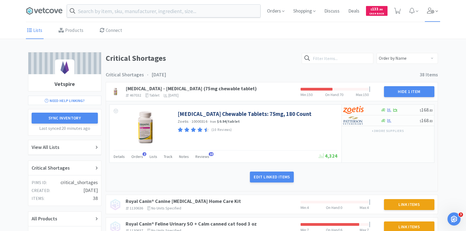
click at [438, 11] on span at bounding box center [433, 11] width 16 height 22
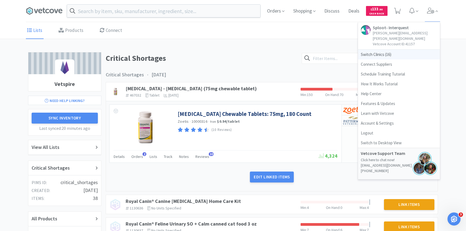
click at [401, 50] on span "Switch Clinics ( 16 )" at bounding box center [399, 55] width 82 height 10
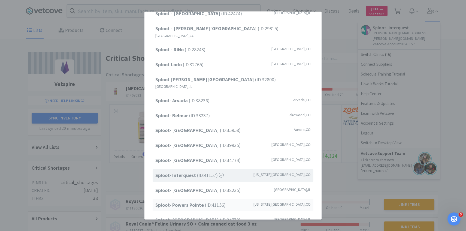
click at [220, 201] on span "Sploot- Powers Pointe (ID: 41156 )" at bounding box center [190, 205] width 70 height 8
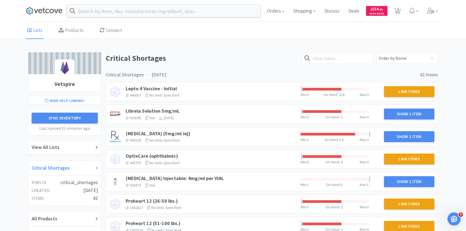
click at [76, 162] on div "Critical Shortages" at bounding box center [64, 168] width 73 height 15
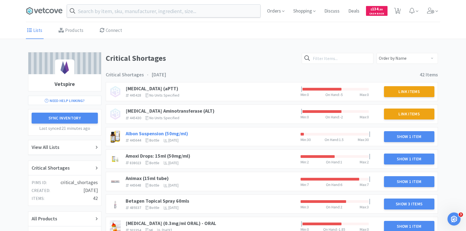
click at [168, 133] on link "Albon Suspension (50mg/ml)" at bounding box center [157, 133] width 62 height 6
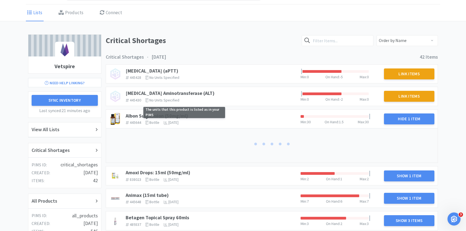
scroll to position [29, 0]
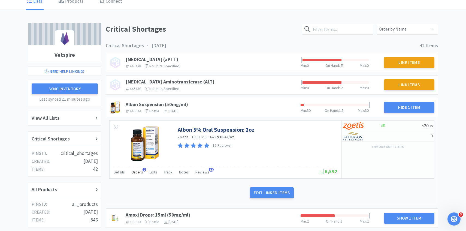
click at [138, 172] on span "Orders" at bounding box center [137, 171] width 12 height 5
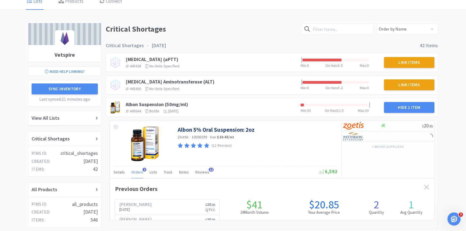
scroll to position [149, 324]
click at [138, 173] on span "Orders" at bounding box center [137, 171] width 12 height 5
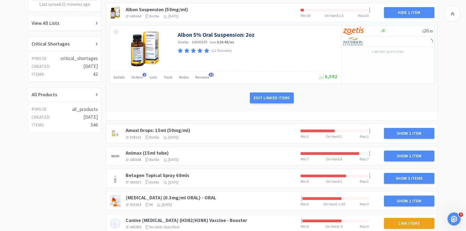
scroll to position [145, 0]
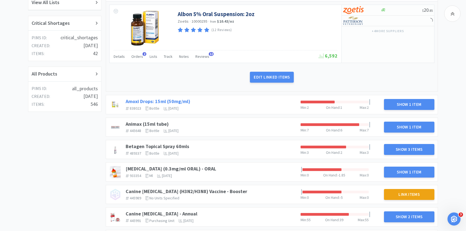
click at [183, 101] on link "Amoxi Drops: 15ml (50mg/ml)" at bounding box center [158, 101] width 65 height 6
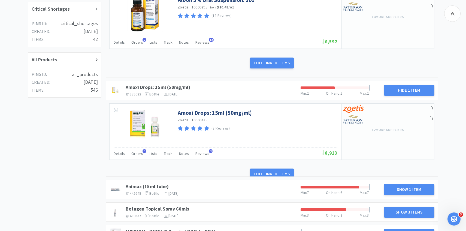
scroll to position [168, 0]
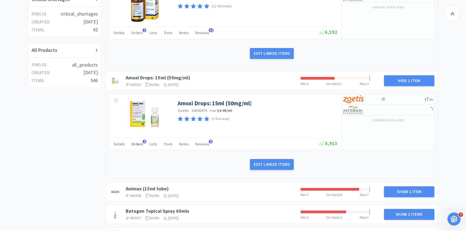
click at [139, 142] on span "Orders" at bounding box center [137, 143] width 12 height 5
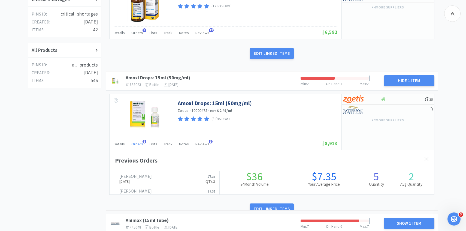
scroll to position [149, 324]
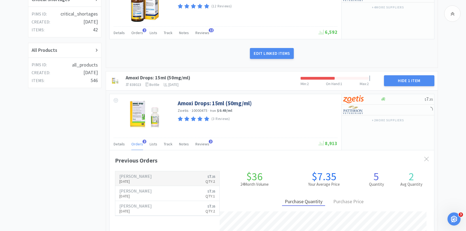
click at [135, 178] on h6 "[PERSON_NAME]" at bounding box center [135, 176] width 32 height 4
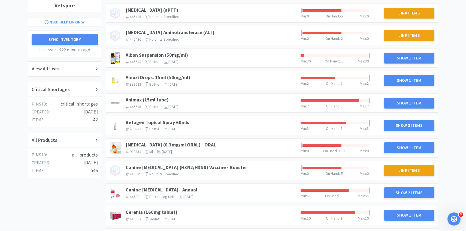
scroll to position [47, 0]
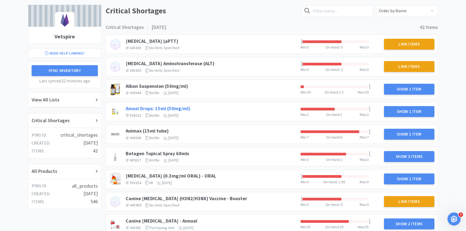
click at [151, 109] on link "Amoxi Drops: 15ml (50mg/ml)" at bounding box center [158, 108] width 65 height 6
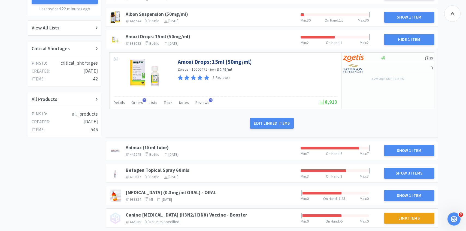
scroll to position [118, 0]
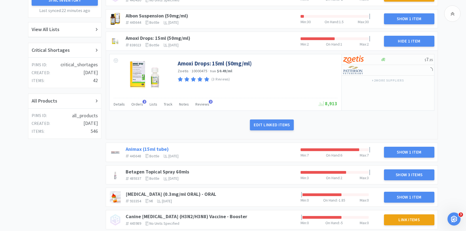
click at [162, 148] on link "Animax (15ml tube)" at bounding box center [147, 149] width 43 height 6
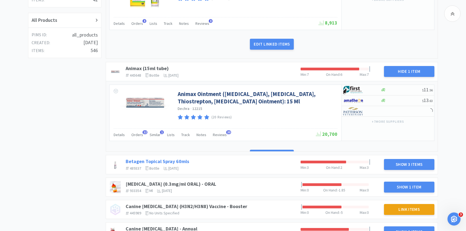
scroll to position [222, 0]
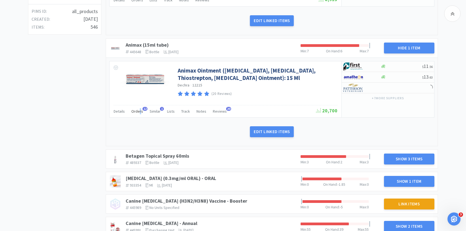
click at [139, 113] on span "Orders" at bounding box center [137, 111] width 12 height 5
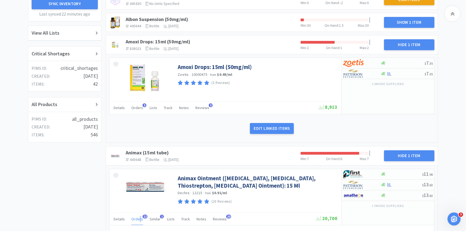
scroll to position [110, 0]
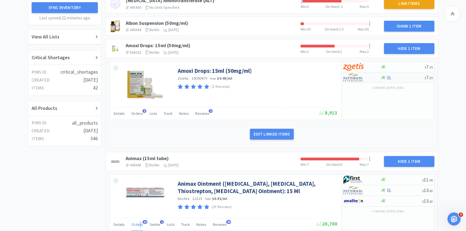
click at [360, 78] on img at bounding box center [353, 77] width 20 height 8
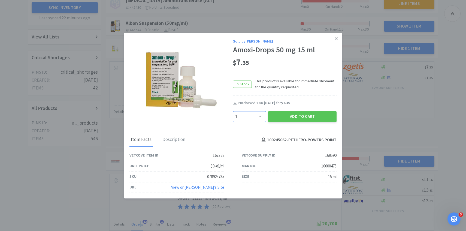
click at [255, 115] on select "Enter Quantity 1 2 3 4 5 6 7 8 9 10 11 12 13 14 15 16 17 18 19 20 Enter Quantity" at bounding box center [249, 116] width 33 height 11
select select "2"
click at [233, 111] on select "Enter Quantity 1 2 3 4 5 6 7 8 9 10 11 12 13 14 15 16 17 18 19 20 Enter Quantity" at bounding box center [249, 116] width 33 height 11
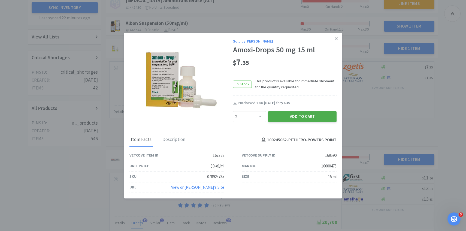
click at [288, 113] on button "Add to Cart" at bounding box center [302, 116] width 68 height 11
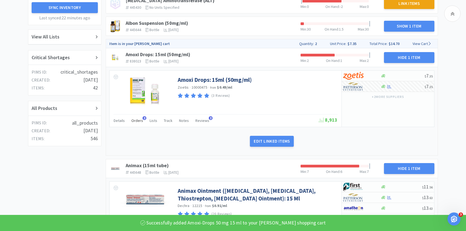
click at [139, 121] on span "Orders" at bounding box center [137, 120] width 12 height 5
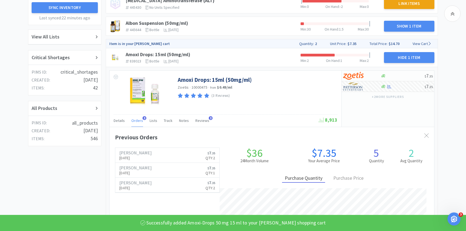
scroll to position [149, 324]
click at [139, 121] on span "Orders" at bounding box center [137, 120] width 12 height 5
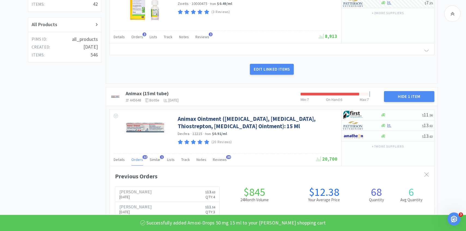
scroll to position [203, 0]
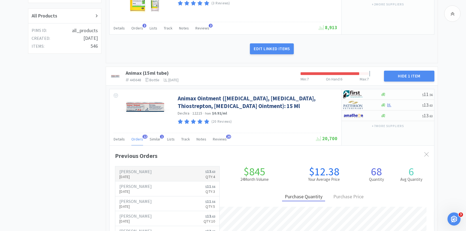
click at [142, 174] on p "[DATE]" at bounding box center [135, 177] width 32 height 6
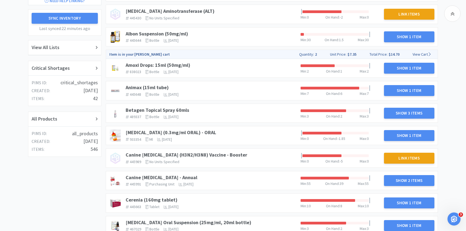
scroll to position [108, 0]
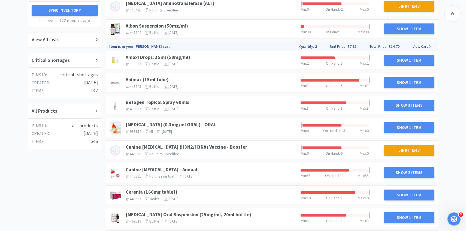
click at [185, 99] on div "Betagen Topical Spray 60mls 489337 The identifier of the item in your PIMS bott…" at bounding box center [210, 105] width 175 height 16
click at [183, 99] on link "Betagen Topical Spray 60mls" at bounding box center [157, 102] width 63 height 6
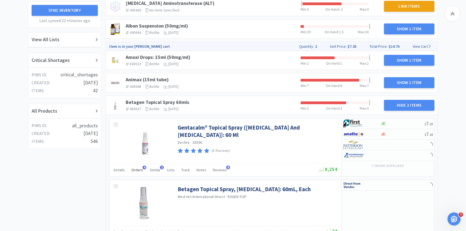
click at [136, 168] on span "Orders" at bounding box center [137, 169] width 12 height 5
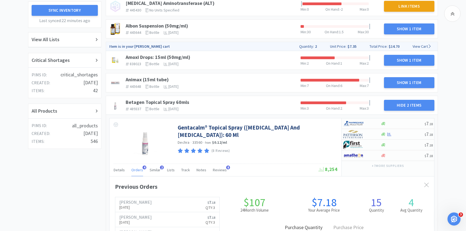
scroll to position [149, 324]
click at [136, 168] on span "Orders" at bounding box center [137, 169] width 12 height 5
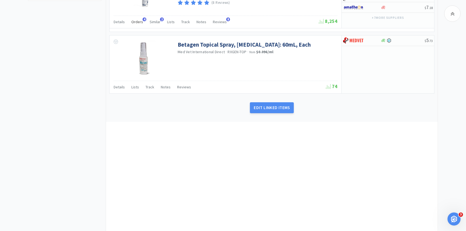
scroll to position [0, 0]
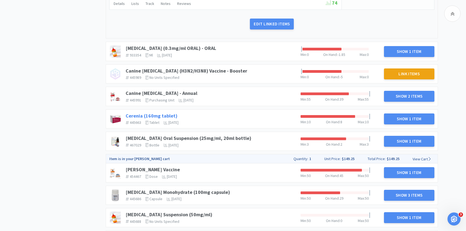
click at [156, 115] on link "Cerenia (160mg tablet)" at bounding box center [152, 115] width 52 height 6
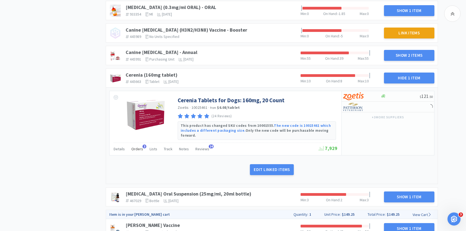
click at [138, 146] on span "Orders" at bounding box center [137, 148] width 12 height 5
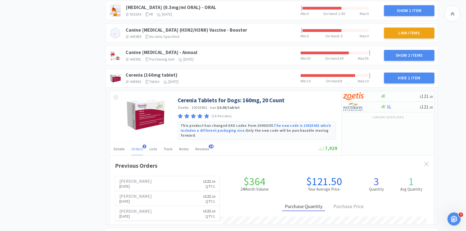
click at [138, 146] on span "Orders" at bounding box center [137, 148] width 12 height 5
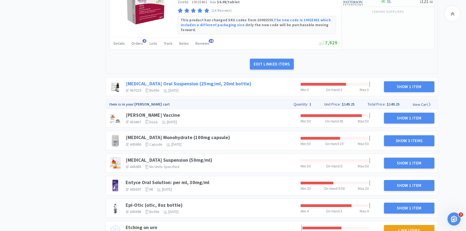
click at [203, 85] on link "[MEDICAL_DATA] Oral Suspension (25mg/ml, 20ml bottle)" at bounding box center [189, 83] width 126 height 6
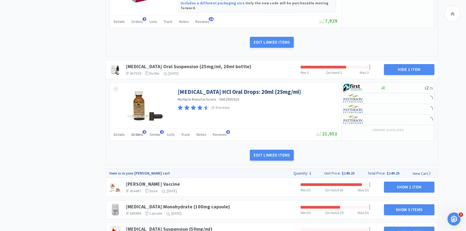
click at [138, 132] on div "Orders 6" at bounding box center [137, 135] width 12 height 10
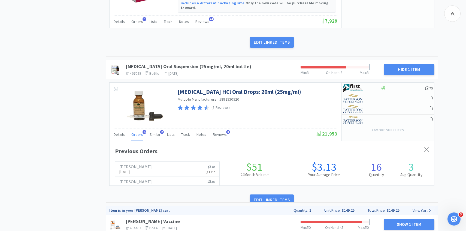
click at [138, 133] on div "Orders 6" at bounding box center [137, 135] width 12 height 10
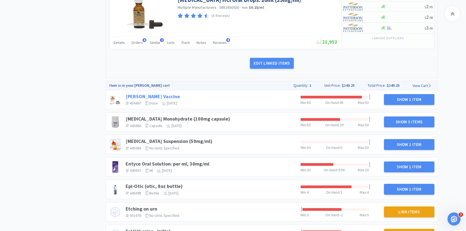
click at [135, 93] on link "[PERSON_NAME] Vaccine" at bounding box center [153, 96] width 54 height 6
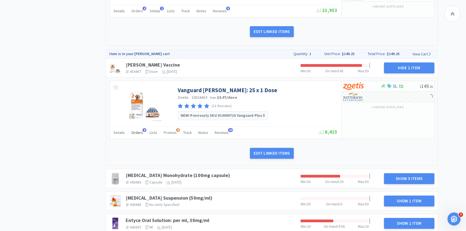
click at [135, 130] on span "Orders" at bounding box center [137, 132] width 12 height 5
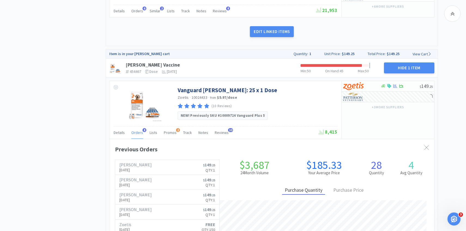
click at [135, 130] on span "Orders" at bounding box center [137, 132] width 12 height 5
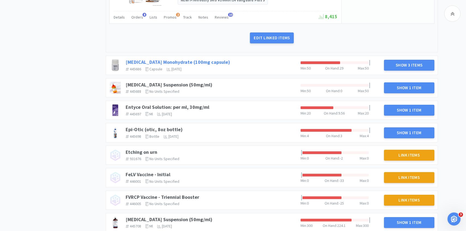
click at [210, 59] on link "[MEDICAL_DATA] Monohydrate (100mg capsule)" at bounding box center [178, 62] width 104 height 6
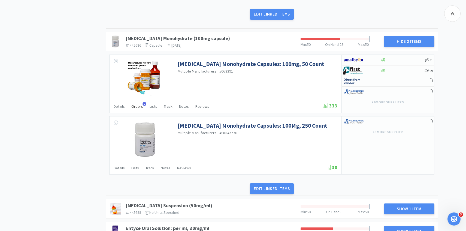
click at [139, 104] on span "Orders" at bounding box center [137, 106] width 12 height 5
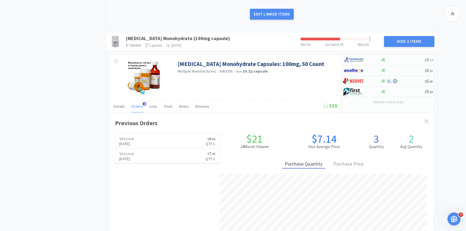
click at [139, 104] on span "Orders" at bounding box center [137, 106] width 12 height 5
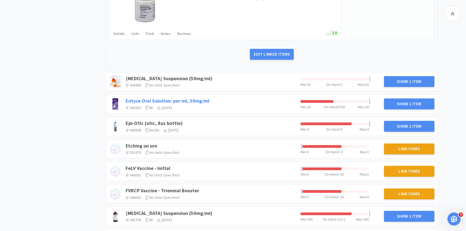
click at [200, 98] on link "Entyce Oral Solution: per ml, 30mg/ml" at bounding box center [168, 101] width 84 height 6
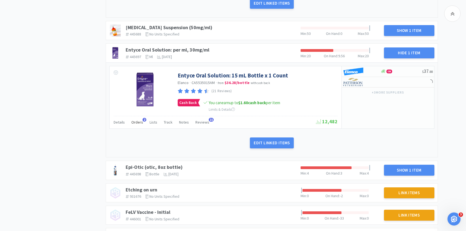
click at [137, 120] on span "Orders" at bounding box center [137, 122] width 12 height 5
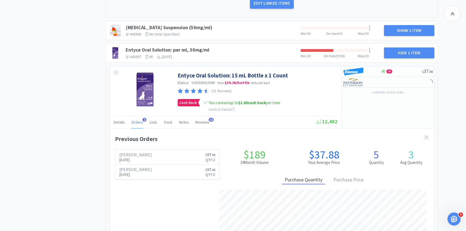
click at [137, 120] on span "Orders" at bounding box center [137, 122] width 12 height 5
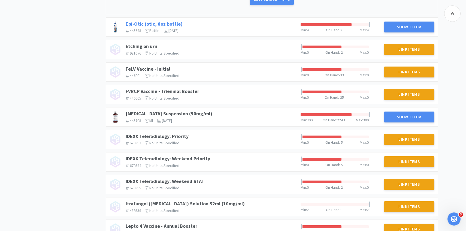
click at [168, 21] on link "Epi-Otic (otic, 8oz bottle)" at bounding box center [154, 24] width 57 height 6
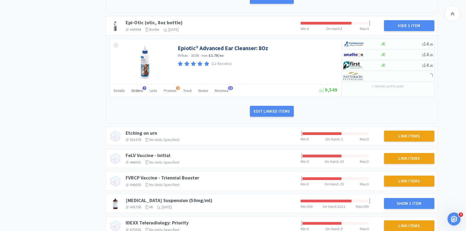
click at [138, 88] on span "Orders" at bounding box center [137, 90] width 12 height 5
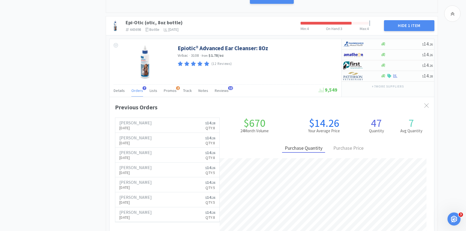
click at [138, 88] on span "Orders" at bounding box center [137, 90] width 12 height 5
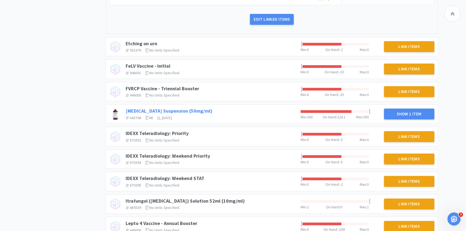
click at [136, 108] on link "[MEDICAL_DATA] Suspension (50mg/ml)" at bounding box center [169, 111] width 87 height 6
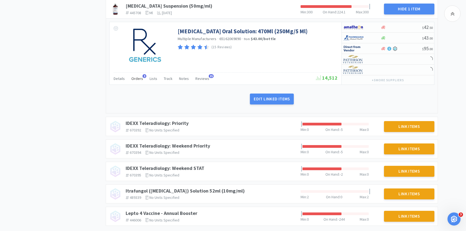
click at [138, 76] on span "Orders" at bounding box center [137, 78] width 12 height 5
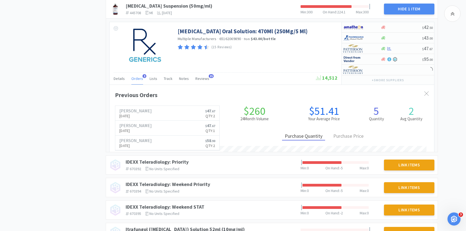
click at [138, 76] on span "Orders" at bounding box center [137, 78] width 12 height 5
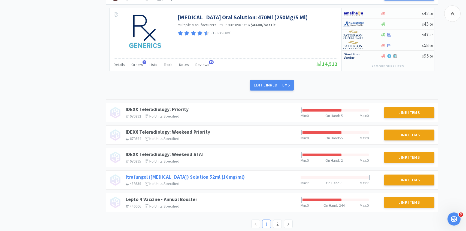
click at [221, 174] on link "Itrafungol ([MEDICAL_DATA]) Solution 52ml (10mg/ml)" at bounding box center [185, 177] width 119 height 6
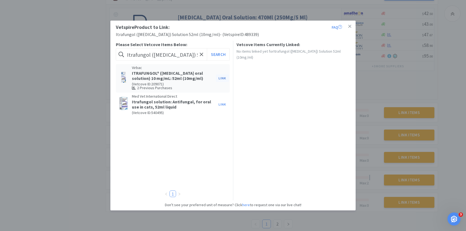
click at [223, 78] on button "Link" at bounding box center [222, 78] width 13 height 8
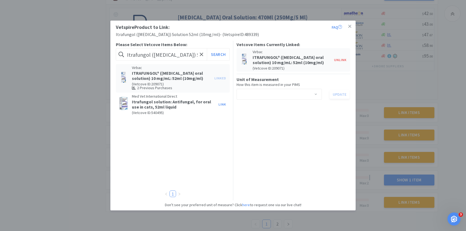
click at [261, 96] on div "Select unit of measurement" at bounding box center [277, 94] width 75 height 10
click at [254, 131] on li "bottle" at bounding box center [278, 132] width 85 height 9
click at [335, 99] on div "Select unit of measurement bottle Update" at bounding box center [293, 94] width 114 height 11
click at [335, 97] on button "Update" at bounding box center [339, 94] width 20 height 9
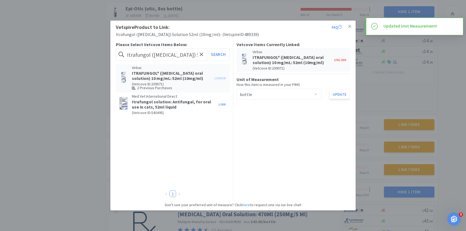
click at [359, 113] on div "Vetspire Product to Link: FAQ Itrafungol ([MEDICAL_DATA]) Solution 52ml (10mg/m…" at bounding box center [233, 115] width 466 height 231
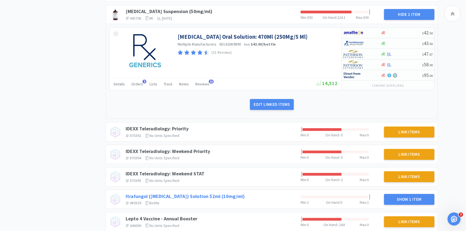
click at [197, 193] on link "Itrafungol ([MEDICAL_DATA]) Solution 52ml (10mg/ml)" at bounding box center [185, 196] width 119 height 6
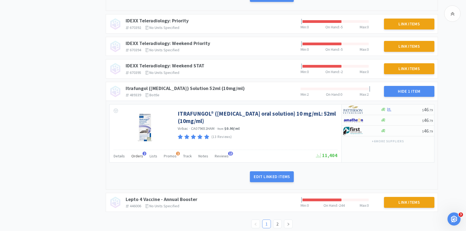
click at [138, 153] on span "Orders" at bounding box center [137, 155] width 12 height 5
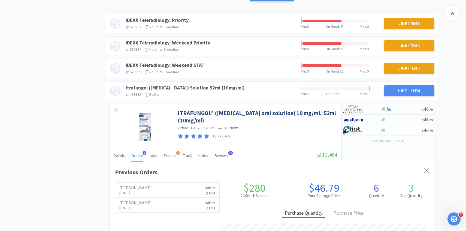
click at [138, 153] on span "Orders" at bounding box center [137, 155] width 12 height 5
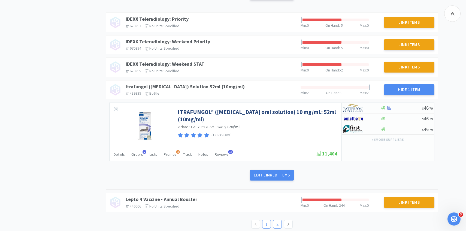
click at [278, 220] on link "2" at bounding box center [277, 224] width 8 height 8
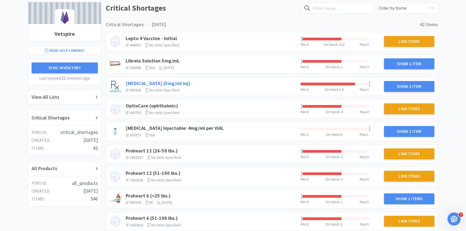
click at [171, 82] on link "[MEDICAL_DATA] (5mg/ml inj)" at bounding box center [158, 83] width 65 height 6
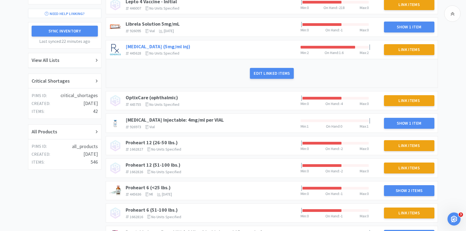
click at [181, 48] on link "[MEDICAL_DATA] (5mg/ml inj)" at bounding box center [158, 46] width 65 height 6
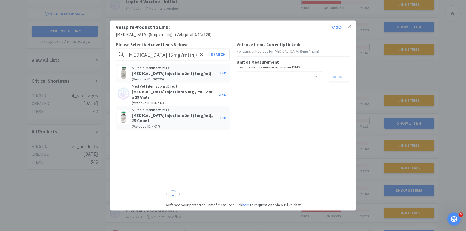
click at [255, 9] on div "Vetspire Product to Link: FAQ [MEDICAL_DATA] (5mg/ml inj) - ( Vetspire ID: 4456…" at bounding box center [233, 115] width 466 height 231
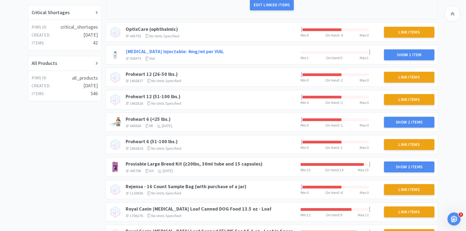
click at [190, 52] on link "[MEDICAL_DATA] Injectable: 4mg/ml per VIAL" at bounding box center [175, 51] width 98 height 6
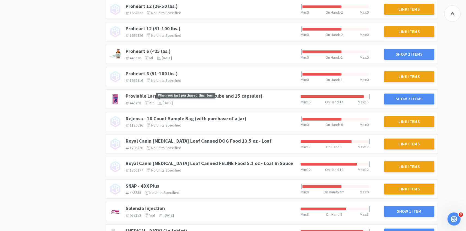
scroll to position [331, 0]
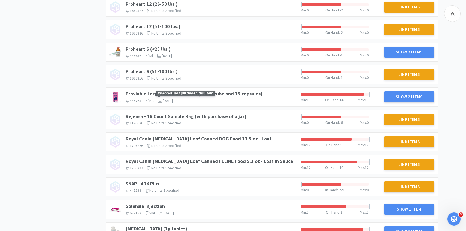
click at [227, 93] on span "When you last purchased this item" at bounding box center [197, 93] width 82 height 6
click at [227, 95] on span "When you last purchased this item" at bounding box center [197, 93] width 82 height 6
click at [250, 92] on link "Proviable Large Breed Kit (≥20lbs, 30ml tube and 15 capsules)" at bounding box center [194, 93] width 137 height 6
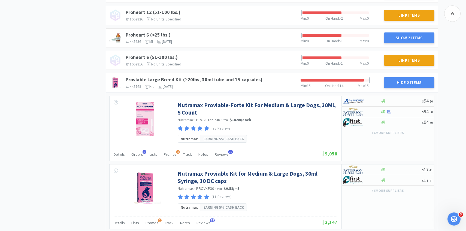
scroll to position [356, 0]
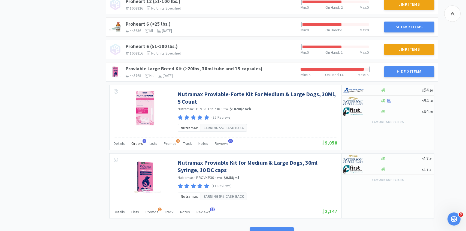
click at [139, 142] on span "Orders" at bounding box center [137, 143] width 12 height 5
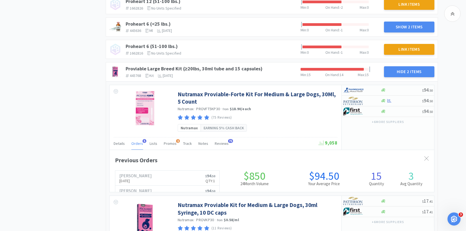
scroll to position [149, 324]
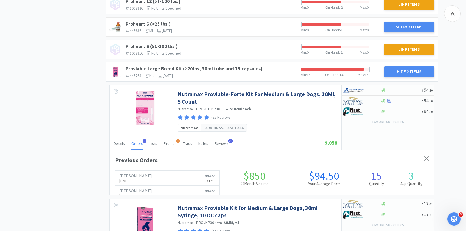
click at [139, 142] on span "Orders" at bounding box center [137, 143] width 12 height 5
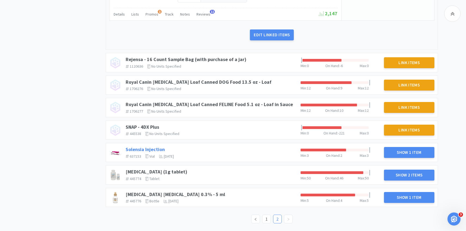
click at [159, 148] on link "Solensia Injection" at bounding box center [145, 149] width 39 height 6
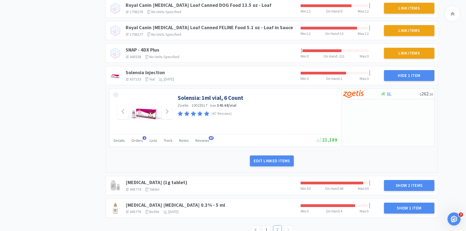
scroll to position [640, 0]
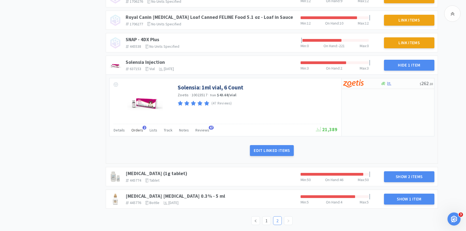
click at [138, 128] on span "Orders" at bounding box center [137, 129] width 12 height 5
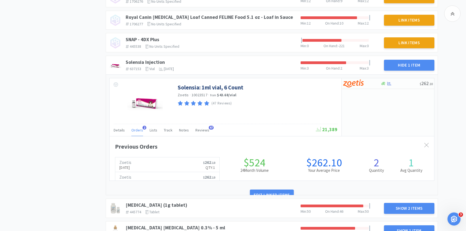
scroll to position [149, 324]
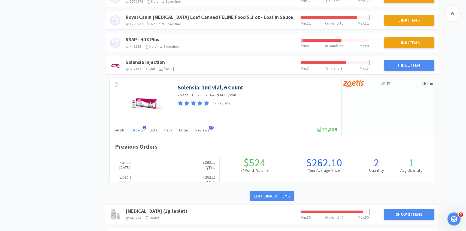
click at [136, 130] on span "Orders" at bounding box center [137, 129] width 12 height 5
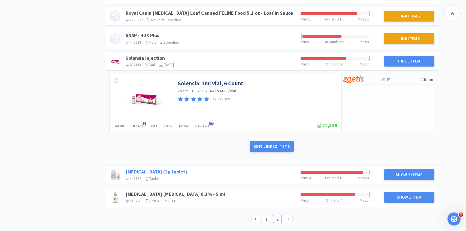
click at [163, 169] on link "[MEDICAL_DATA] (1g tablet)" at bounding box center [157, 171] width 62 height 6
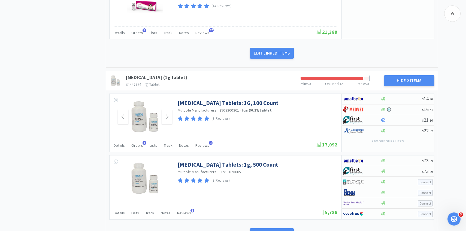
scroll to position [763, 0]
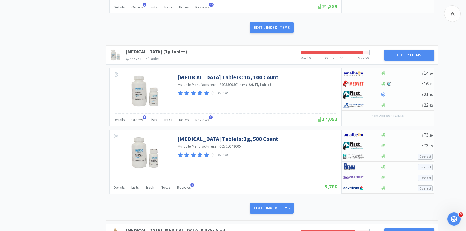
click at [142, 123] on div "Details Orders 1 Lists Track Notes Reviews 3" at bounding box center [215, 120] width 202 height 10
click at [141, 122] on span "Orders" at bounding box center [137, 119] width 12 height 5
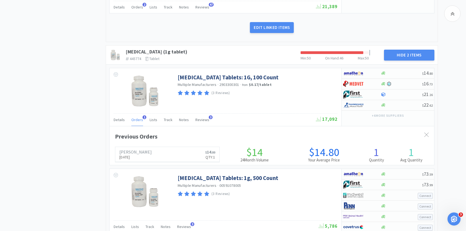
scroll to position [149, 324]
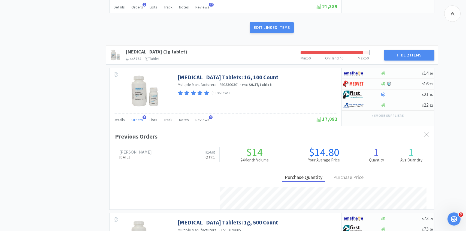
click at [137, 119] on span "Orders" at bounding box center [137, 119] width 12 height 5
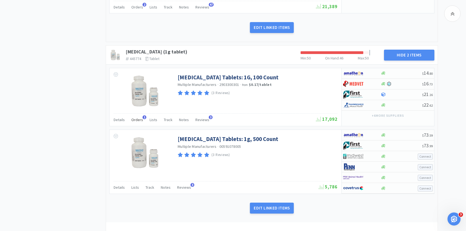
scroll to position [767, 0]
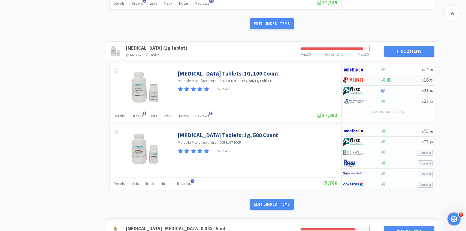
click at [364, 78] on div at bounding box center [358, 79] width 30 height 9
select select "1"
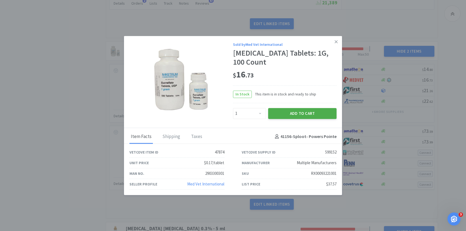
click at [297, 112] on button "Add to Cart" at bounding box center [302, 113] width 68 height 11
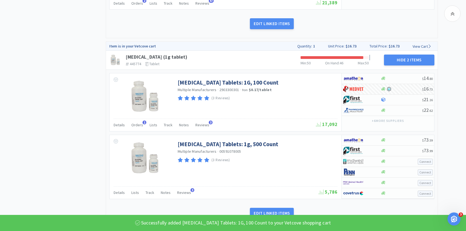
scroll to position [810, 0]
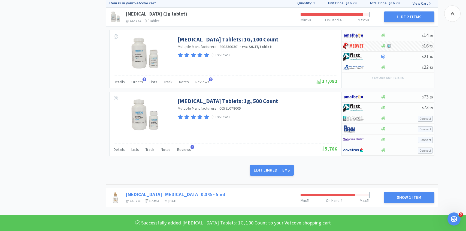
click at [196, 196] on link "[MEDICAL_DATA] [MEDICAL_DATA] 0.3% - 5 ml" at bounding box center [175, 194] width 99 height 6
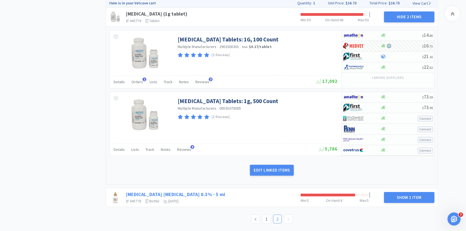
click at [192, 194] on link "[MEDICAL_DATA] [MEDICAL_DATA] 0.3% - 5 ml" at bounding box center [175, 194] width 99 height 6
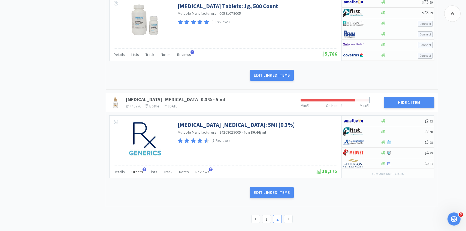
scroll to position [905, 0]
click at [137, 173] on span "Orders" at bounding box center [137, 171] width 12 height 5
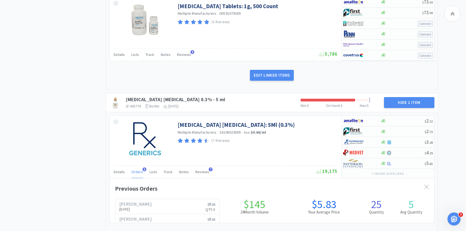
scroll to position [149, 324]
click at [136, 173] on span "Orders" at bounding box center [137, 171] width 12 height 5
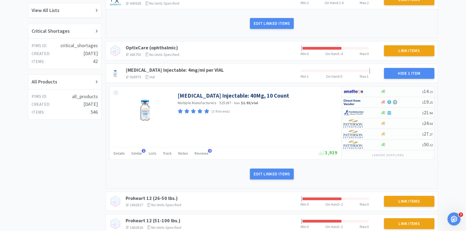
scroll to position [0, 0]
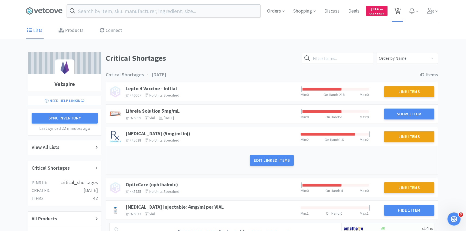
click at [395, 11] on icon at bounding box center [397, 11] width 7 height 6
select select "2"
select select "1"
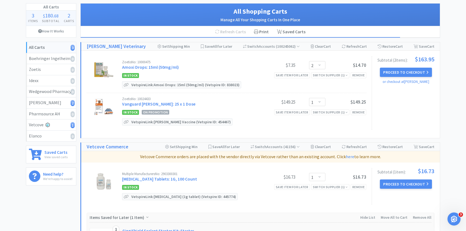
scroll to position [32, 0]
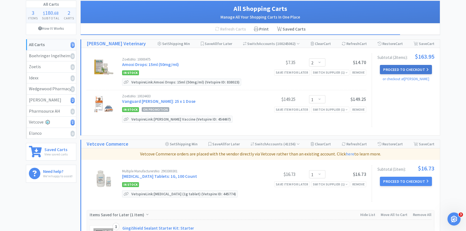
click at [416, 66] on button "Proceed to Checkout" at bounding box center [406, 69] width 52 height 9
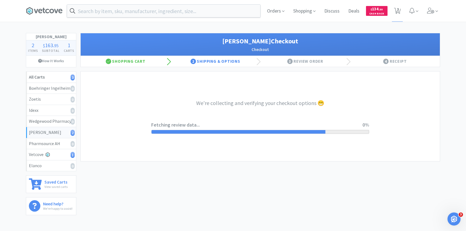
select select "1"
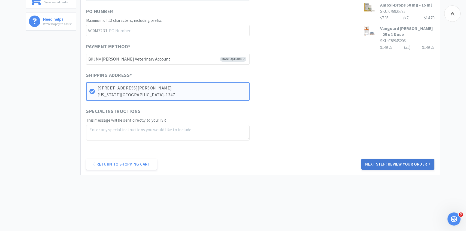
click at [400, 161] on button "Next Step: Review Your Order" at bounding box center [397, 164] width 73 height 11
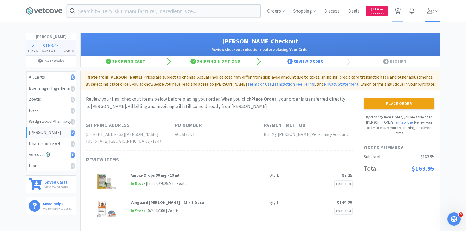
click at [438, 13] on span at bounding box center [433, 11] width 16 height 22
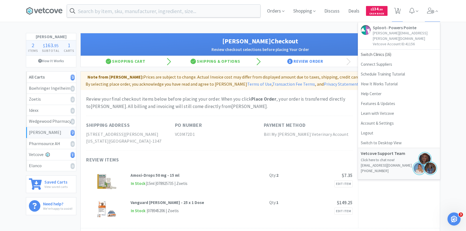
click at [248, 73] on div "Note from [PERSON_NAME]: Prices are subject to change. Actual Invoice cost may …" at bounding box center [260, 80] width 359 height 18
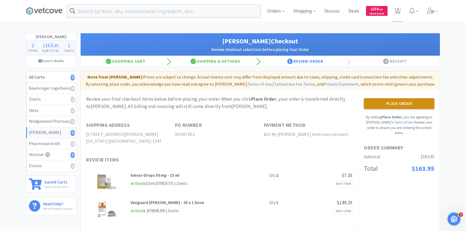
click at [414, 105] on button "Place Order" at bounding box center [399, 103] width 71 height 11
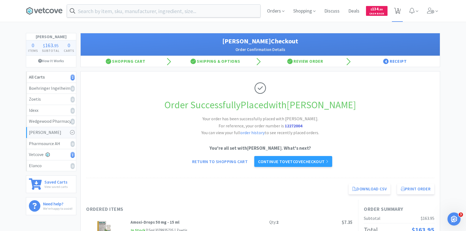
click at [396, 14] on span "1" at bounding box center [397, 11] width 7 height 8
select select "1"
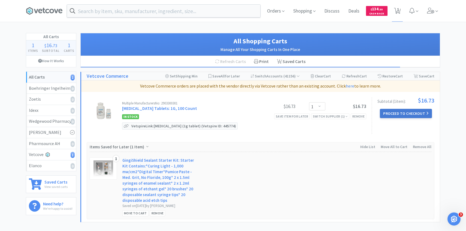
click at [387, 117] on button "Proceed to Checkout" at bounding box center [406, 113] width 52 height 9
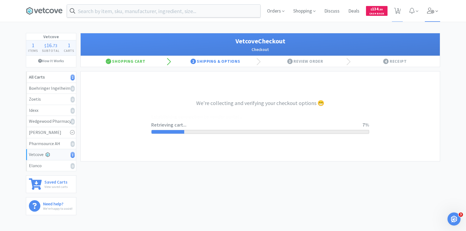
click at [435, 11] on icon at bounding box center [436, 11] width 2 height 1
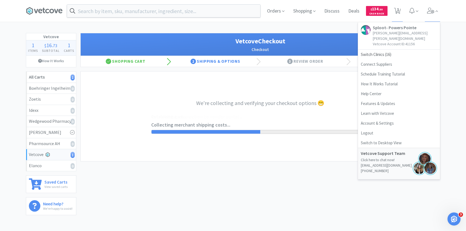
select select "2489"
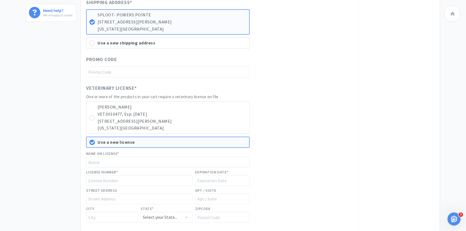
scroll to position [198, 0]
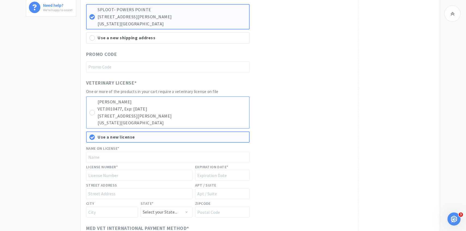
click at [213, 98] on div "[PERSON_NAME] VET.0010477, Exp: [DATE] [STREET_ADDRESS][PERSON_NAME][US_STATE]" at bounding box center [167, 112] width 163 height 32
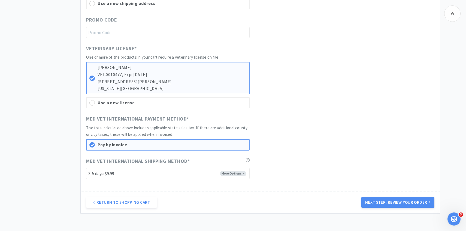
scroll to position [271, 0]
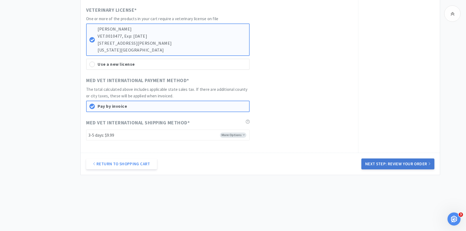
click at [387, 165] on button "Next Step: Review Your Order" at bounding box center [397, 163] width 73 height 11
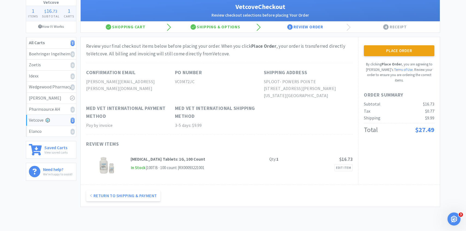
scroll to position [0, 0]
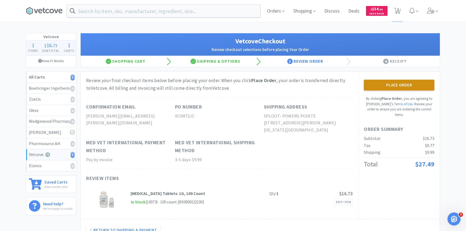
click at [378, 87] on button "Place Order" at bounding box center [399, 85] width 71 height 11
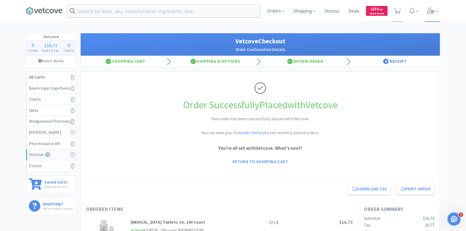
click at [430, 16] on span at bounding box center [433, 11] width 16 height 22
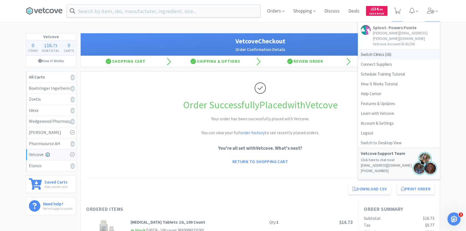
click at [396, 50] on span "Switch Clinics ( 16 )" at bounding box center [399, 55] width 82 height 10
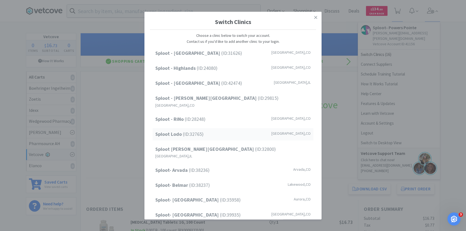
scroll to position [69, 0]
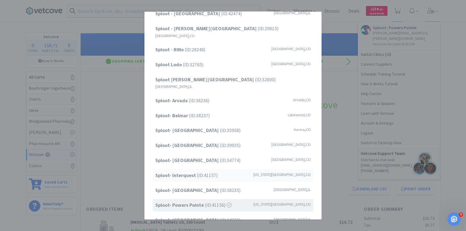
click at [221, 169] on div "Sploot- Interquest (ID: 41157 ) [US_STATE][GEOGRAPHIC_DATA] , [GEOGRAPHIC_DATA]" at bounding box center [233, 175] width 161 height 12
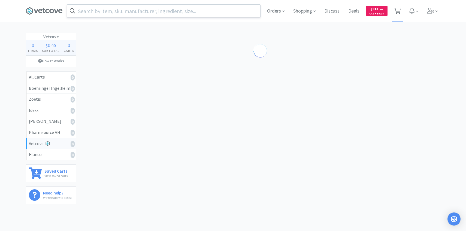
click at [162, 9] on input "text" at bounding box center [163, 11] width 193 height 13
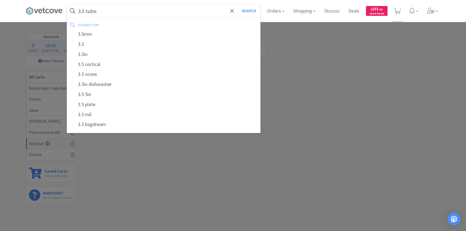
type input "3.5 tube"
click at [238, 5] on button "Search" at bounding box center [249, 11] width 23 height 13
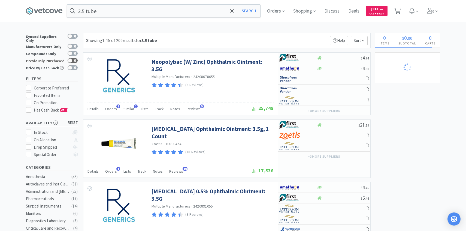
click at [76, 58] on div at bounding box center [73, 60] width 10 height 5
checkbox input "true"
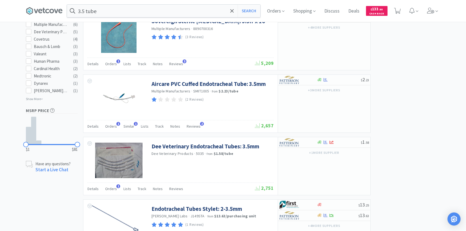
scroll to position [300, 0]
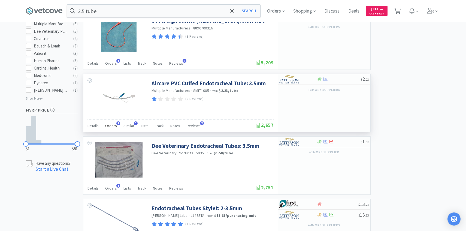
click at [113, 126] on span "Orders" at bounding box center [111, 125] width 12 height 5
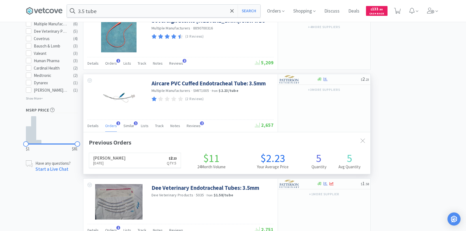
scroll to position [141, 287]
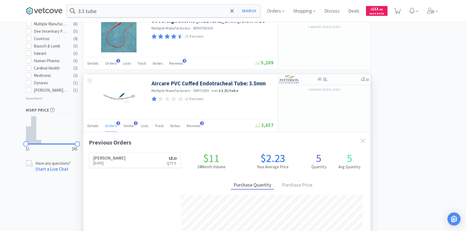
click at [113, 126] on span "Orders" at bounding box center [111, 125] width 12 height 5
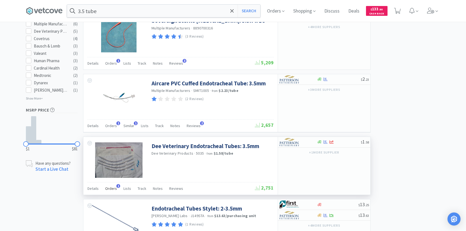
click at [112, 189] on span "Orders" at bounding box center [111, 188] width 12 height 5
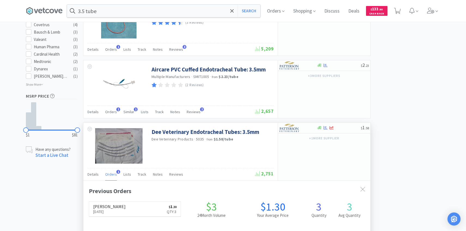
scroll to position [327, 0]
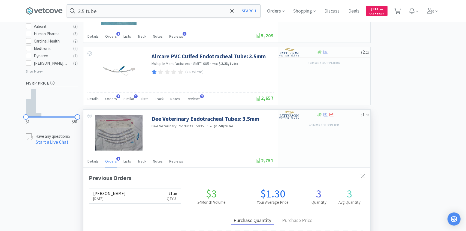
click at [113, 160] on span "Orders" at bounding box center [111, 161] width 12 height 5
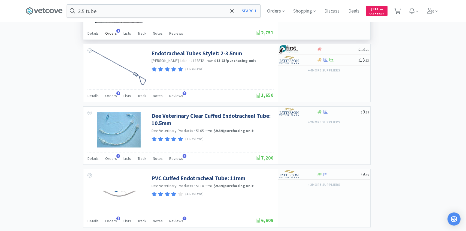
scroll to position [454, 0]
click at [109, 8] on input "3.5 tube" at bounding box center [163, 11] width 193 height 13
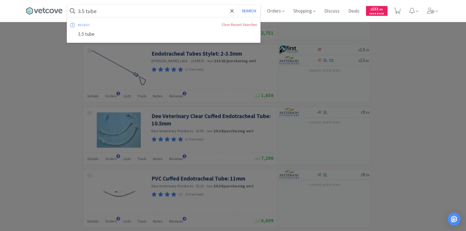
click at [109, 8] on input "3.5 tube" at bounding box center [163, 11] width 193 height 13
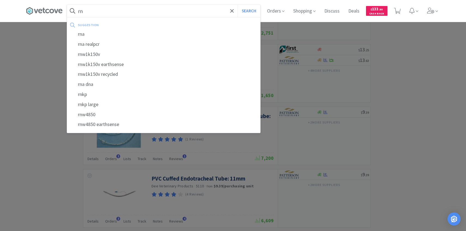
type input "r"
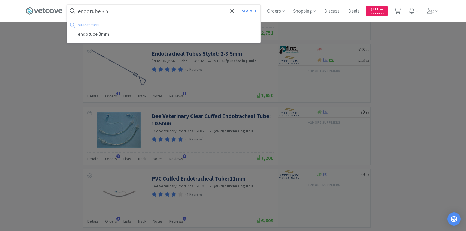
click at [238, 5] on button "Search" at bounding box center [249, 11] width 23 height 13
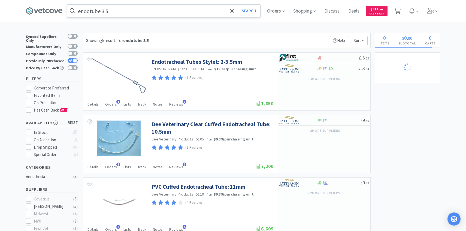
click at [118, 10] on input "endotube 3.5" at bounding box center [163, 11] width 193 height 13
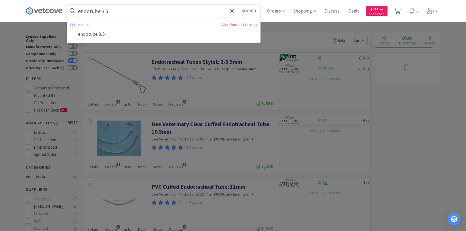
click at [118, 10] on input "endotube 3.5" at bounding box center [163, 11] width 193 height 13
type input "3.5 tube"
click at [238, 5] on button "Search" at bounding box center [249, 11] width 23 height 13
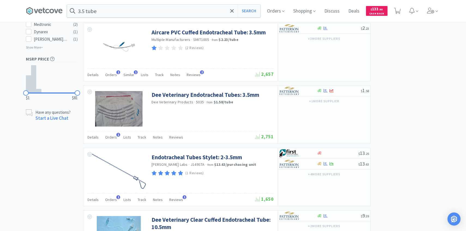
scroll to position [353, 0]
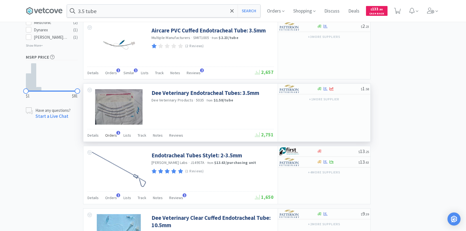
click at [108, 138] on div "Orders 1" at bounding box center [111, 136] width 12 height 10
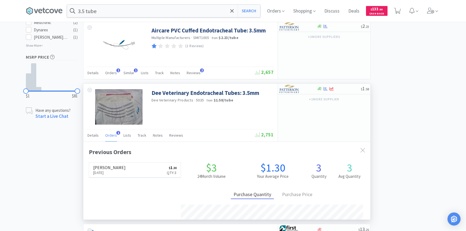
scroll to position [141, 287]
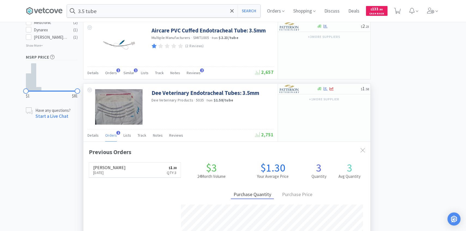
click at [108, 138] on div "Orders 1" at bounding box center [111, 136] width 12 height 10
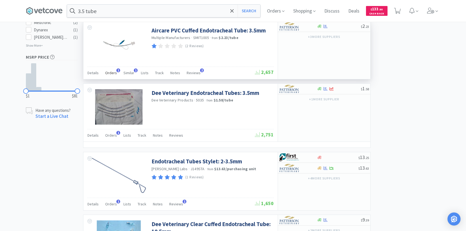
click at [109, 76] on div "Orders 1" at bounding box center [111, 73] width 12 height 10
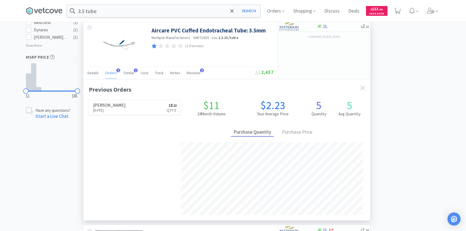
click at [110, 74] on span "Orders" at bounding box center [111, 72] width 12 height 5
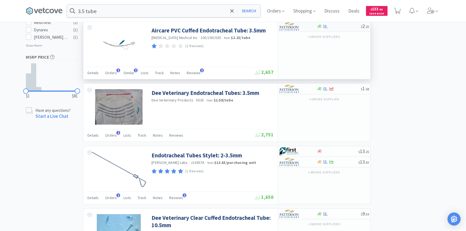
click at [291, 27] on img at bounding box center [289, 26] width 20 height 8
select select "1"
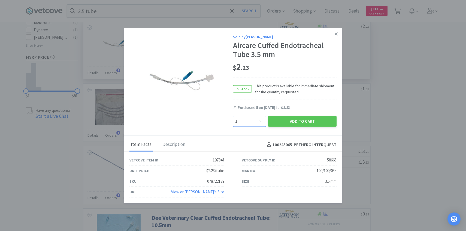
click at [253, 121] on select "Enter Quantity 1 2 3 4 5 6 7 8 9 10 11 12 13 14 15 16 17 18 19 20 Enter Quantity" at bounding box center [249, 121] width 33 height 11
click at [233, 116] on select "Enter Quantity 1 2 3 4 5 6 7 8 9 10 11 12 13 14 15 16 17 18 19 20 Enter Quantity" at bounding box center [249, 121] width 33 height 11
drag, startPoint x: 253, startPoint y: 121, endPoint x: 278, endPoint y: 124, distance: 26.1
click at [278, 124] on button "Add to Cart" at bounding box center [302, 121] width 68 height 11
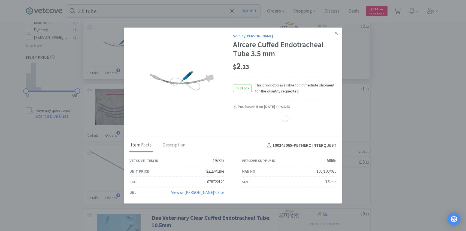
select select "3"
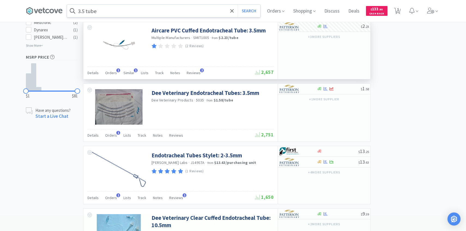
click at [85, 10] on input "3.5 tube" at bounding box center [163, 11] width 193 height 13
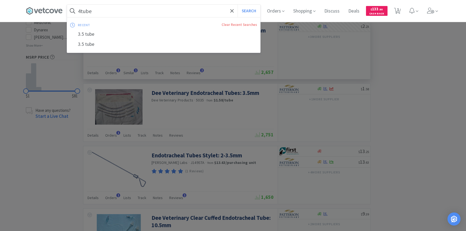
click at [238, 5] on button "Search" at bounding box center [249, 11] width 23 height 13
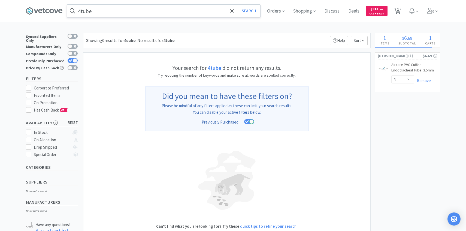
click at [87, 14] on input "4tube" at bounding box center [163, 11] width 193 height 13
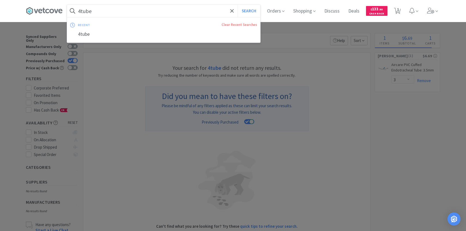
click at [87, 14] on input "4tube" at bounding box center [163, 11] width 193 height 13
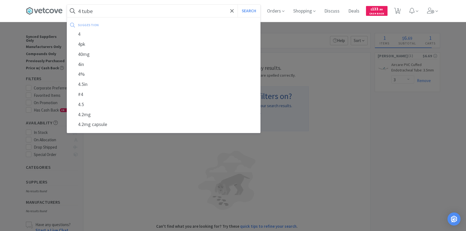
type input "4 tube"
click at [238, 5] on button "Search" at bounding box center [249, 11] width 23 height 13
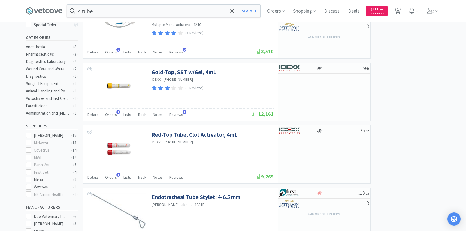
scroll to position [92, 0]
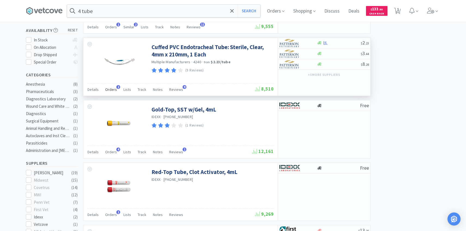
click at [113, 86] on div "Orders 2" at bounding box center [111, 90] width 12 height 10
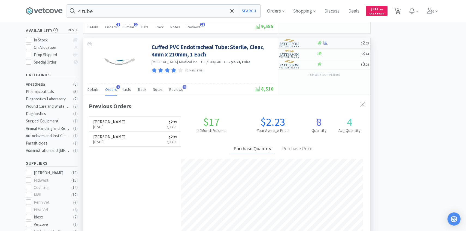
scroll to position [141, 287]
click at [297, 44] on img at bounding box center [289, 43] width 20 height 8
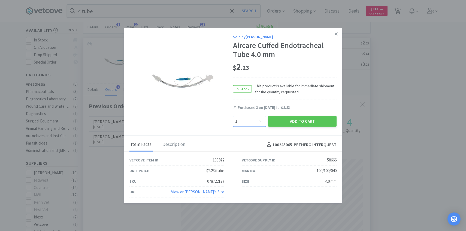
click at [258, 122] on select "Enter Quantity 1 2 3 4 5 6 7 8 9 10 11 12 13 14 15 16 17 18 19 20 Enter Quantity" at bounding box center [249, 121] width 33 height 11
click at [233, 116] on select "Enter Quantity 1 2 3 4 5 6 7 8 9 10 11 12 13 14 15 16 17 18 19 20 Enter Quantity" at bounding box center [249, 121] width 33 height 11
click at [255, 121] on select "Enter Quantity 1 2 3 4 5 6 7 8 9 10 11 12 13 14 15 16 17 18 19 20 Enter Quantity" at bounding box center [249, 121] width 33 height 11
select select "5"
click at [233, 116] on select "Enter Quantity 1 2 3 4 5 6 7 8 9 10 11 12 13 14 15 16 17 18 19 20 Enter Quantity" at bounding box center [249, 121] width 33 height 11
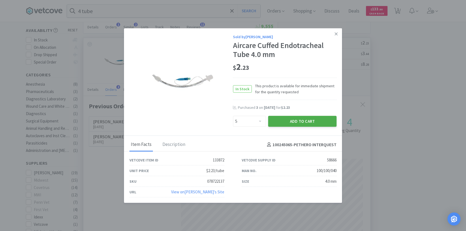
click at [280, 123] on button "Add to Cart" at bounding box center [302, 121] width 68 height 11
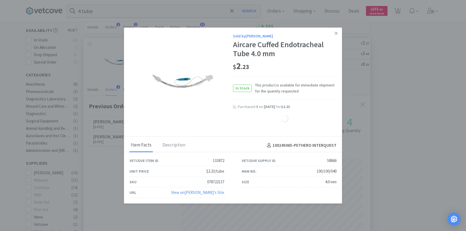
select select "5"
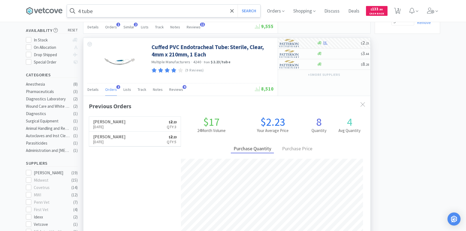
click at [119, 12] on input "4 tube" at bounding box center [163, 11] width 193 height 13
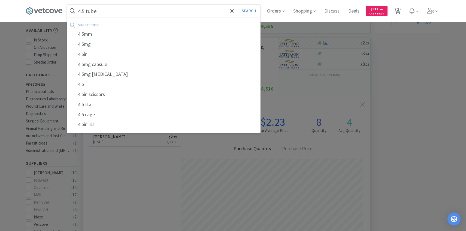
type input "4.5 tube"
click at [238, 5] on button "Search" at bounding box center [249, 11] width 23 height 13
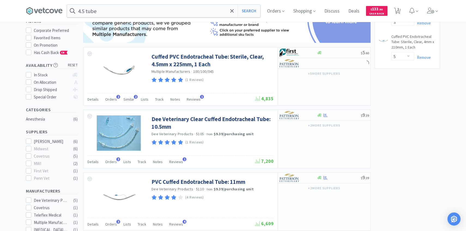
scroll to position [59, 0]
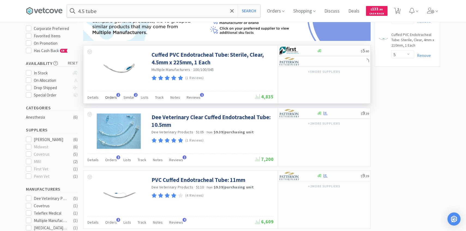
click at [114, 94] on div "Orders 2" at bounding box center [111, 98] width 12 height 10
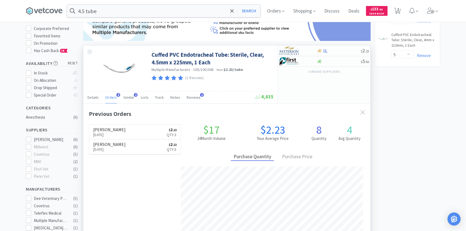
scroll to position [141, 287]
click at [308, 49] on div at bounding box center [294, 50] width 30 height 9
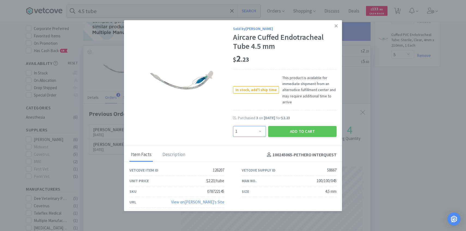
click at [250, 127] on select "Enter Quantity 1 2 3 4 5 6 7 8 9 10 11 12 13 14 15 16 17 18 19 20 Enter Quantity" at bounding box center [249, 131] width 33 height 11
select select "3"
click at [233, 126] on select "Enter Quantity 1 2 3 4 5 6 7 8 9 10 11 12 13 14 15 16 17 18 19 20 Enter Quantity" at bounding box center [249, 131] width 33 height 11
drag, startPoint x: 250, startPoint y: 127, endPoint x: 280, endPoint y: 131, distance: 30.7
click at [280, 131] on button "Add to Cart" at bounding box center [302, 131] width 68 height 11
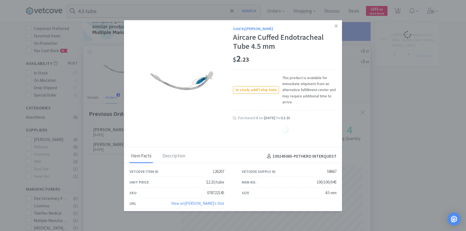
select select "3"
select select "5"
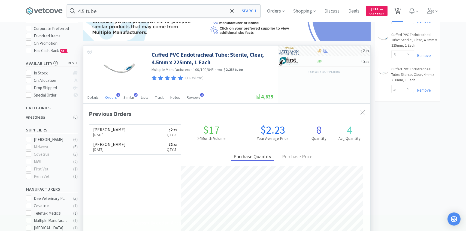
click at [396, 10] on icon at bounding box center [397, 11] width 7 height 6
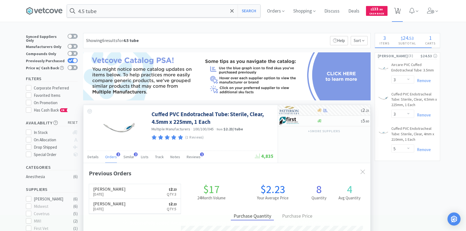
select select "3"
select select "5"
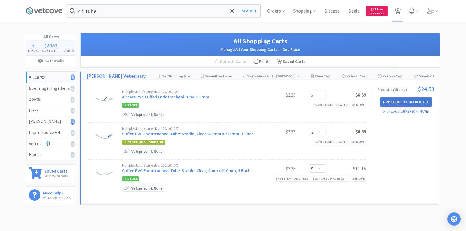
click at [409, 100] on button "Proceed to Checkout" at bounding box center [406, 101] width 52 height 9
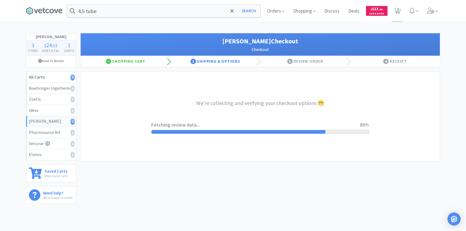
select select "1"
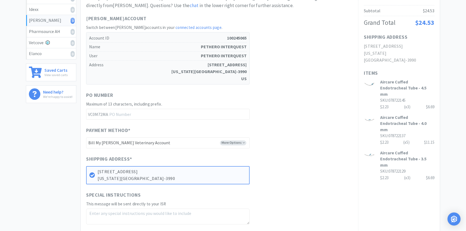
scroll to position [184, 0]
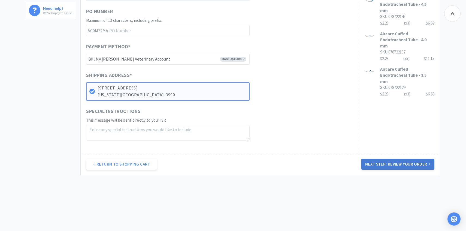
click at [388, 161] on button "Next Step: Review Your Order" at bounding box center [397, 164] width 73 height 11
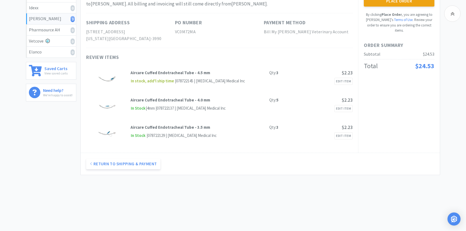
scroll to position [0, 0]
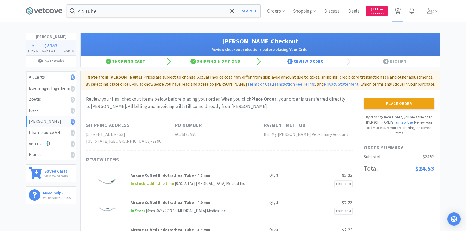
click at [381, 102] on button "Place Order" at bounding box center [399, 103] width 71 height 11
